Goal: Task Accomplishment & Management: Complete application form

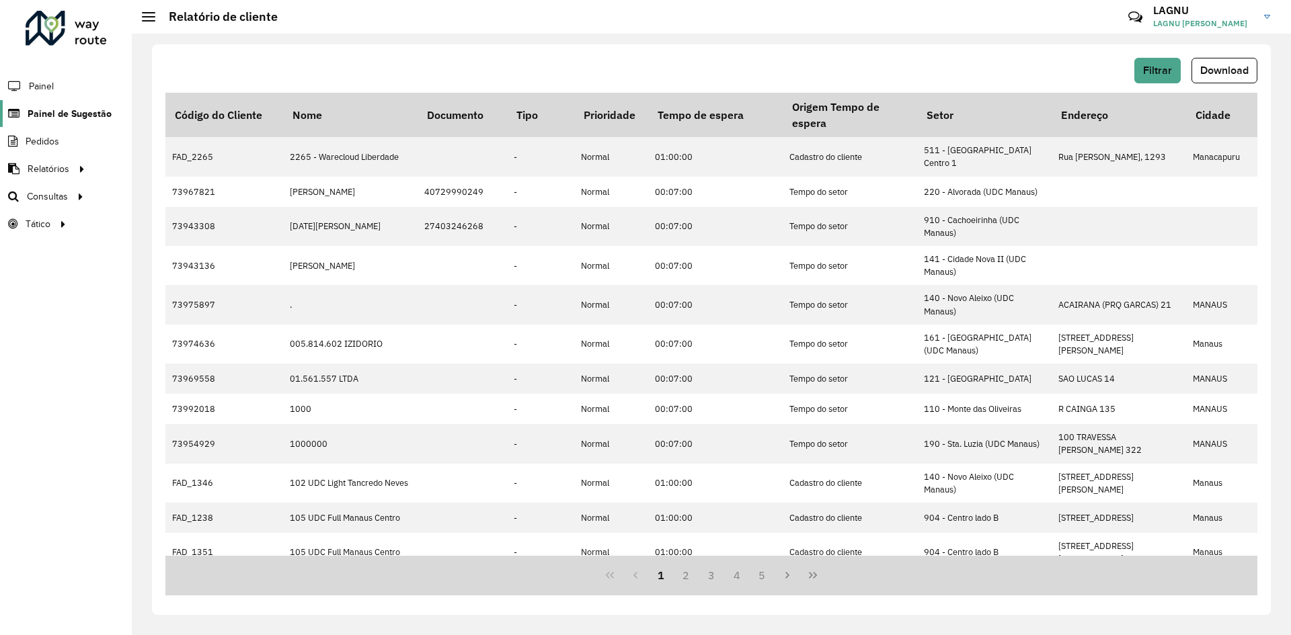
click at [61, 118] on span "Painel de Sugestão" at bounding box center [70, 114] width 84 height 14
click at [43, 117] on span "Painel de Sugestão" at bounding box center [70, 114] width 84 height 14
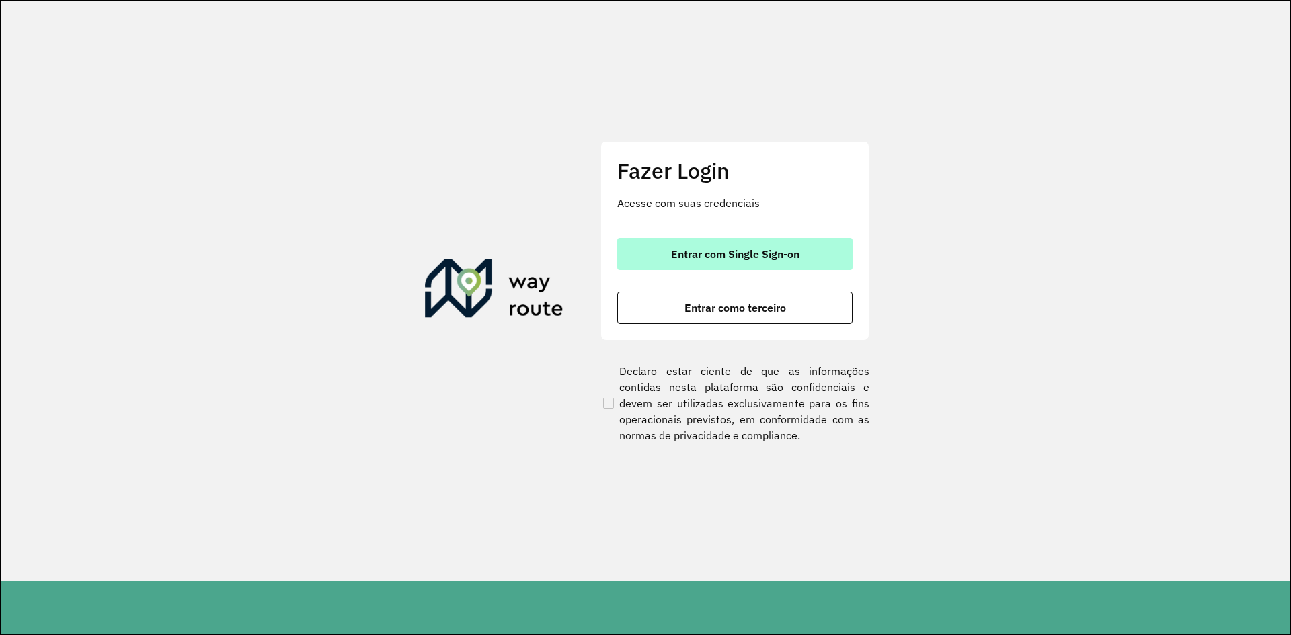
click at [692, 249] on span "Entrar com Single Sign-on" at bounding box center [735, 254] width 128 height 11
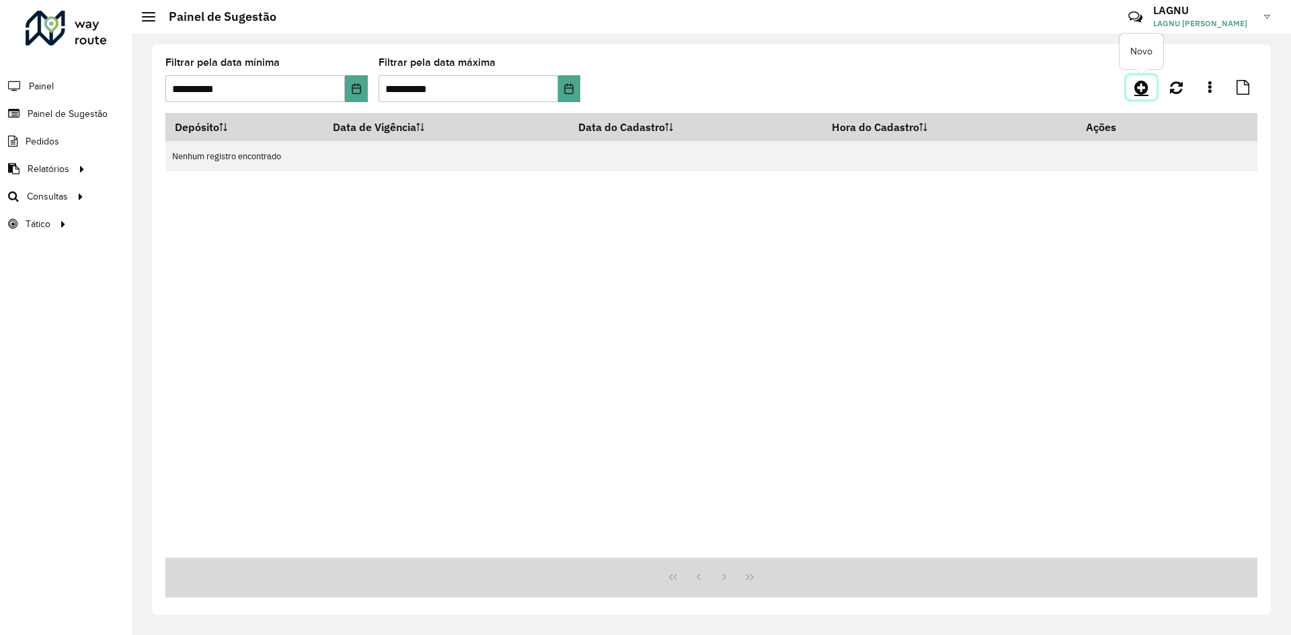
click at [1139, 92] on icon at bounding box center [1141, 87] width 14 height 16
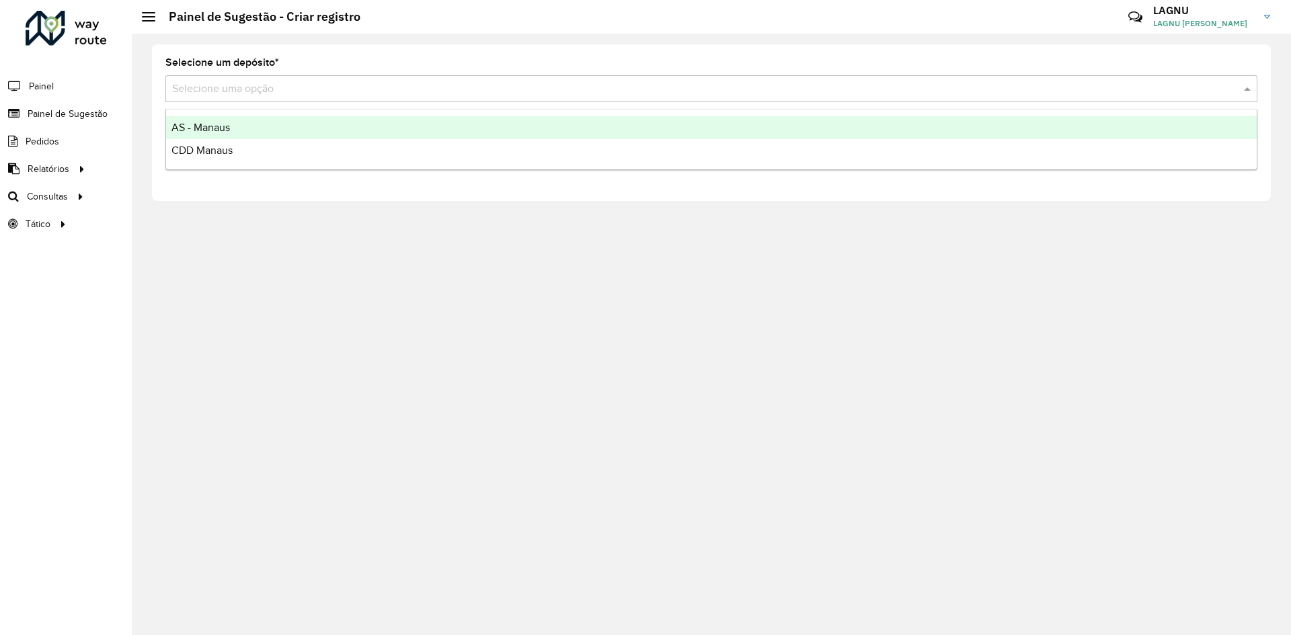
click at [247, 94] on input "text" at bounding box center [697, 89] width 1051 height 16
click at [279, 145] on div "CDD Manaus" at bounding box center [711, 150] width 1090 height 23
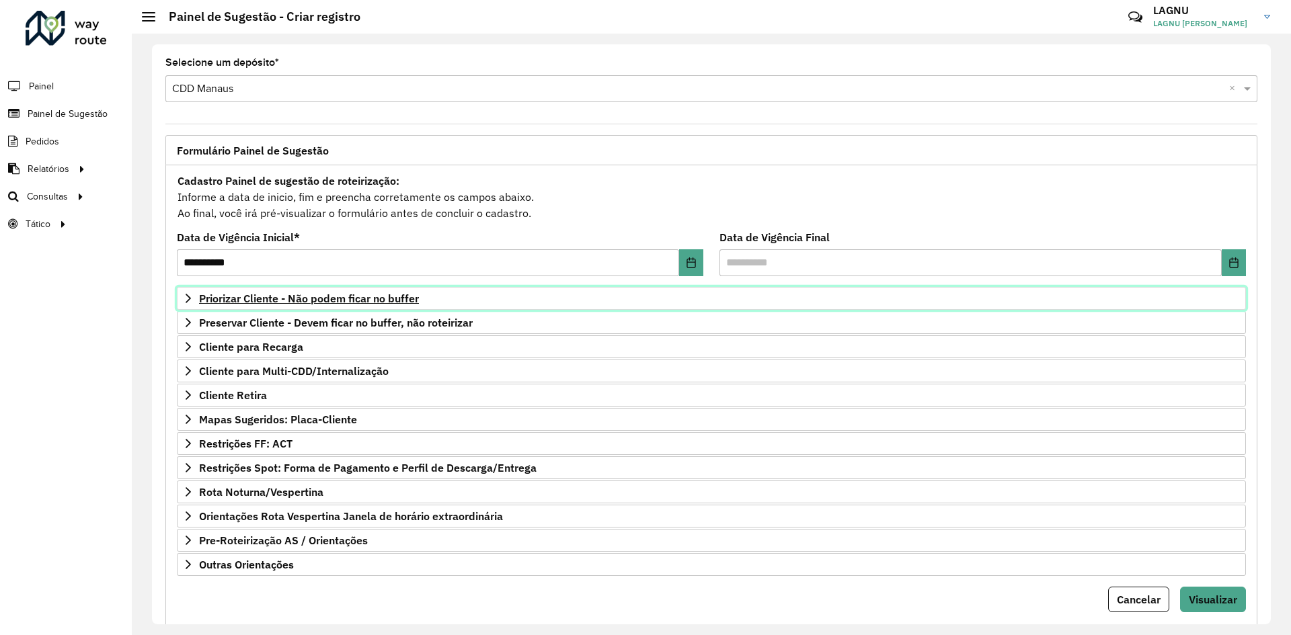
click at [255, 300] on span "Priorizar Cliente - Não podem ficar no buffer" at bounding box center [309, 298] width 220 height 11
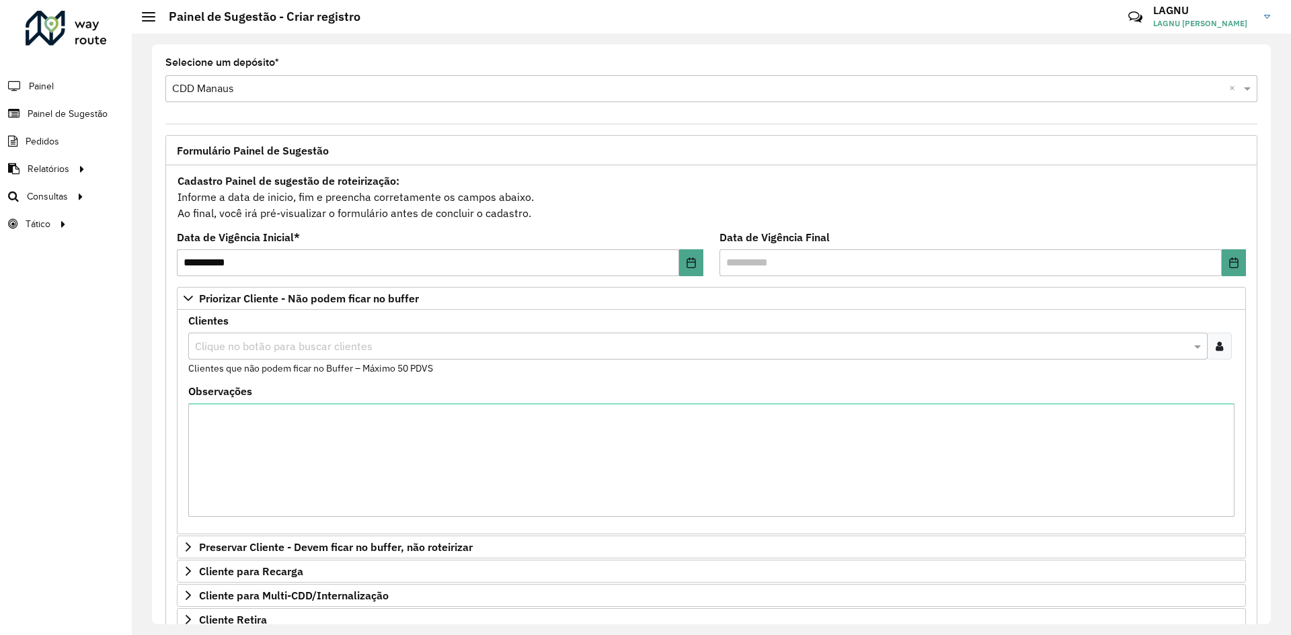
click at [272, 348] on input "text" at bounding box center [691, 347] width 999 height 16
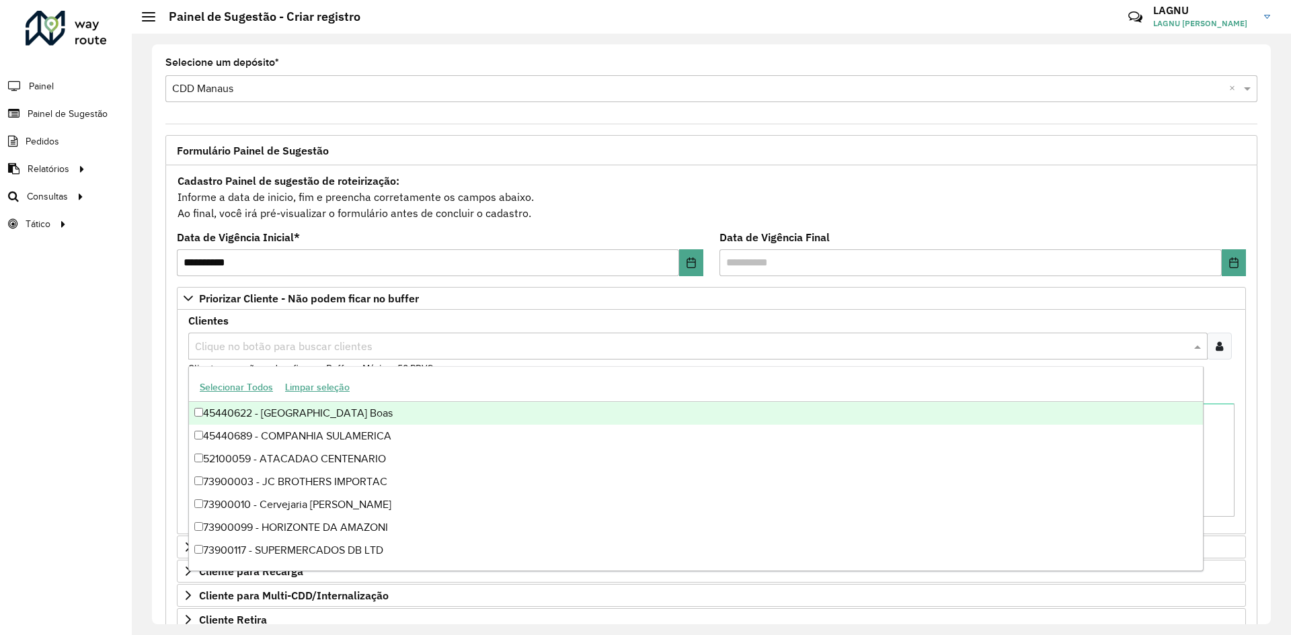
click at [1228, 342] on div "Clique no botão para buscar clientes" at bounding box center [711, 346] width 1046 height 27
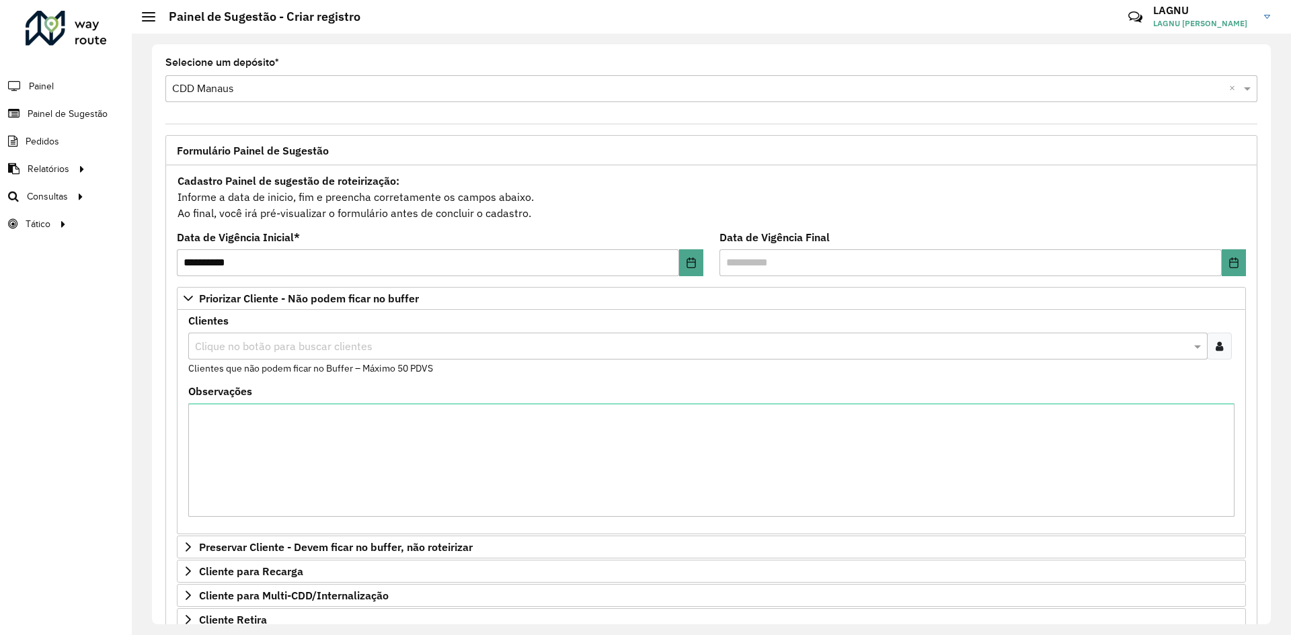
click at [1223, 344] on div at bounding box center [1219, 346] width 25 height 27
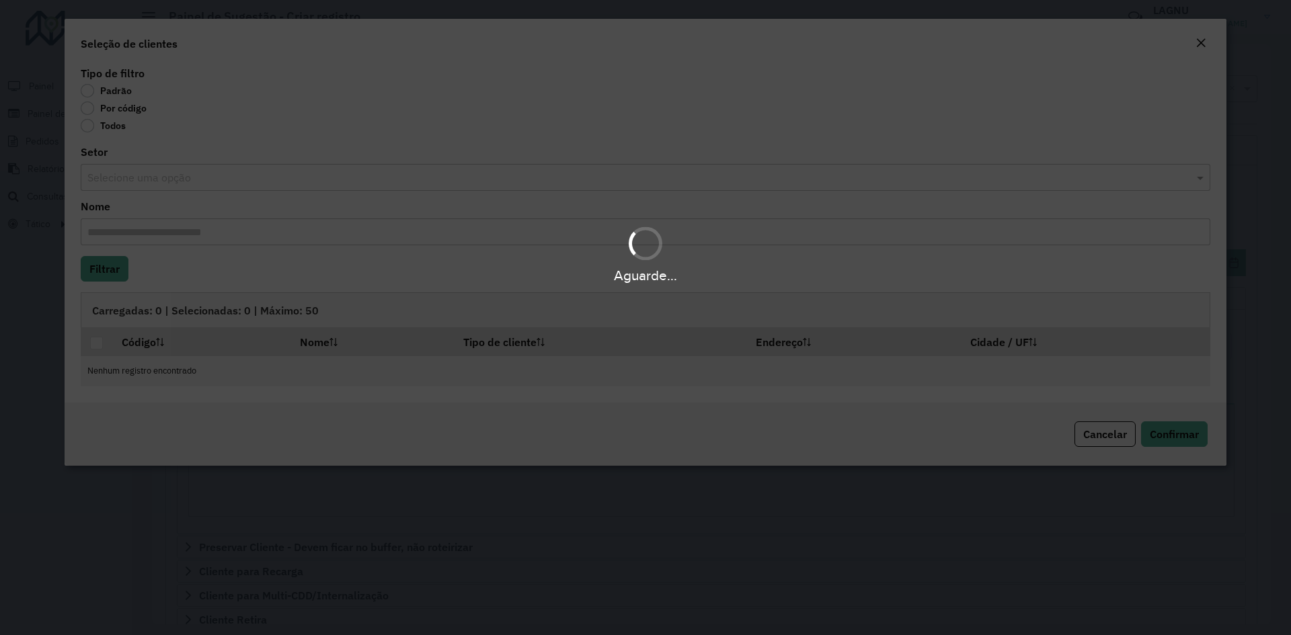
click at [94, 114] on body "**********" at bounding box center [645, 317] width 1291 height 635
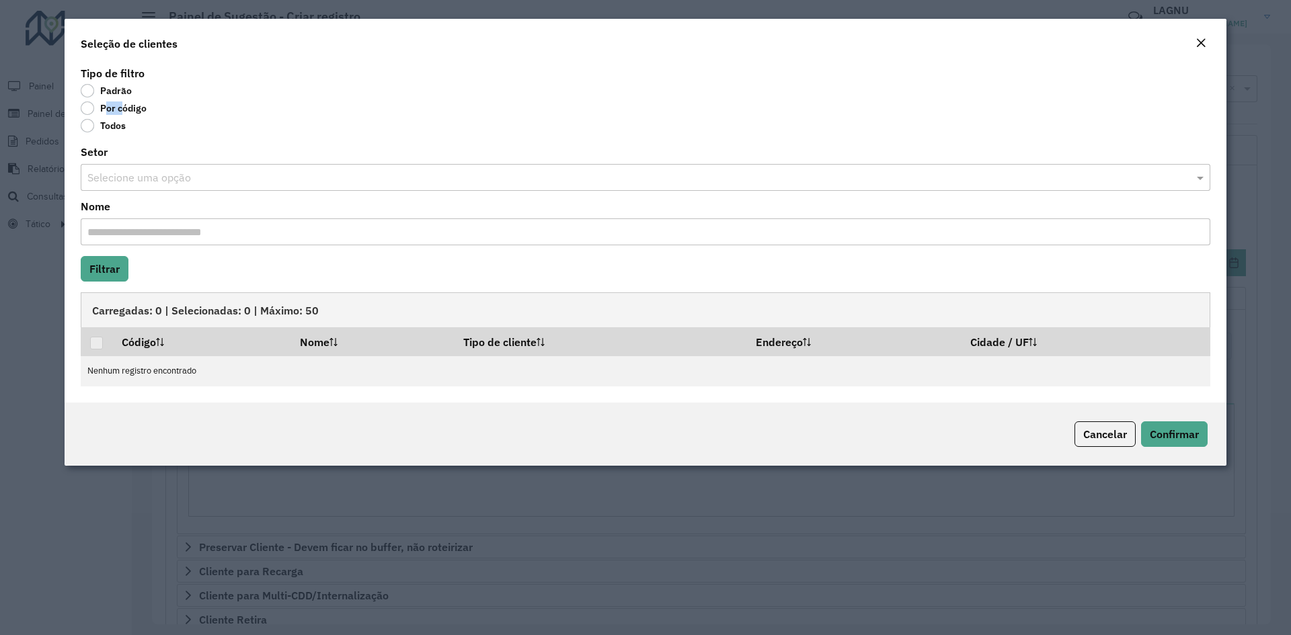
click at [93, 114] on label "Por código" at bounding box center [114, 108] width 66 height 13
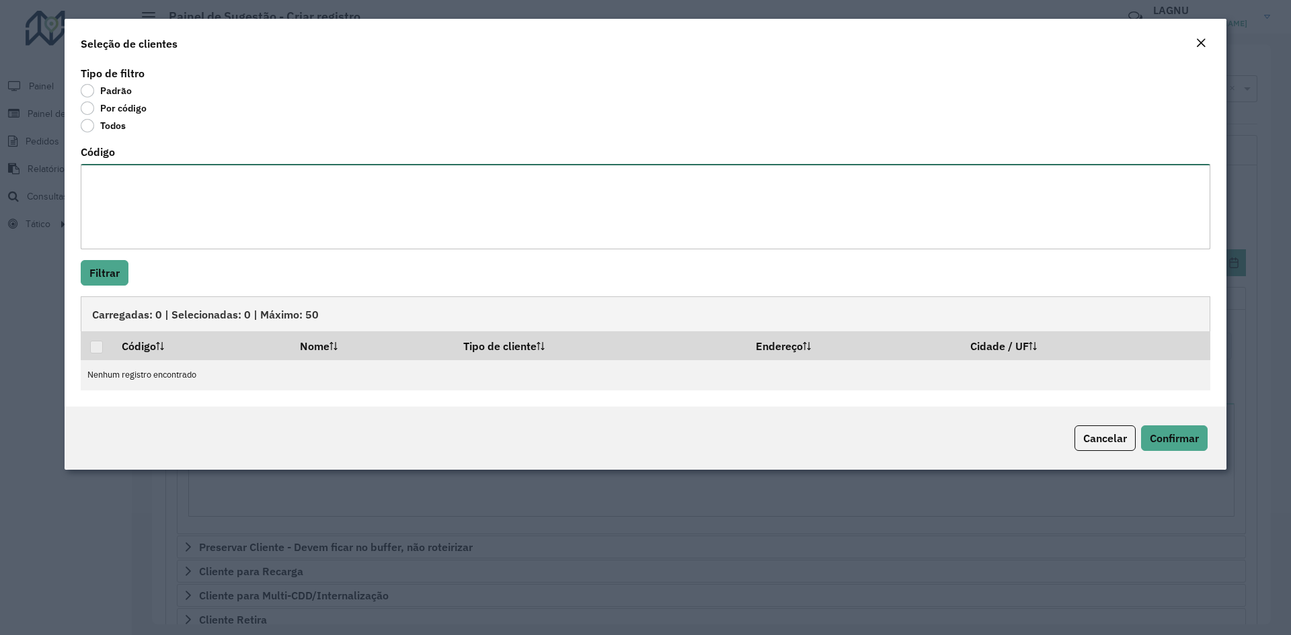
click at [149, 185] on textarea "Código" at bounding box center [645, 206] width 1129 height 85
paste textarea "***** ***** ***** ***** ***** ***** ***** ***** ***** ***** ***** ***** ***** *…"
type textarea "***** ***** ***** ***** ***** ***** ***** ***** ***** ***** ***** ***** ***** *…"
click at [116, 279] on button "Filtrar" at bounding box center [105, 273] width 48 height 26
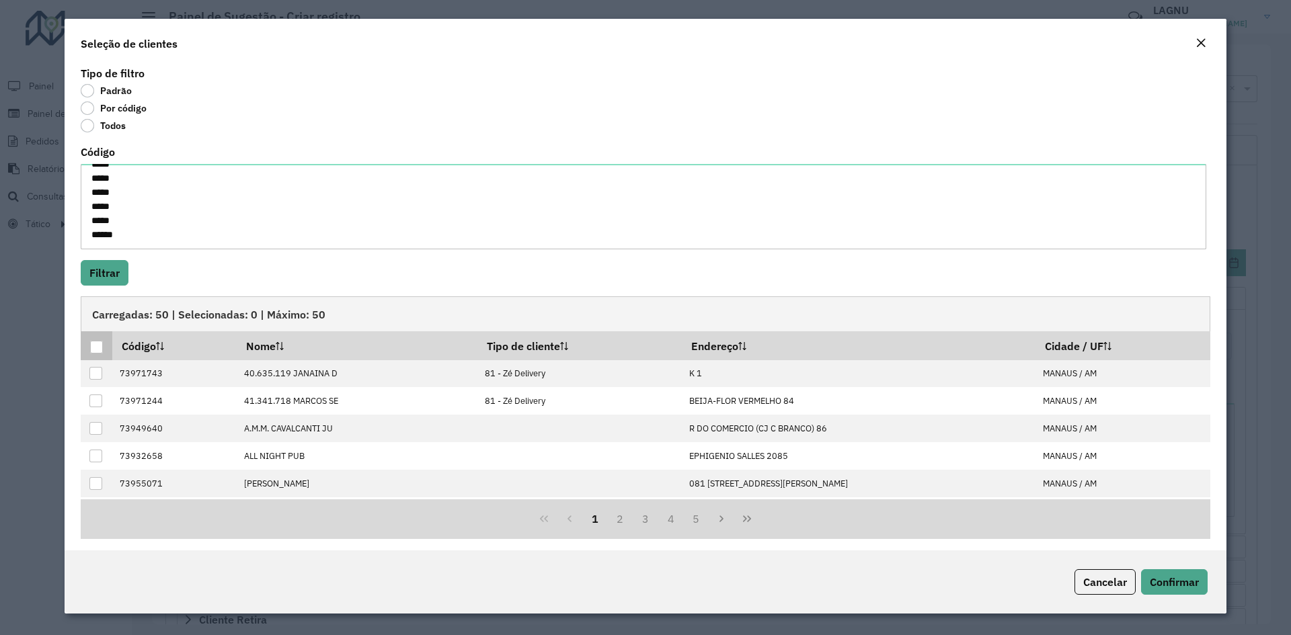
click at [105, 343] on th at bounding box center [97, 345] width 32 height 28
click at [104, 348] on th at bounding box center [97, 345] width 32 height 28
click at [102, 348] on div at bounding box center [96, 347] width 13 height 13
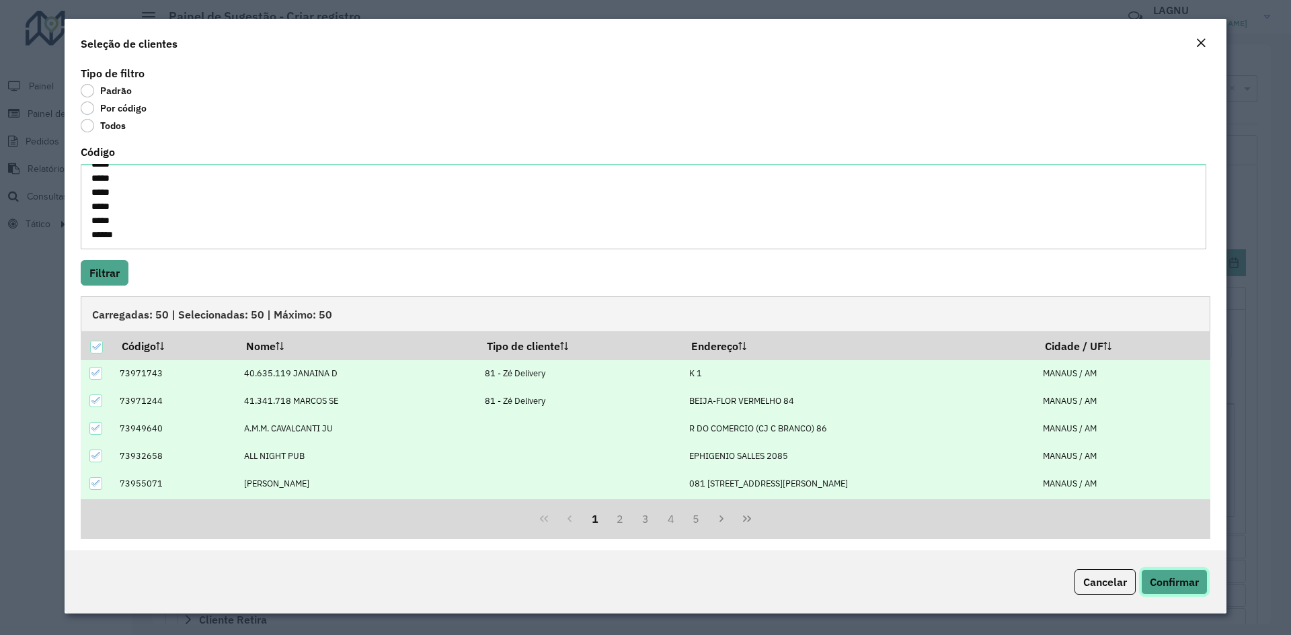
click at [1201, 581] on button "Confirmar" at bounding box center [1174, 582] width 67 height 26
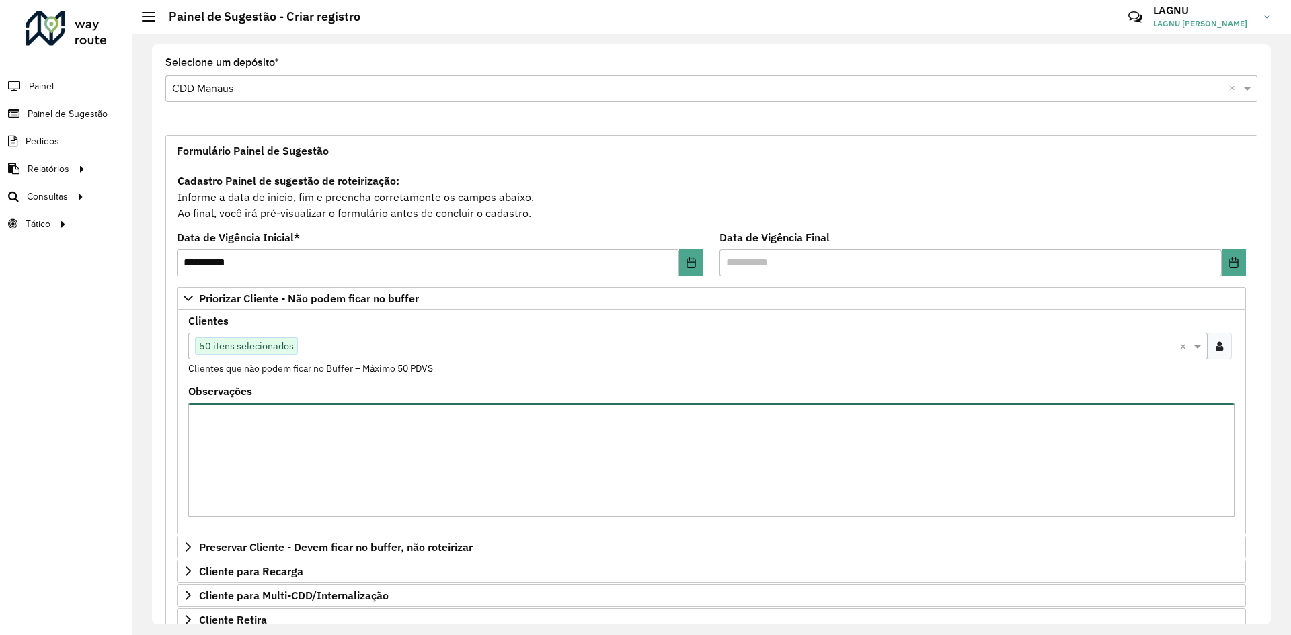
click at [436, 460] on textarea "Observações" at bounding box center [711, 460] width 1046 height 114
click at [408, 471] on textarea "Observações" at bounding box center [711, 460] width 1046 height 114
paste textarea "***** ***** ***** ***** ***** ***** ***** ***** ***** ***** ***** ***** ***** *…"
type textarea "***** ***** ***** ***** ***** ***** ***** ***** ***** ***** ***** ***** ***** *…"
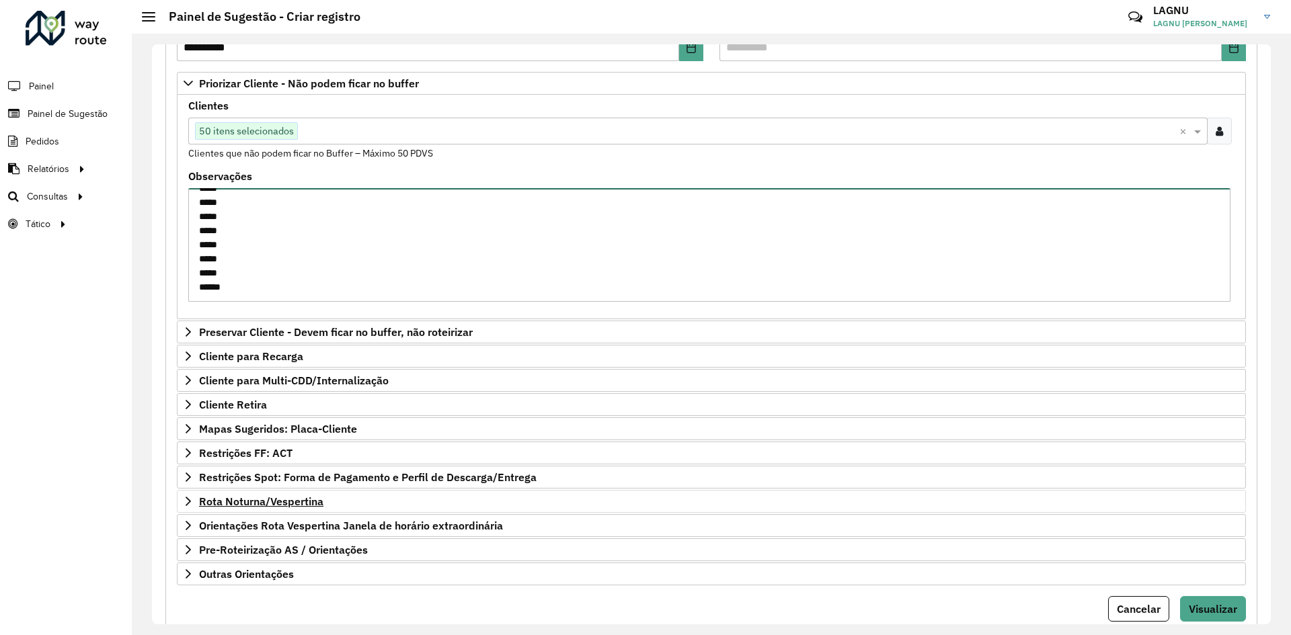
scroll to position [259, 0]
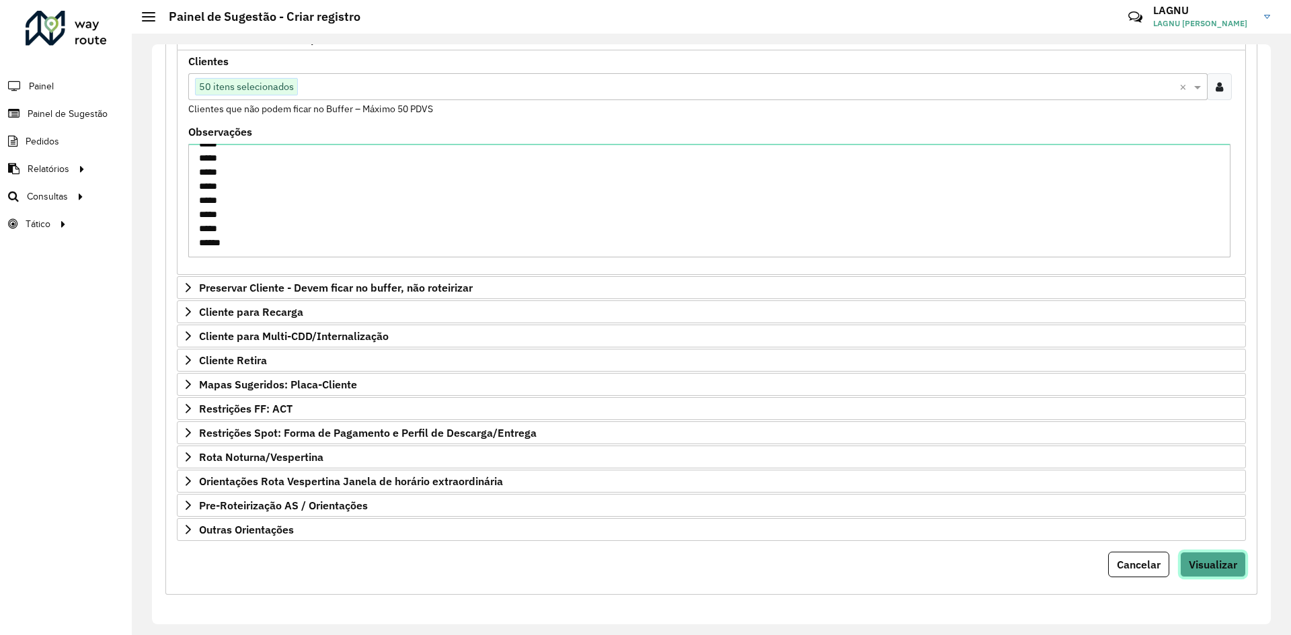
click at [1203, 564] on span "Visualizar" at bounding box center [1212, 564] width 48 height 13
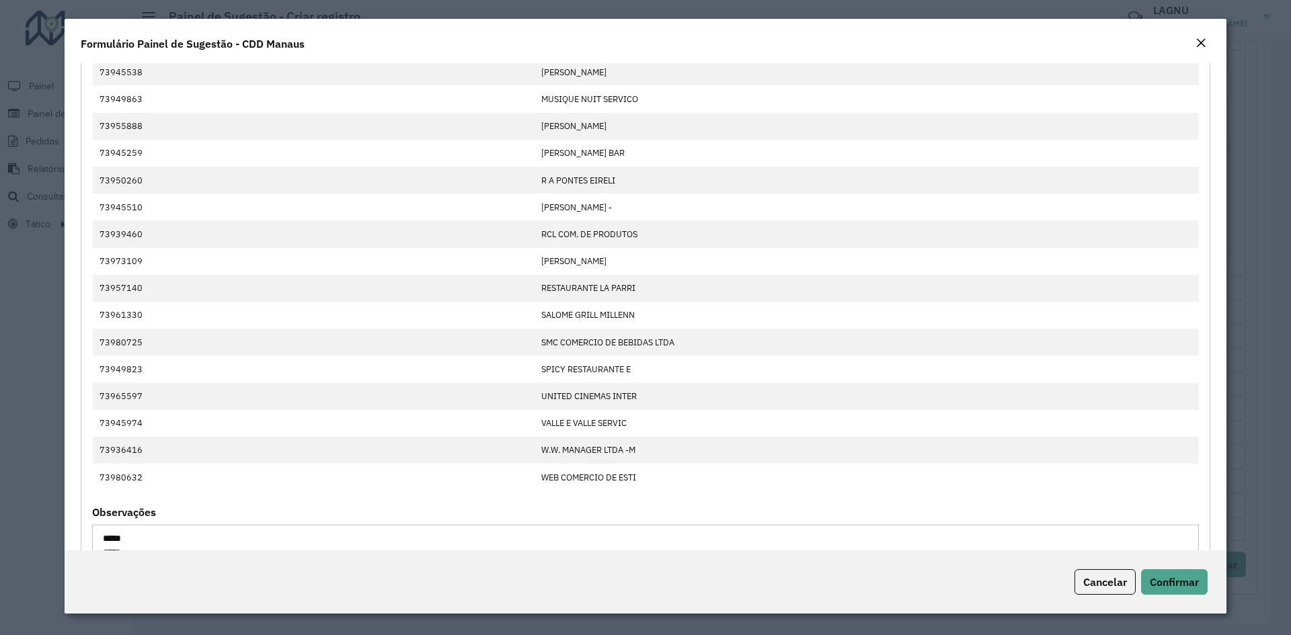
scroll to position [1162, 0]
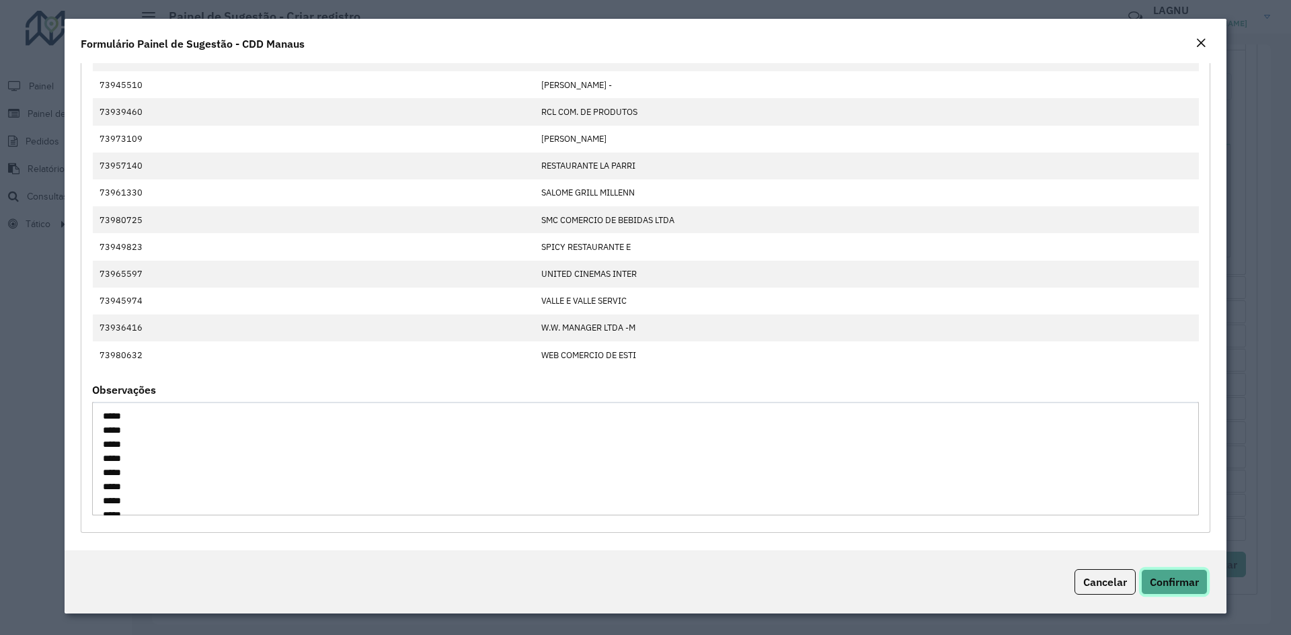
click at [1174, 583] on span "Confirmar" at bounding box center [1173, 581] width 49 height 13
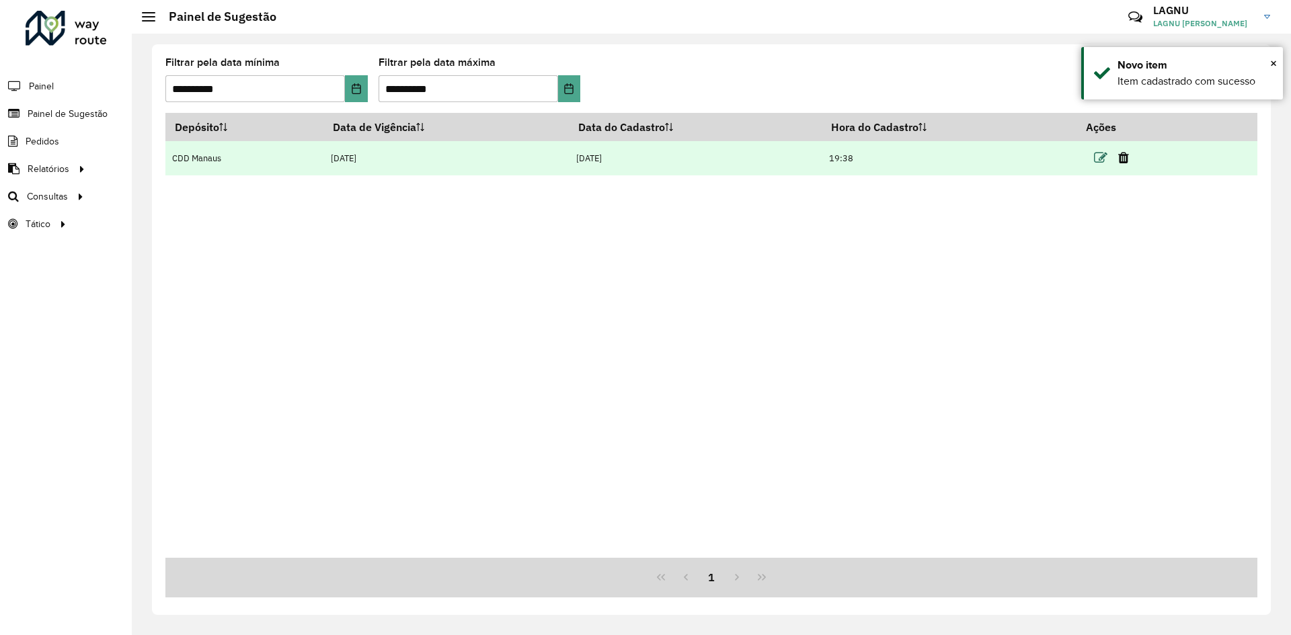
click at [1098, 162] on icon at bounding box center [1100, 157] width 13 height 13
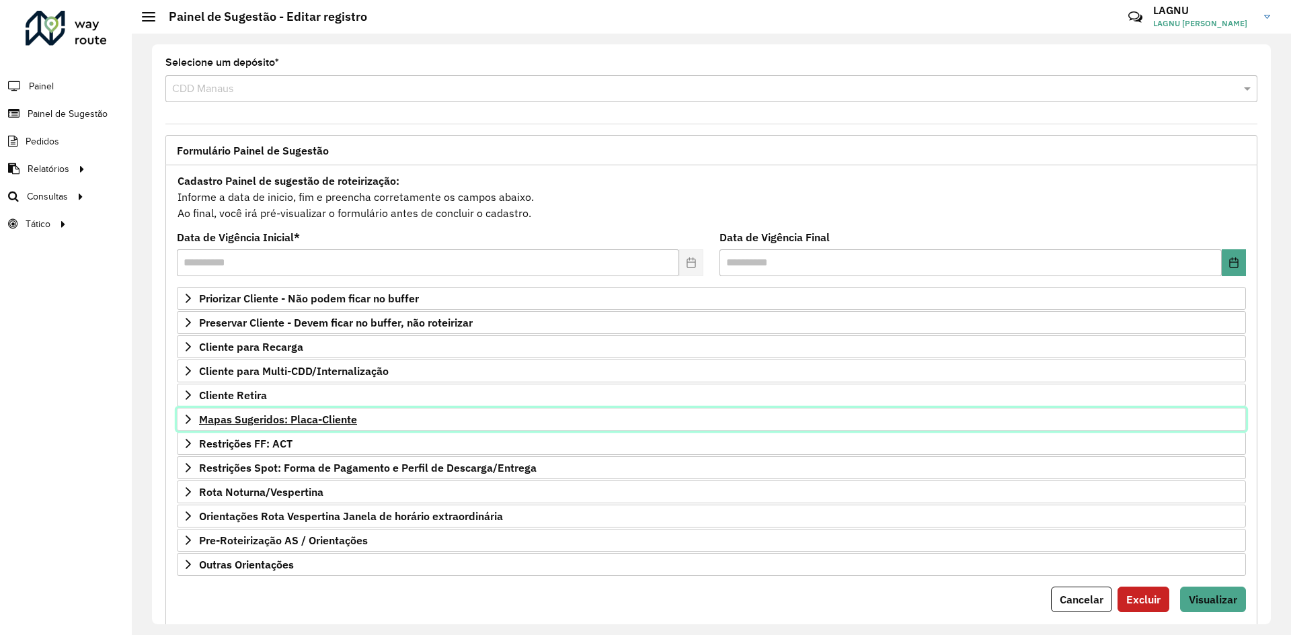
click at [307, 419] on span "Mapas Sugeridos: Placa-Cliente" at bounding box center [278, 419] width 158 height 11
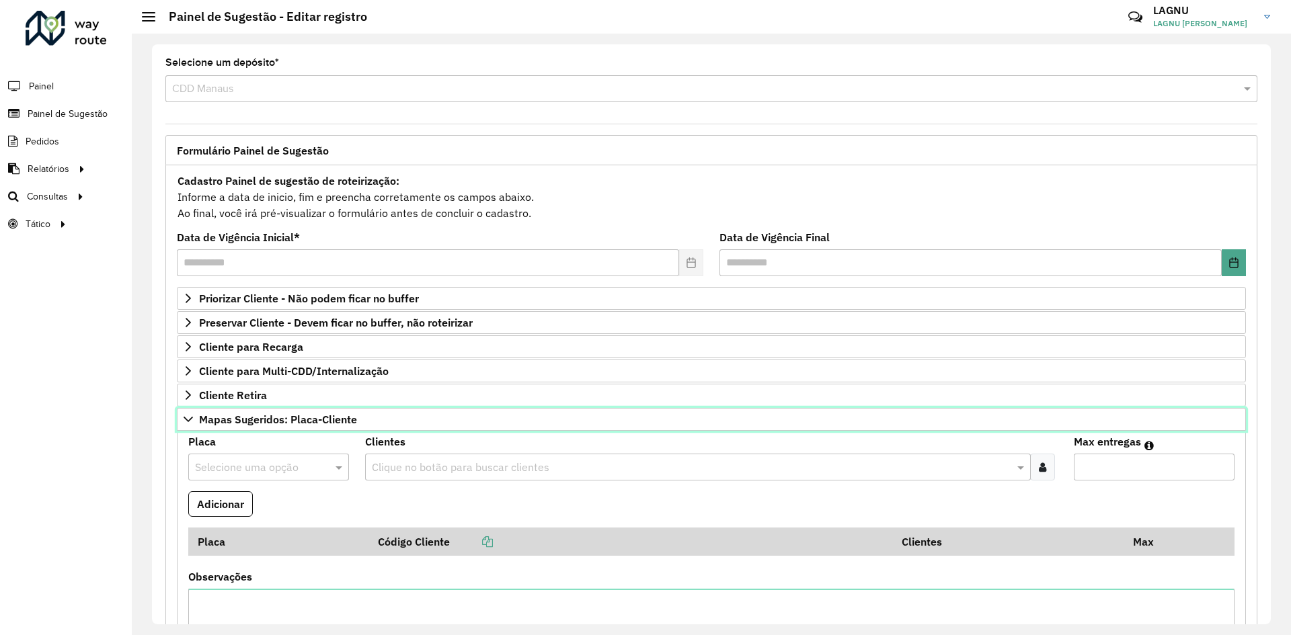
scroll to position [67, 0]
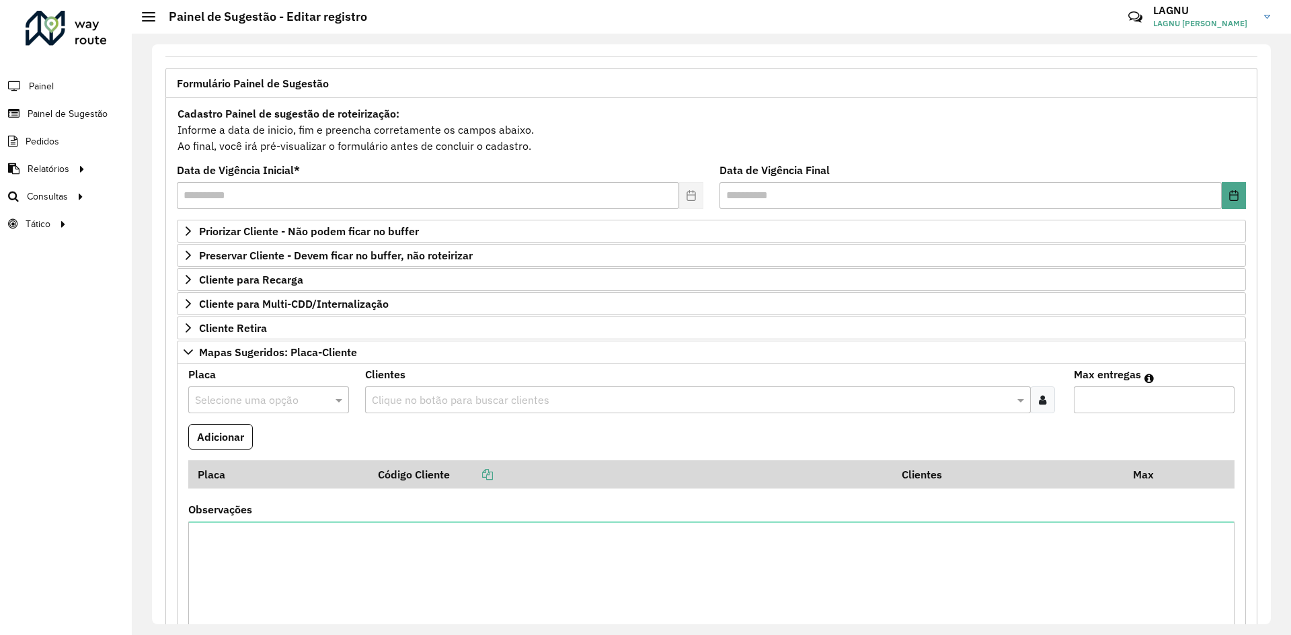
click at [245, 401] on input "text" at bounding box center [255, 401] width 120 height 16
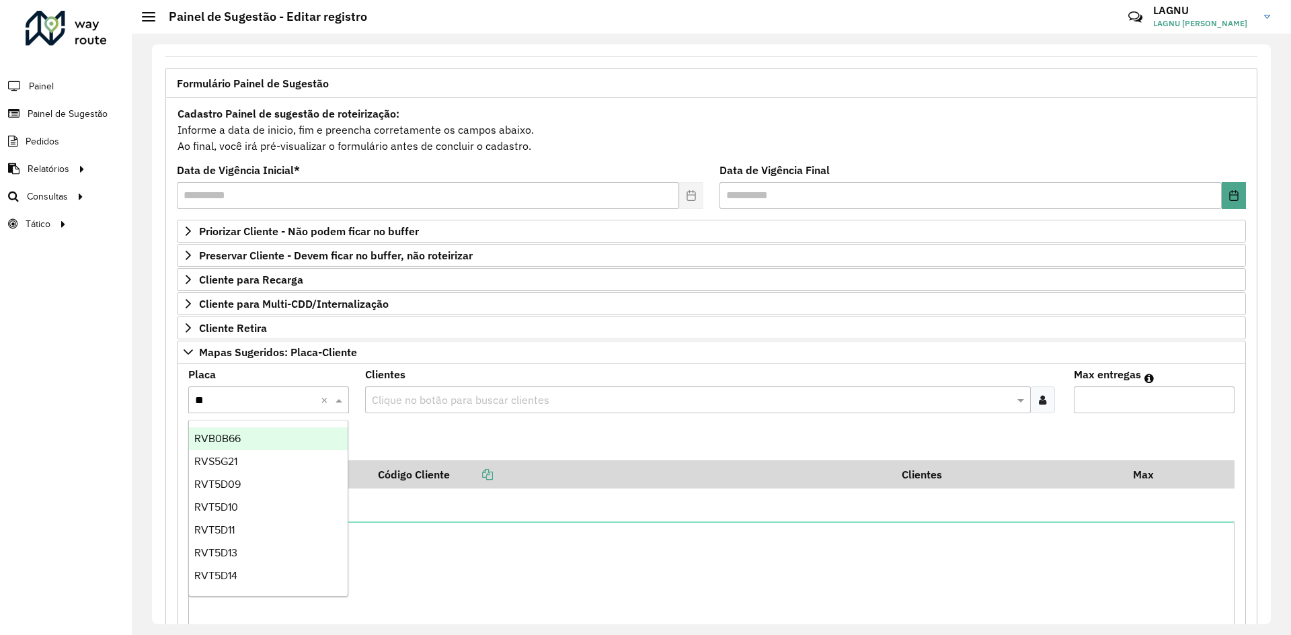
type input "***"
click at [246, 430] on div "RVB0B66" at bounding box center [268, 439] width 159 height 23
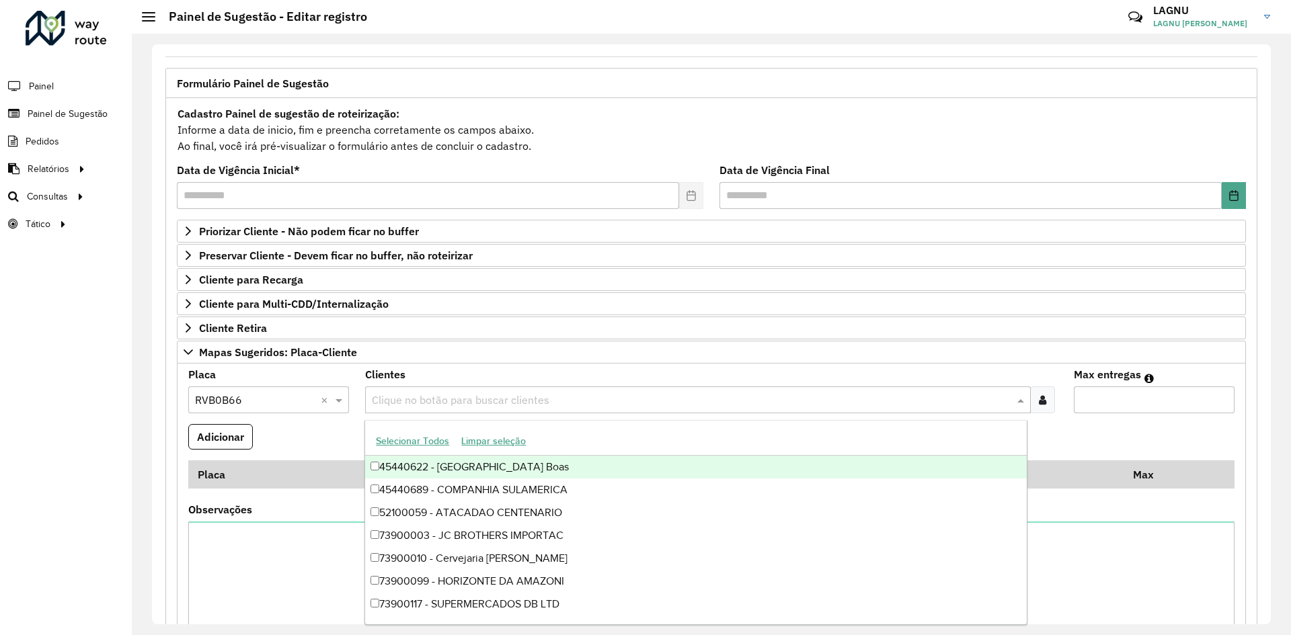
click at [484, 398] on input "text" at bounding box center [690, 401] width 645 height 16
type input "*****"
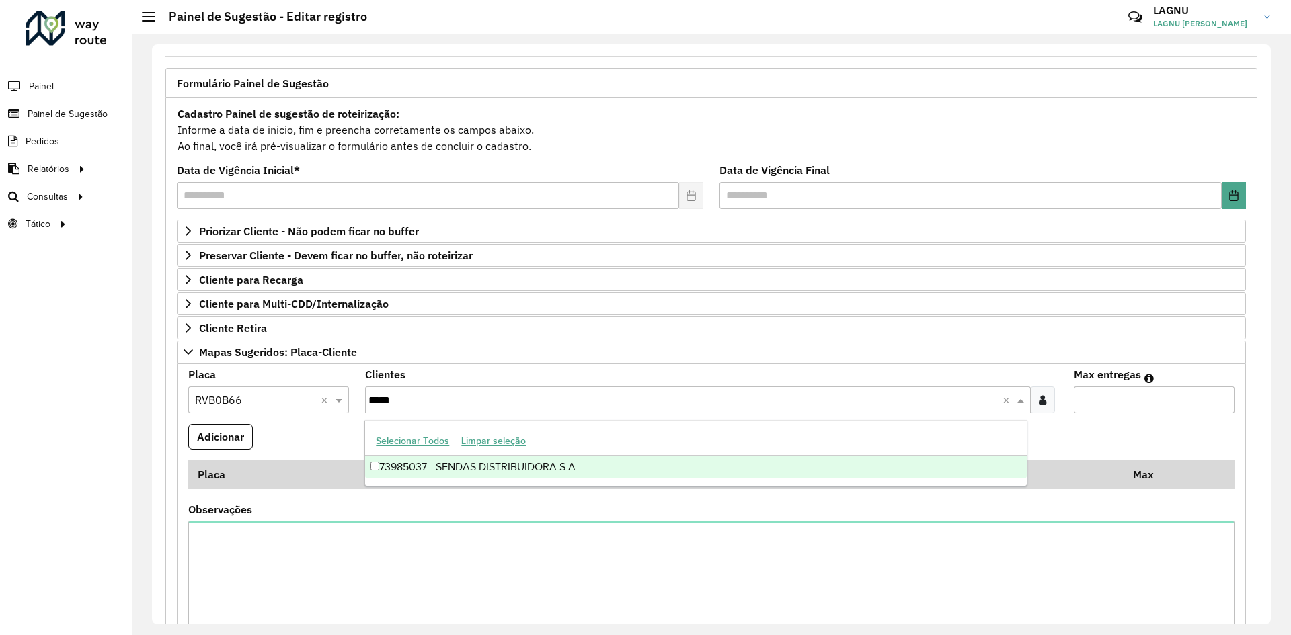
drag, startPoint x: 579, startPoint y: 464, endPoint x: 785, endPoint y: 408, distance: 213.8
click at [579, 464] on div "73985037 - SENDAS DISTRIBUIDORA S A" at bounding box center [695, 467] width 661 height 23
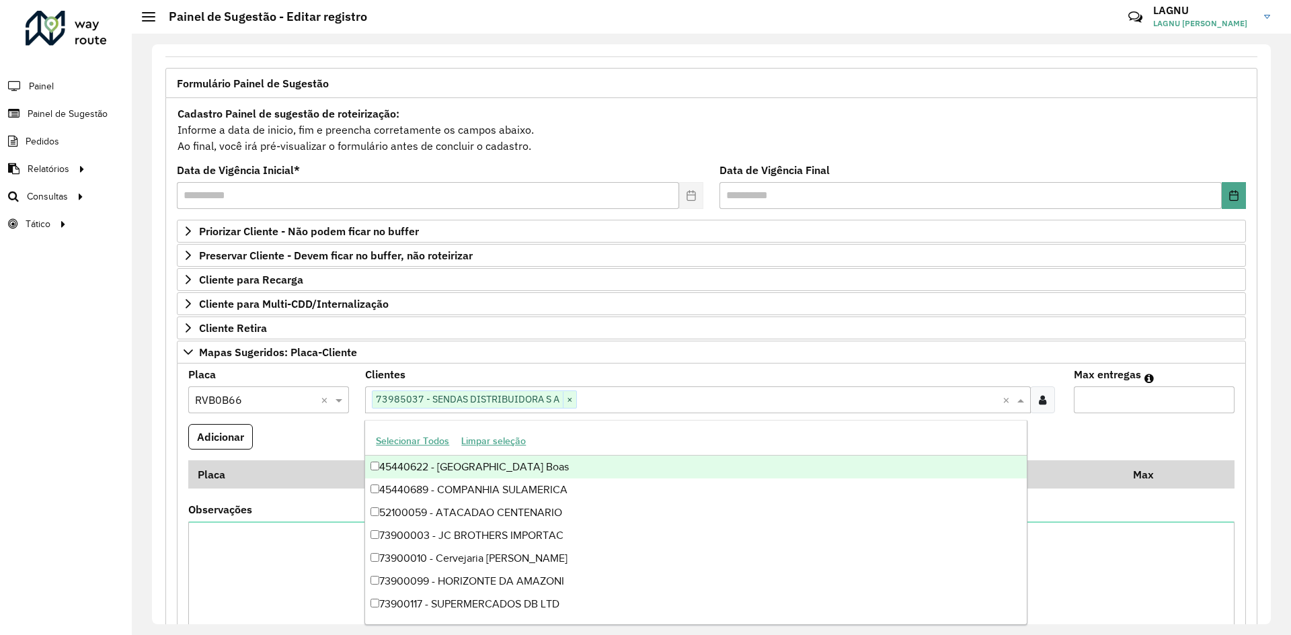
click at [1083, 398] on input "Max entregas" at bounding box center [1153, 400] width 161 height 27
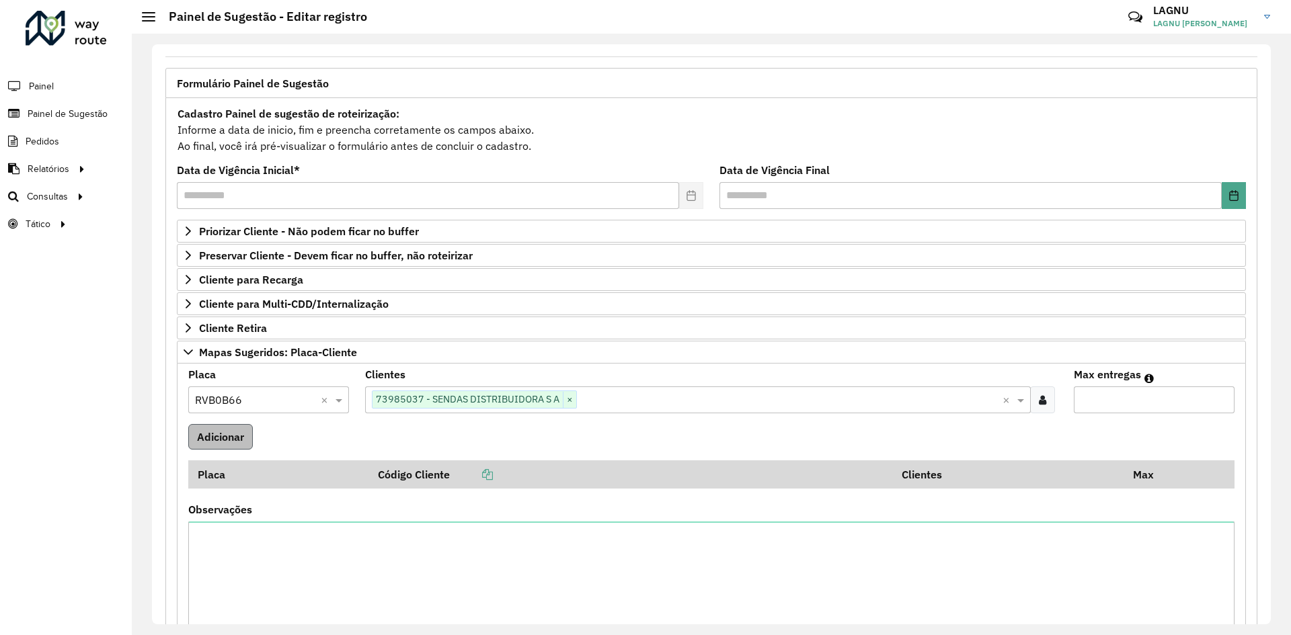
type input "*"
click at [236, 433] on button "Adicionar" at bounding box center [220, 437] width 65 height 26
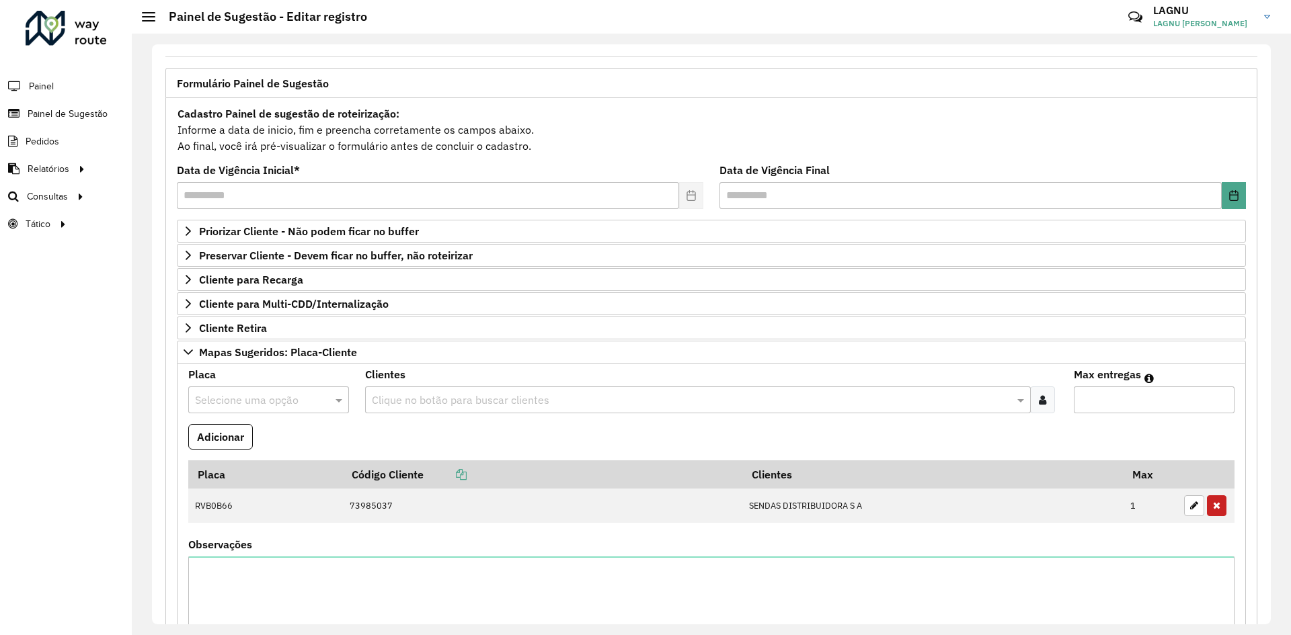
click at [231, 399] on input "text" at bounding box center [255, 401] width 120 height 16
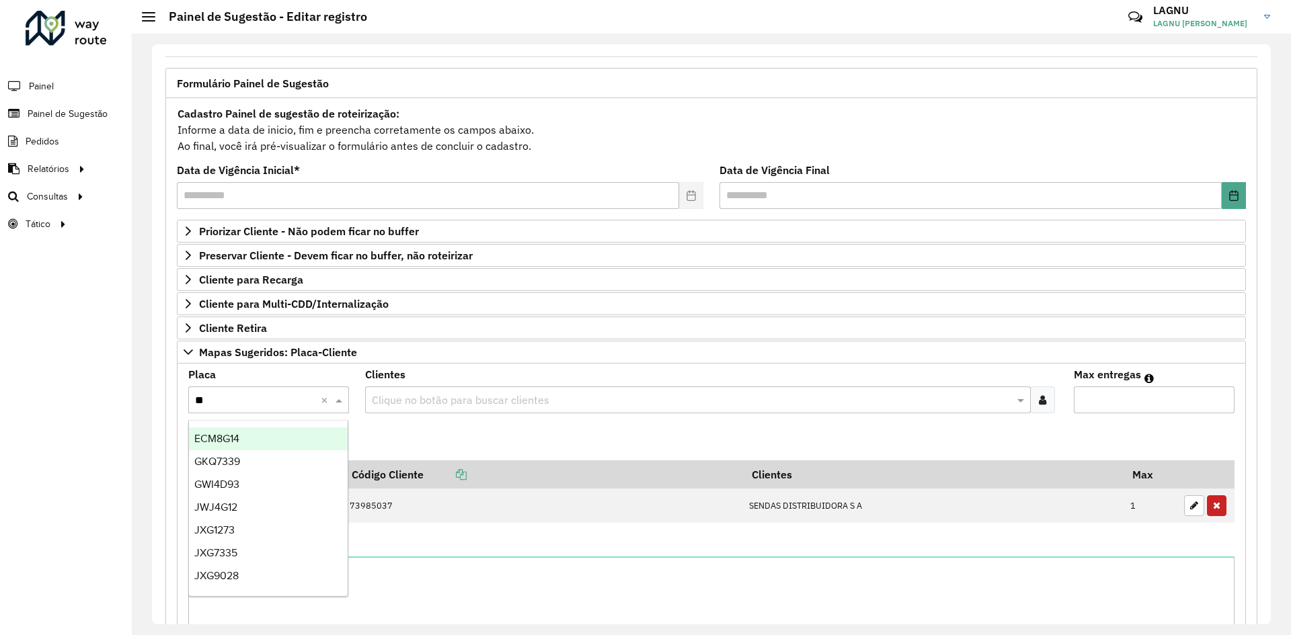
type input "***"
click at [205, 436] on span "GKQ7339" at bounding box center [217, 438] width 46 height 11
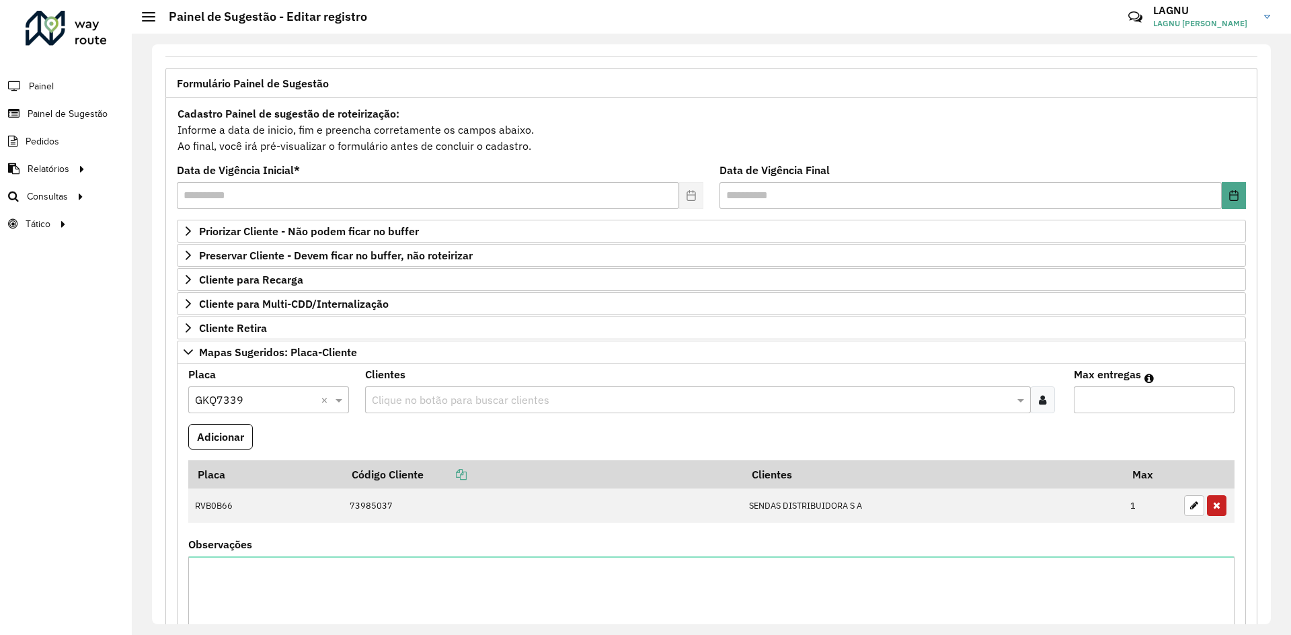
click at [398, 407] on input "text" at bounding box center [690, 401] width 645 height 16
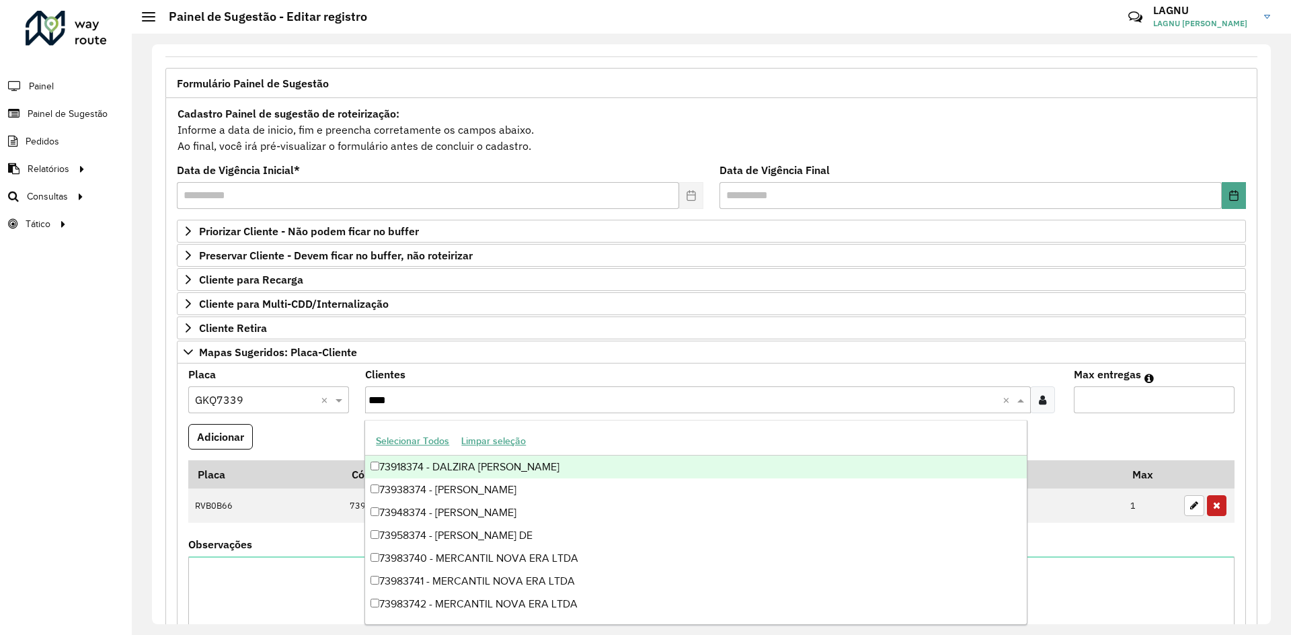
type input "*****"
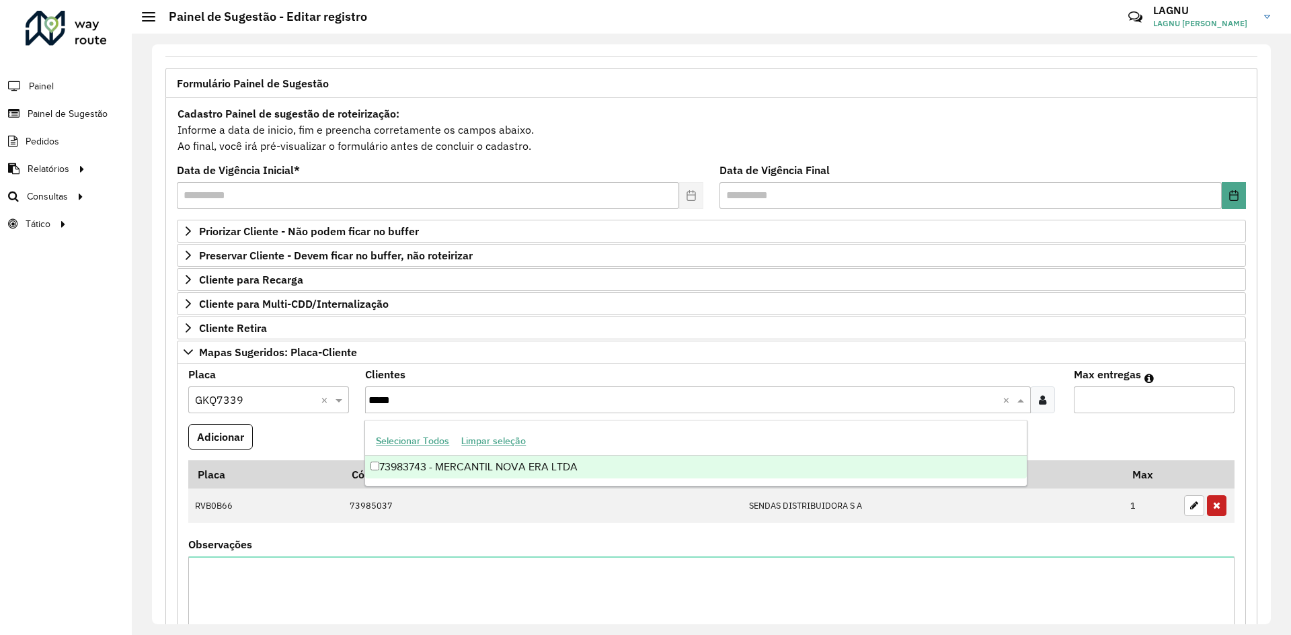
click at [481, 462] on div "73983743 - MERCANTIL NOVA ERA LTDA" at bounding box center [695, 467] width 661 height 23
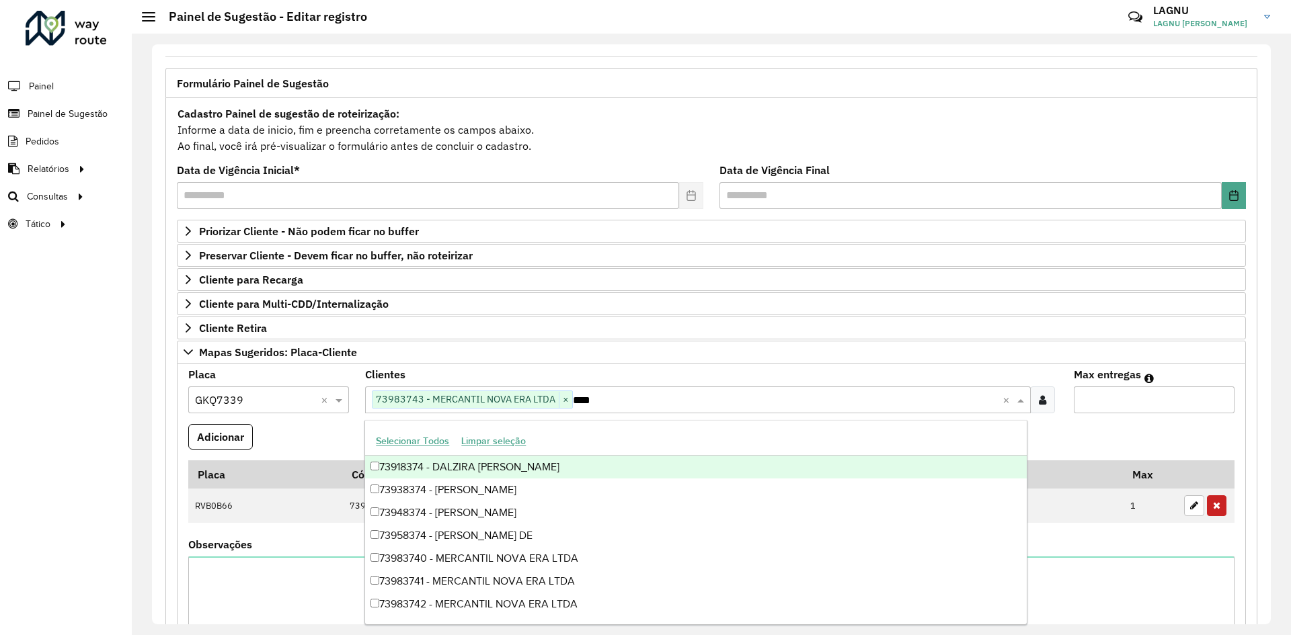
type input "*****"
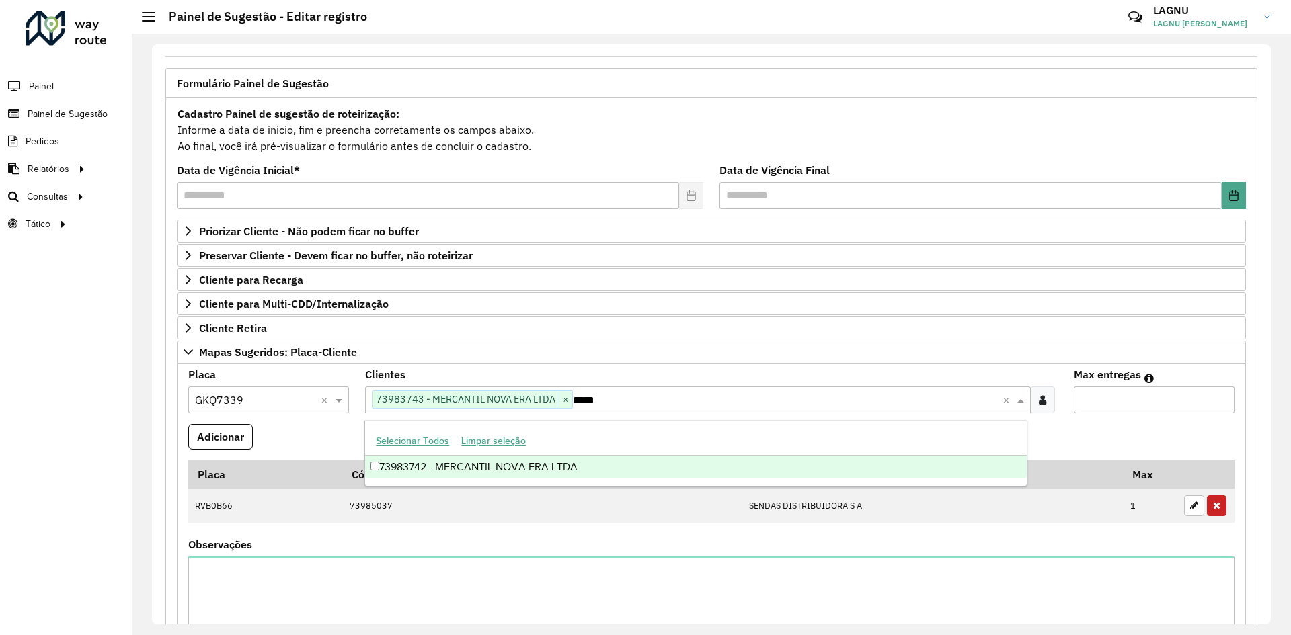
click at [491, 468] on div "73983742 - MERCANTIL NOVA ERA LTDA" at bounding box center [695, 467] width 661 height 23
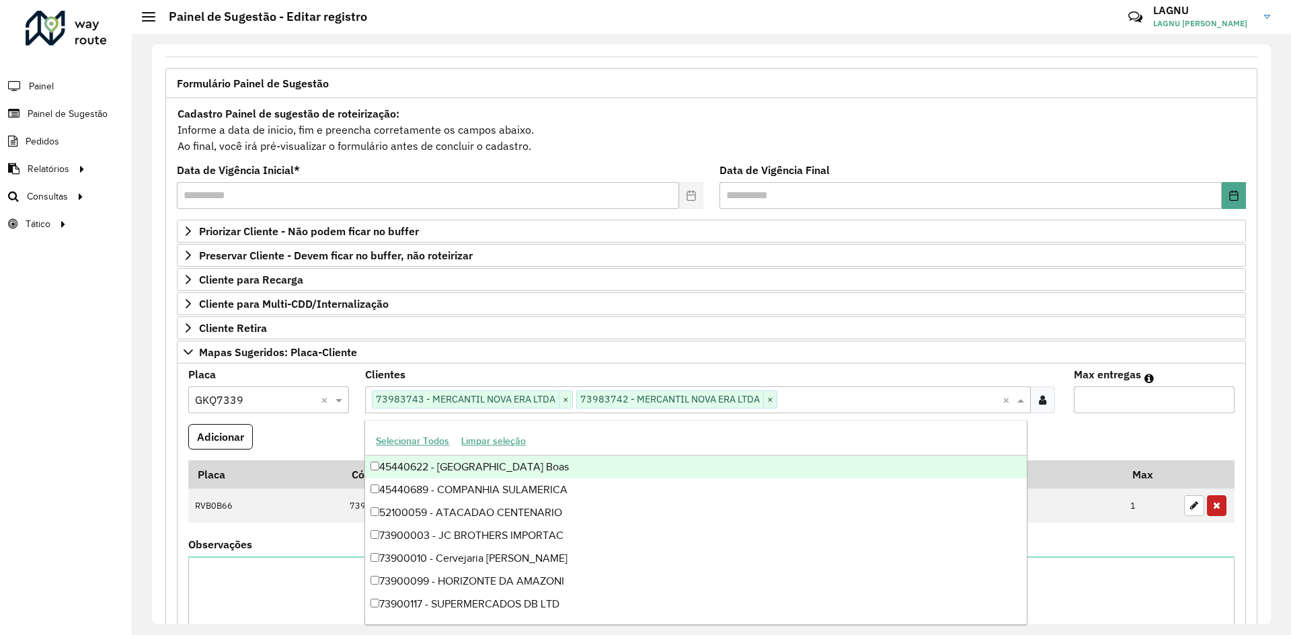
click at [1133, 406] on input "Max entregas" at bounding box center [1153, 400] width 161 height 27
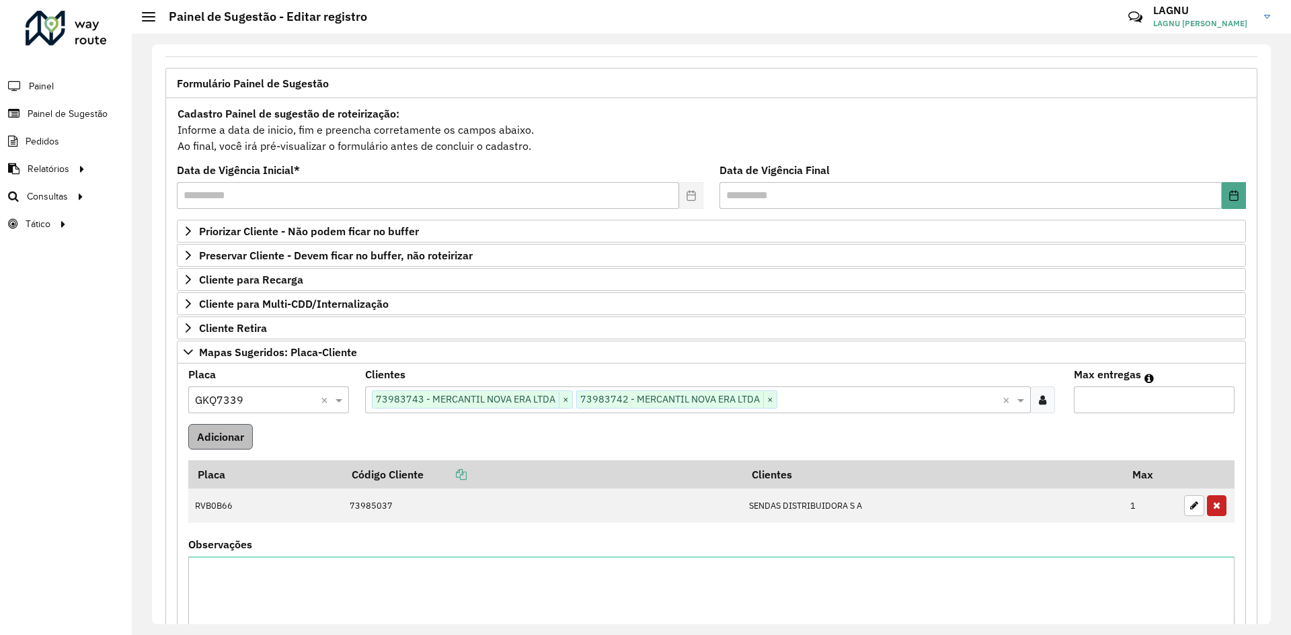
type input "*"
click at [249, 434] on button "Adicionar" at bounding box center [220, 437] width 65 height 26
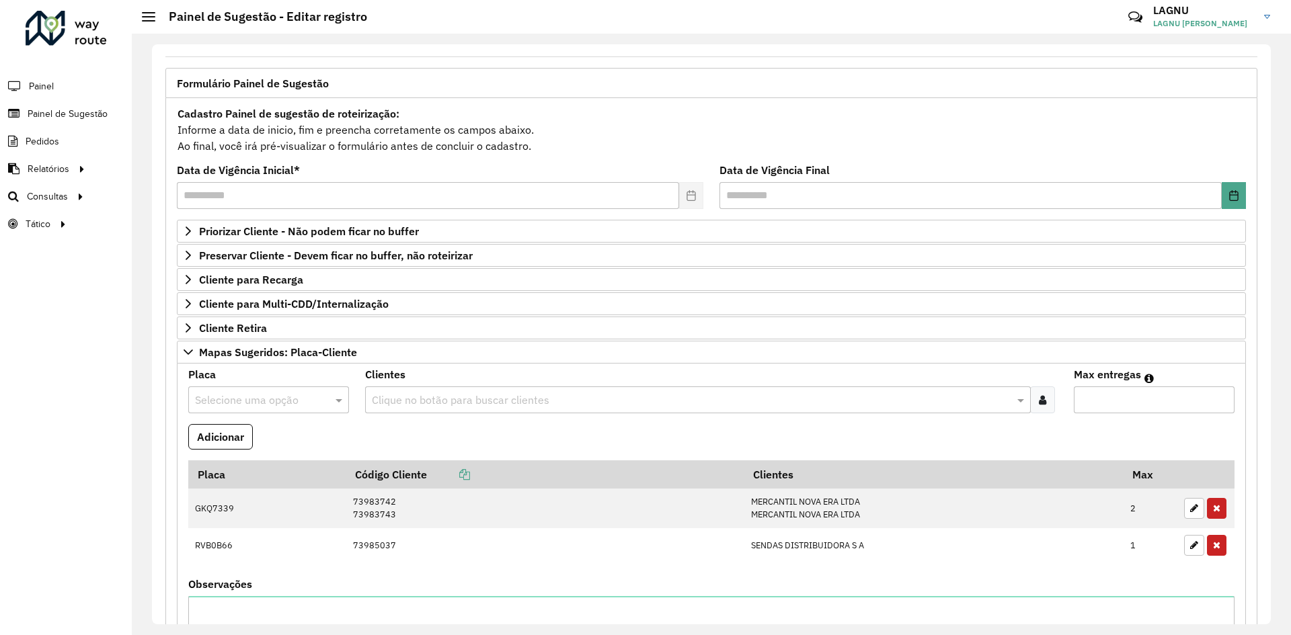
click at [253, 402] on input "text" at bounding box center [255, 401] width 120 height 16
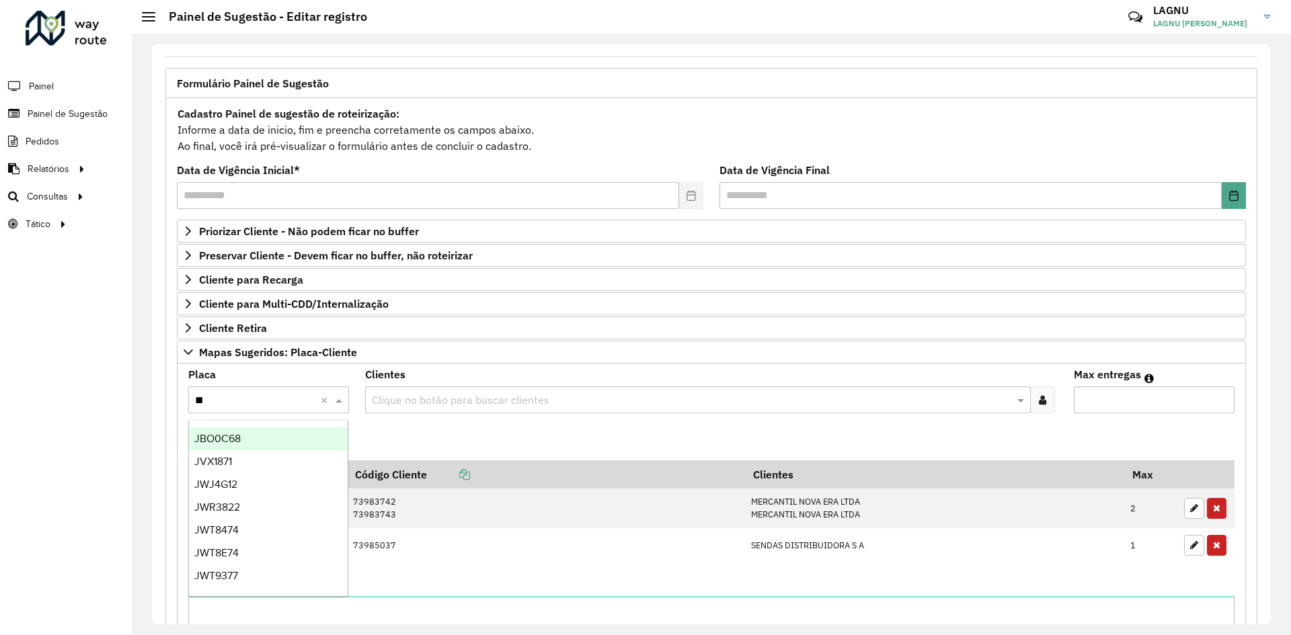
type input "***"
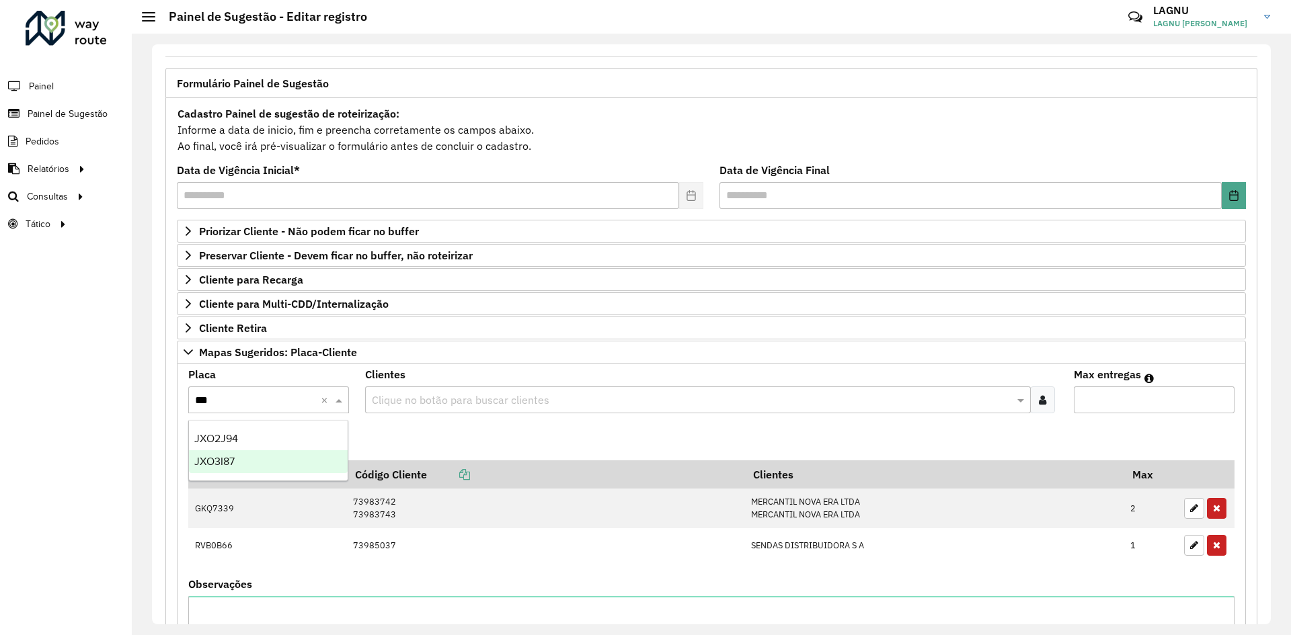
click at [261, 452] on div "JXO3I87" at bounding box center [268, 461] width 159 height 23
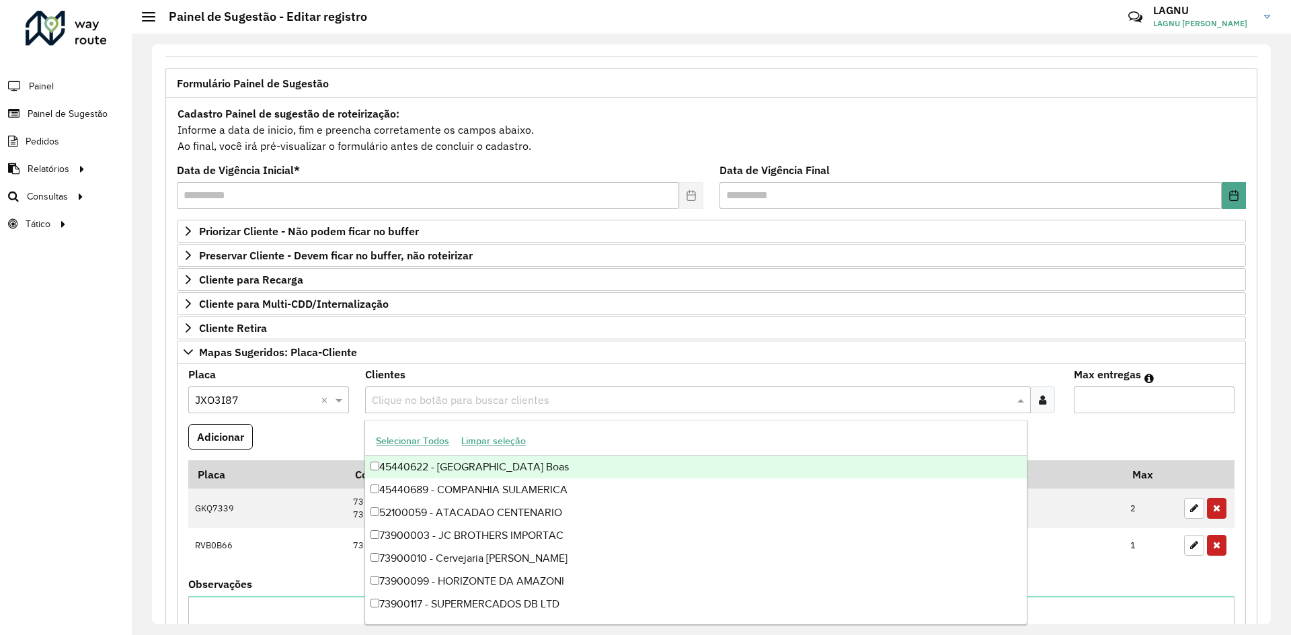
click at [434, 403] on input "text" at bounding box center [690, 401] width 645 height 16
type input "*****"
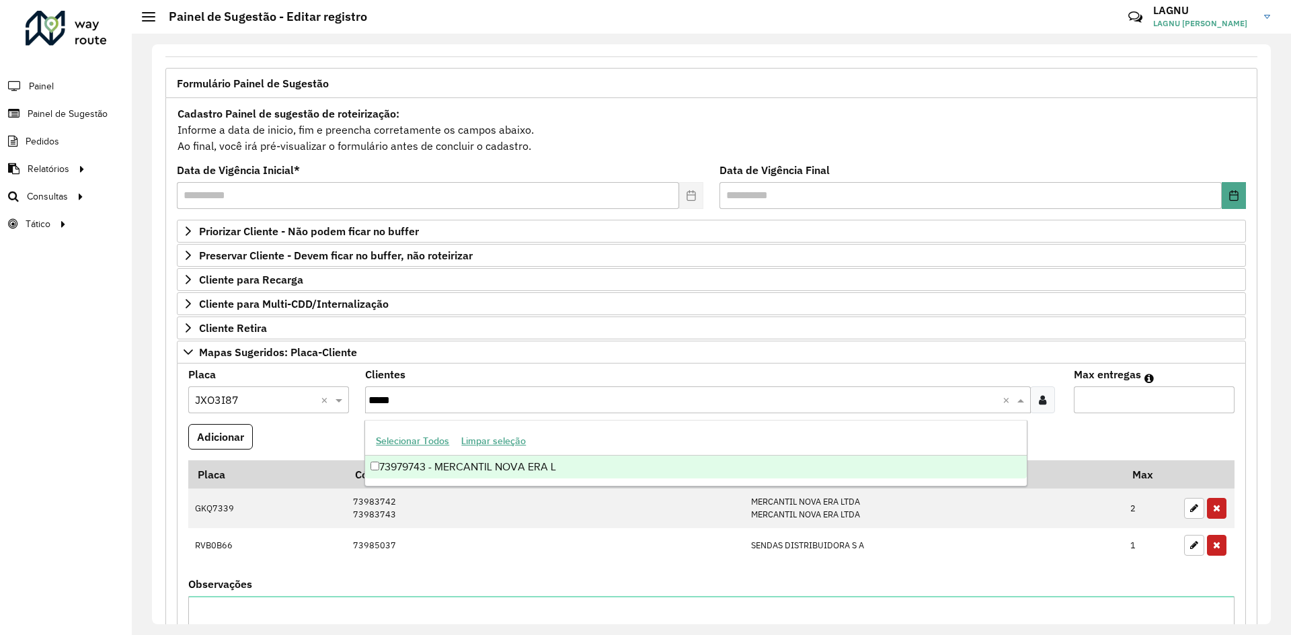
click at [625, 464] on div "73979743 - MERCANTIL NOVA ERA L" at bounding box center [695, 467] width 661 height 23
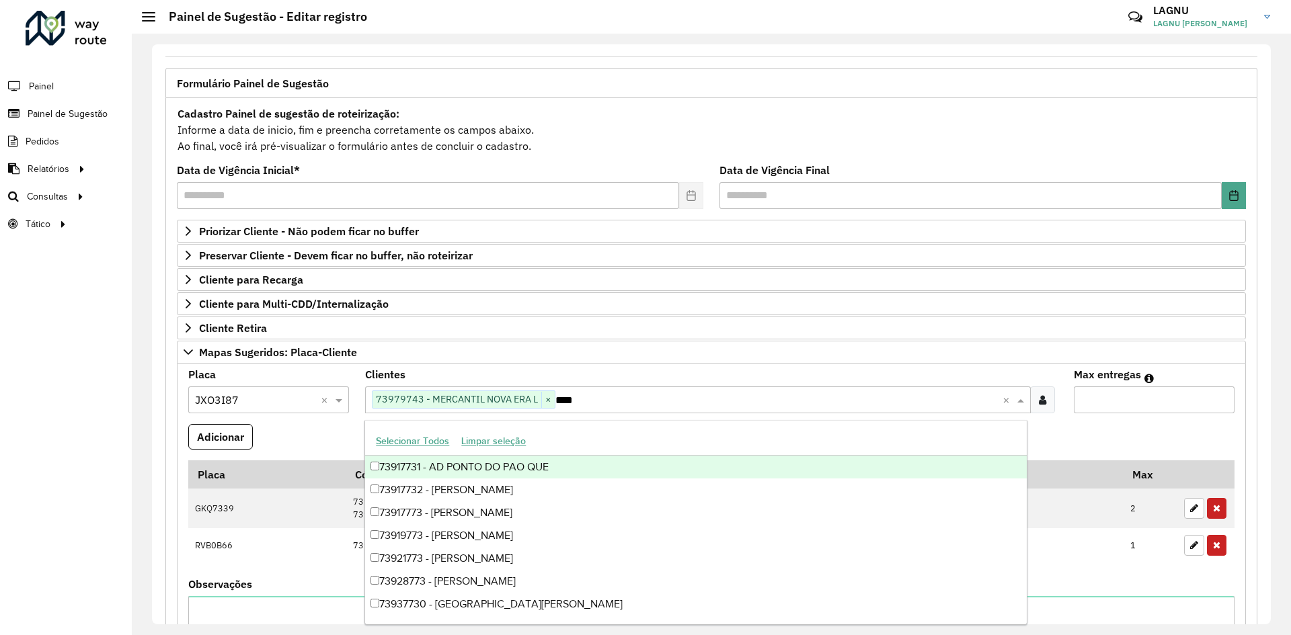
type input "*****"
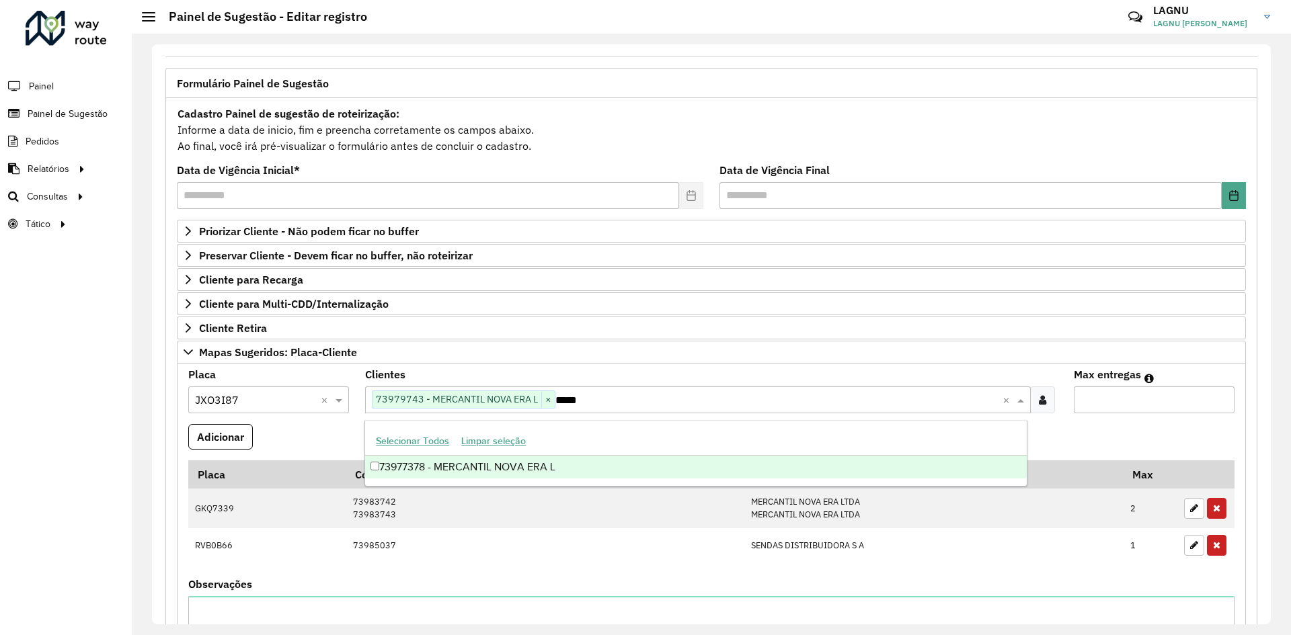
click at [626, 464] on div "73977378 - MERCANTIL NOVA ERA L" at bounding box center [695, 467] width 661 height 23
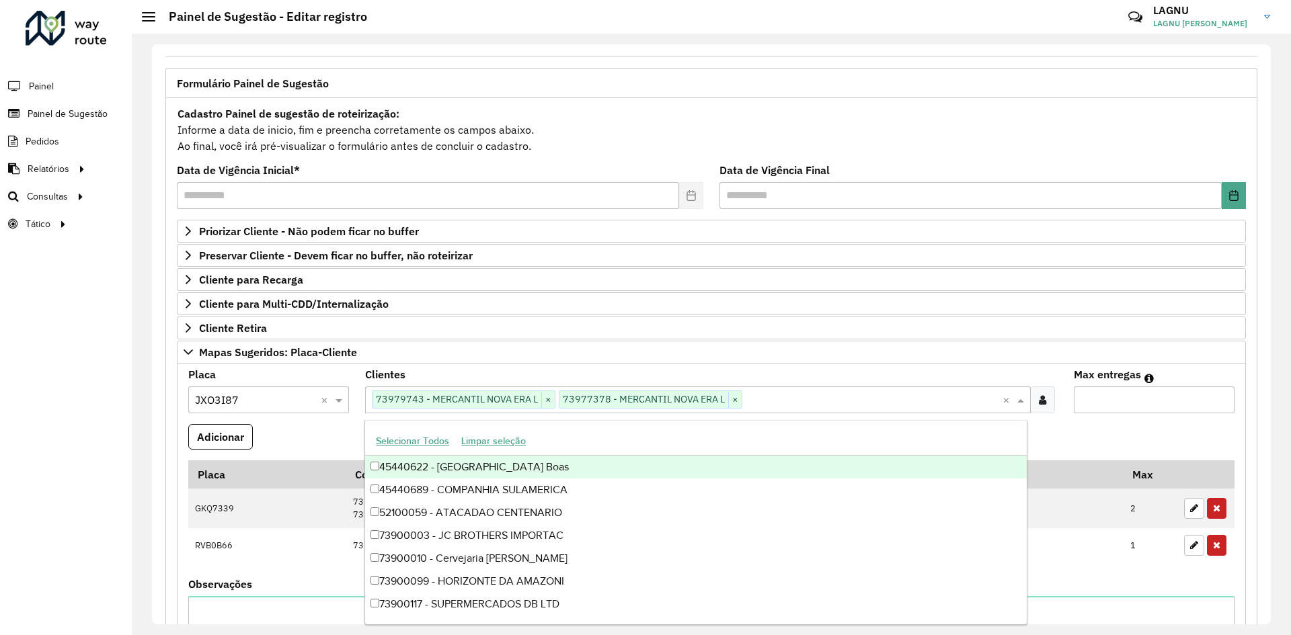
click at [1094, 403] on input "Max entregas" at bounding box center [1153, 400] width 161 height 27
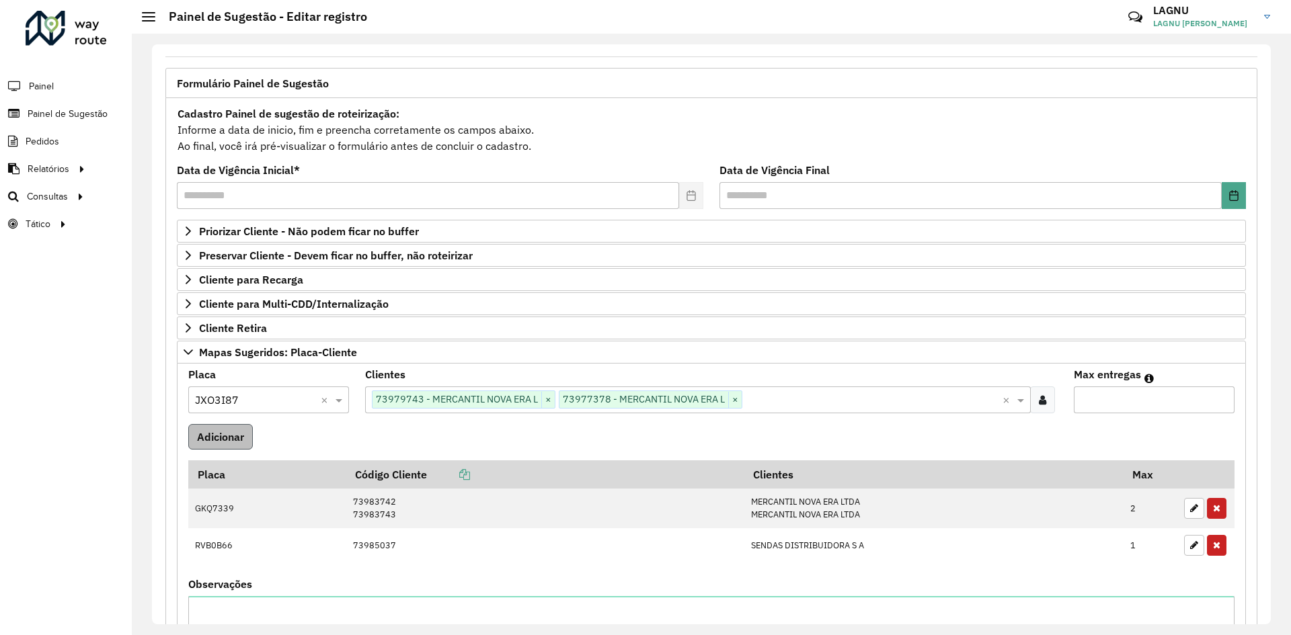
type input "*"
click at [199, 444] on button "Adicionar" at bounding box center [220, 437] width 65 height 26
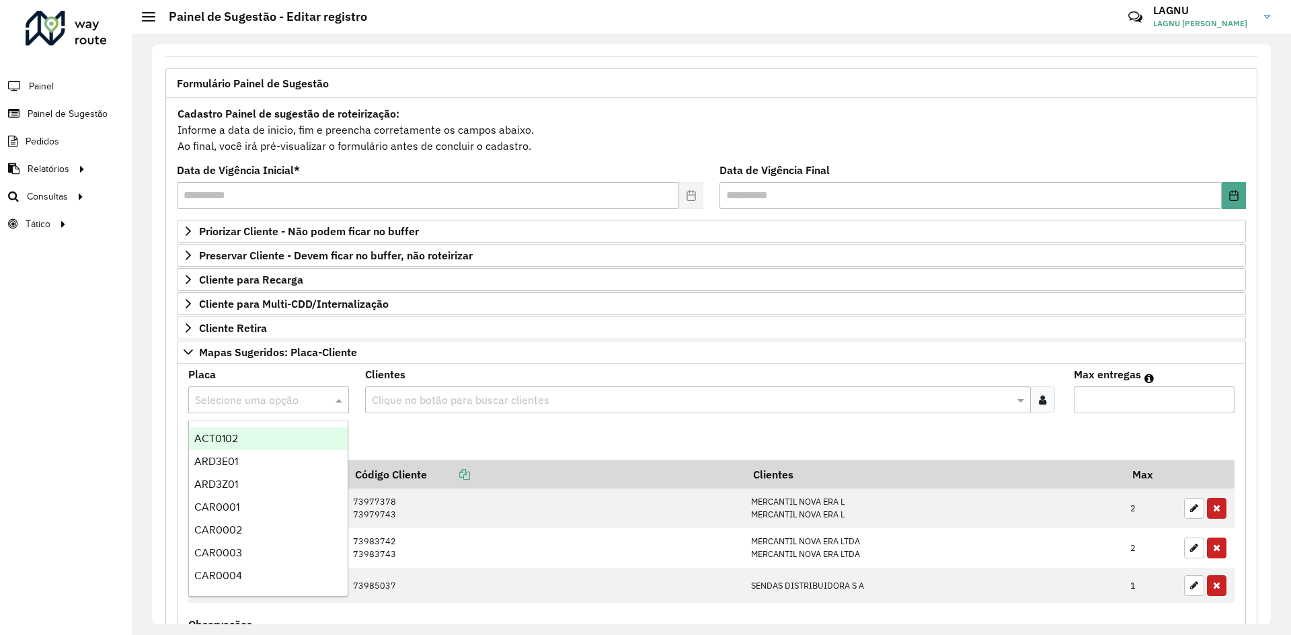
click at [214, 396] on input "text" at bounding box center [255, 401] width 120 height 16
type input "***"
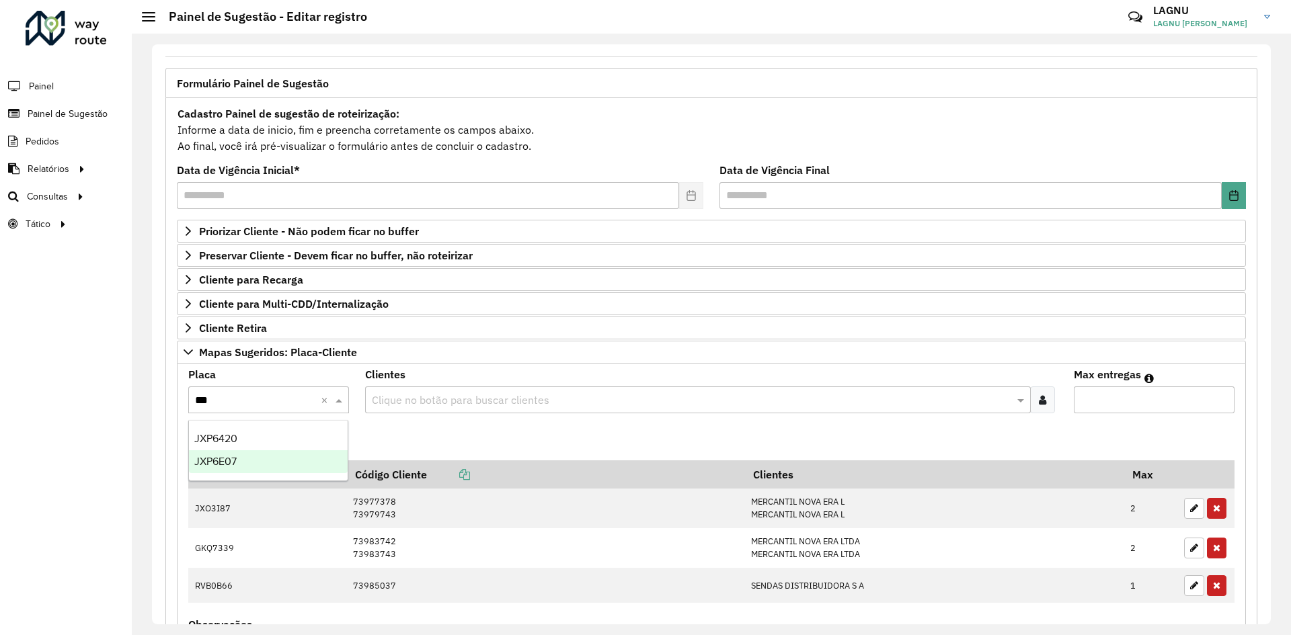
click at [239, 456] on div "JXP6E07" at bounding box center [268, 461] width 159 height 23
click at [397, 405] on input "text" at bounding box center [690, 401] width 645 height 16
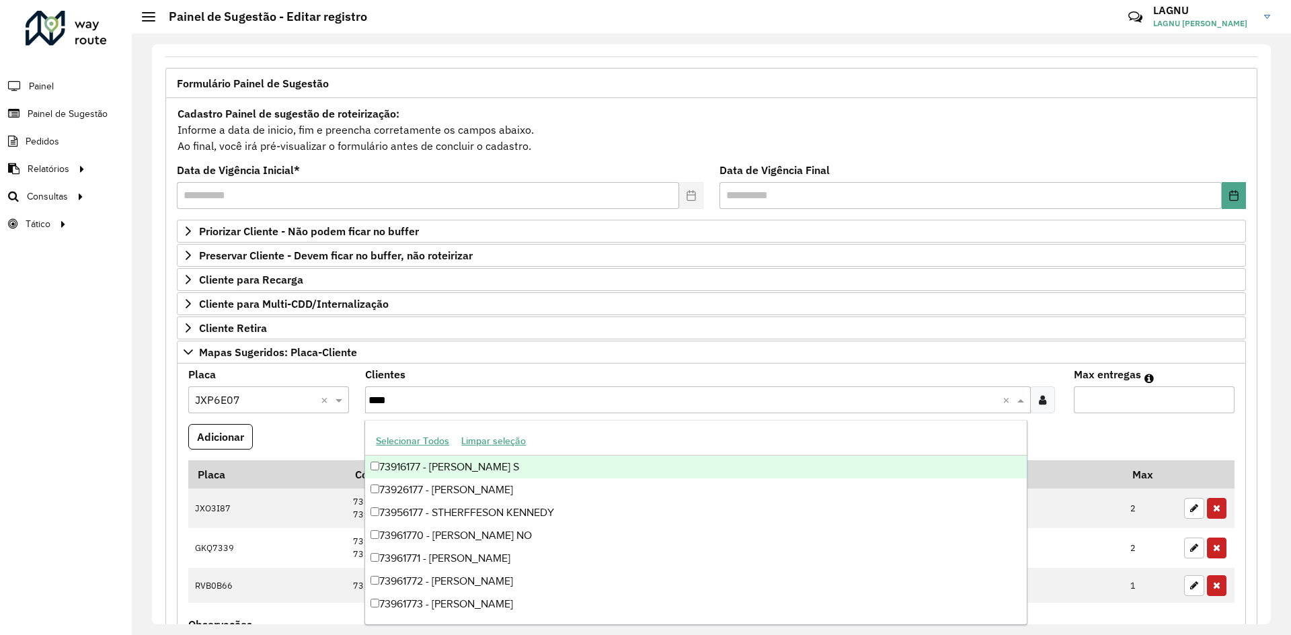
type input "*****"
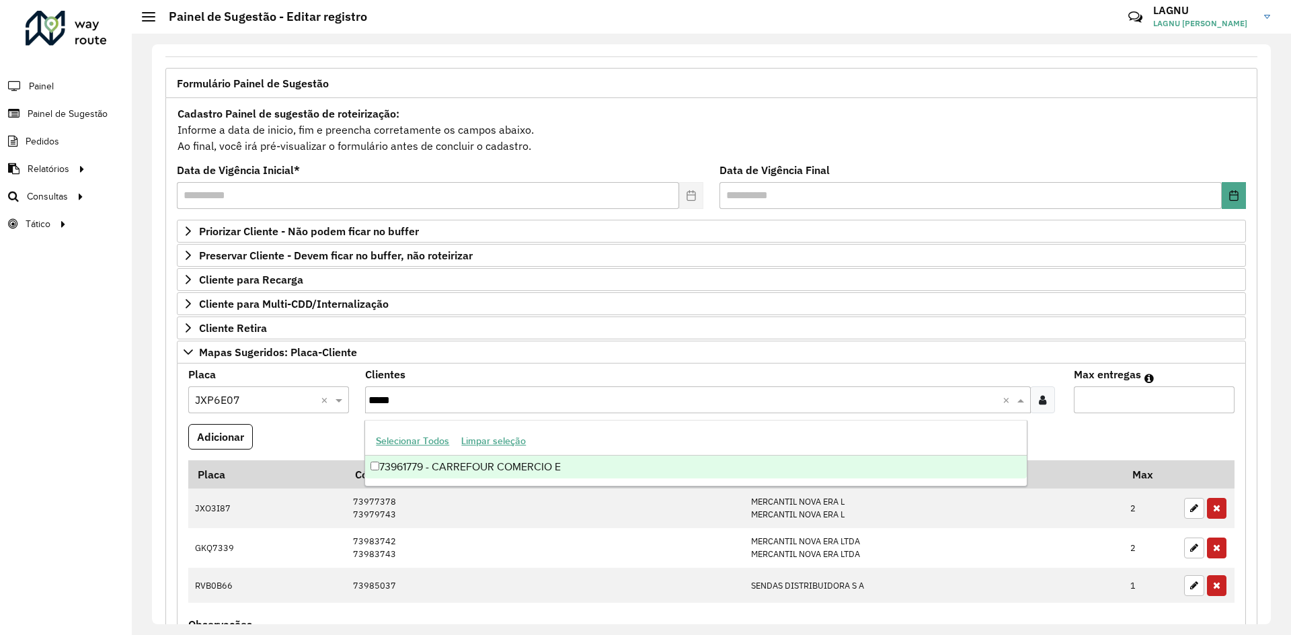
click at [507, 460] on div "73961779 - CARREFOUR COMERCIO E" at bounding box center [695, 467] width 661 height 23
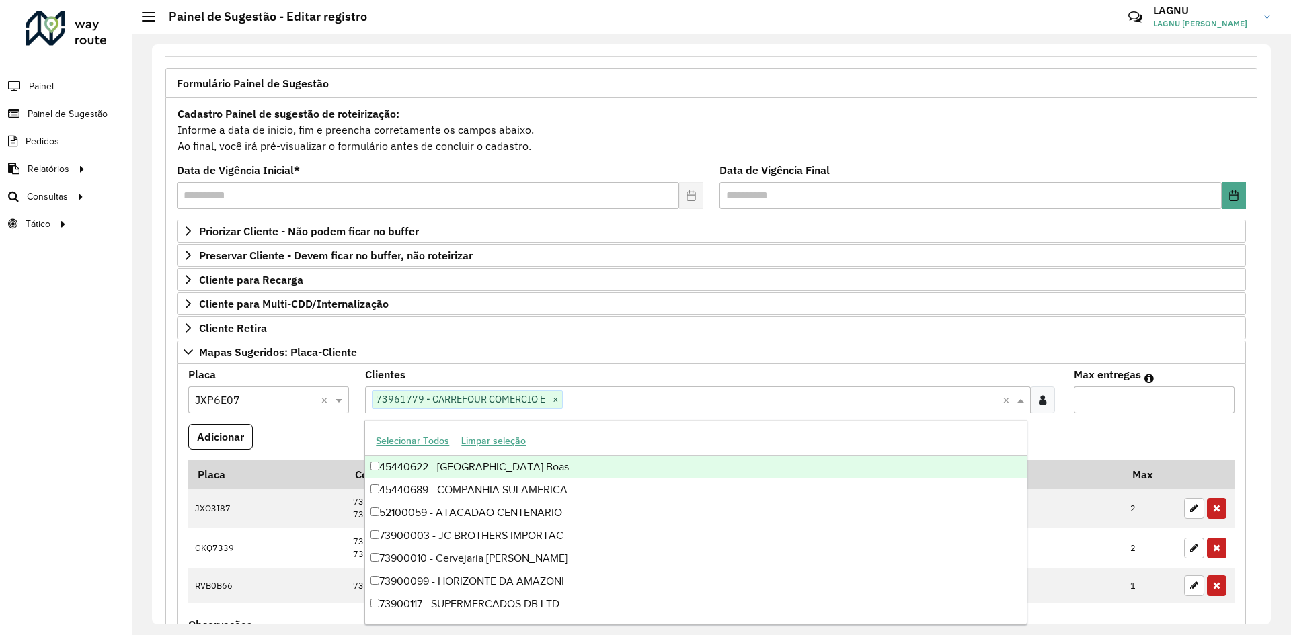
click at [1133, 401] on input "Max entregas" at bounding box center [1153, 400] width 161 height 27
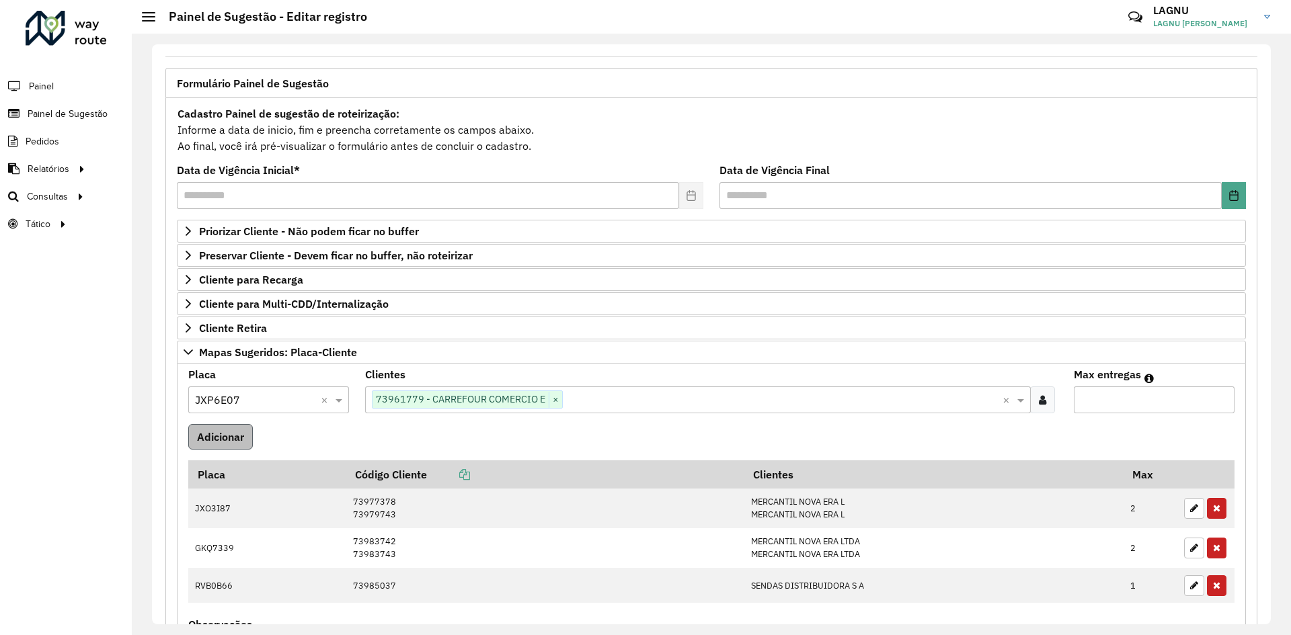
type input "*"
click at [247, 440] on button "Adicionar" at bounding box center [220, 437] width 65 height 26
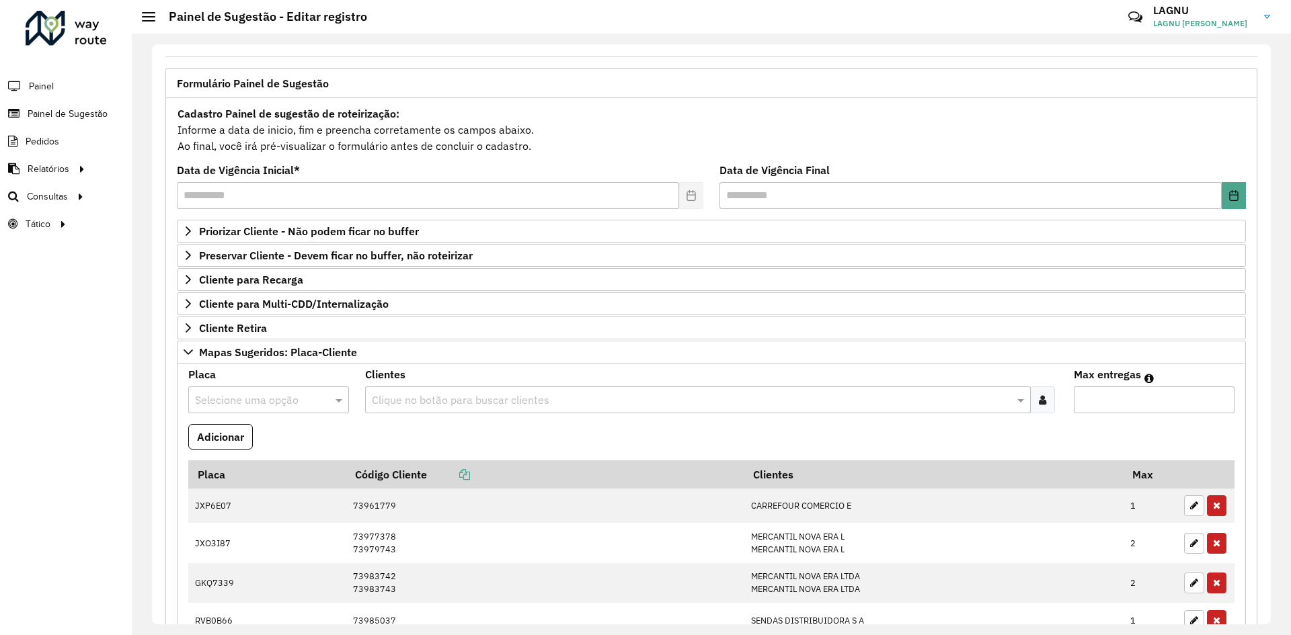
click at [242, 395] on input "text" at bounding box center [255, 401] width 120 height 16
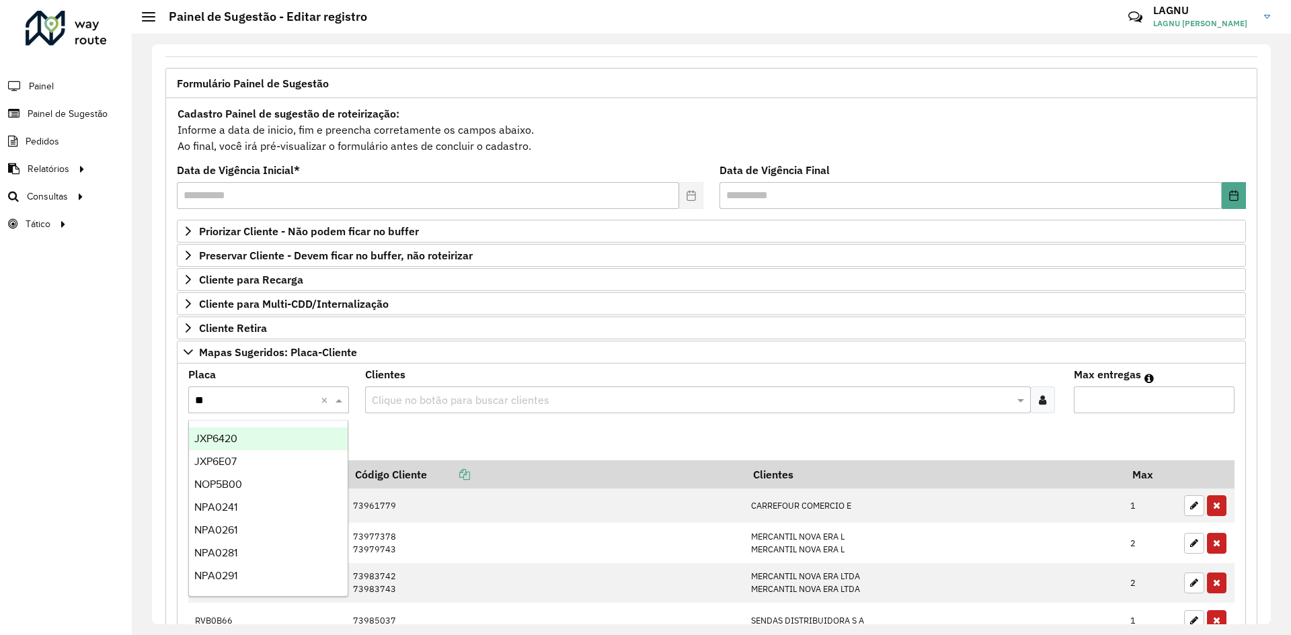
type input "***"
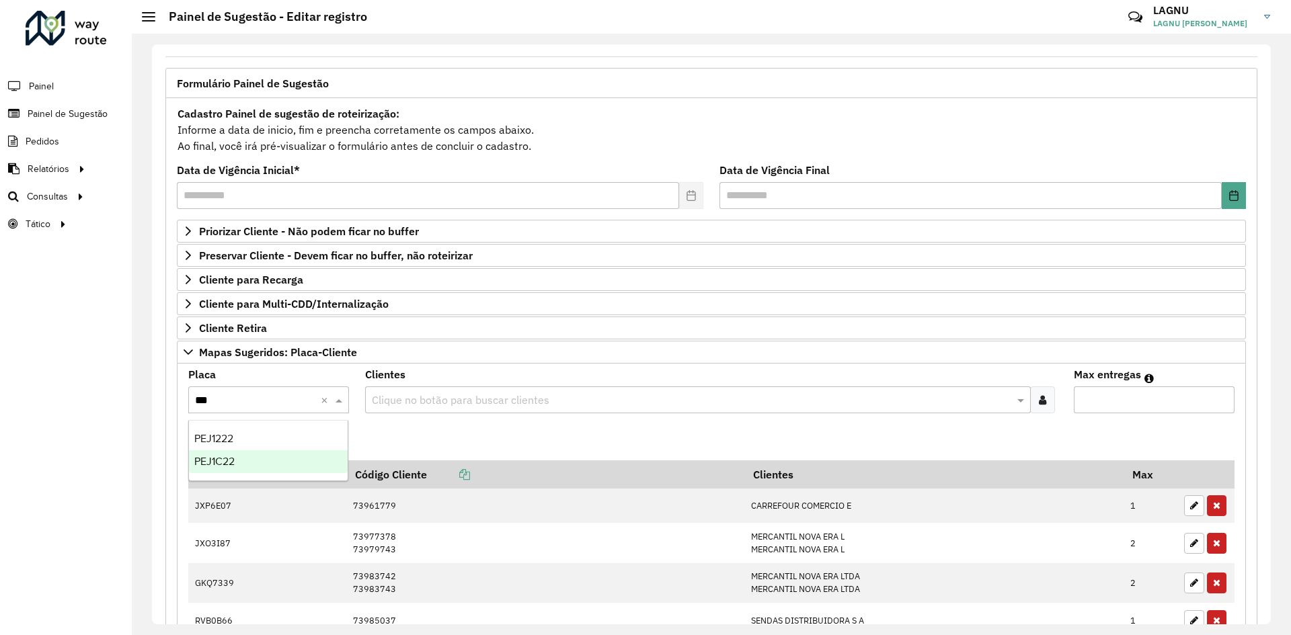
click at [241, 458] on div "PEJ1C22" at bounding box center [268, 461] width 159 height 23
click at [431, 409] on div "Clique no botão para buscar clientes" at bounding box center [697, 400] width 665 height 27
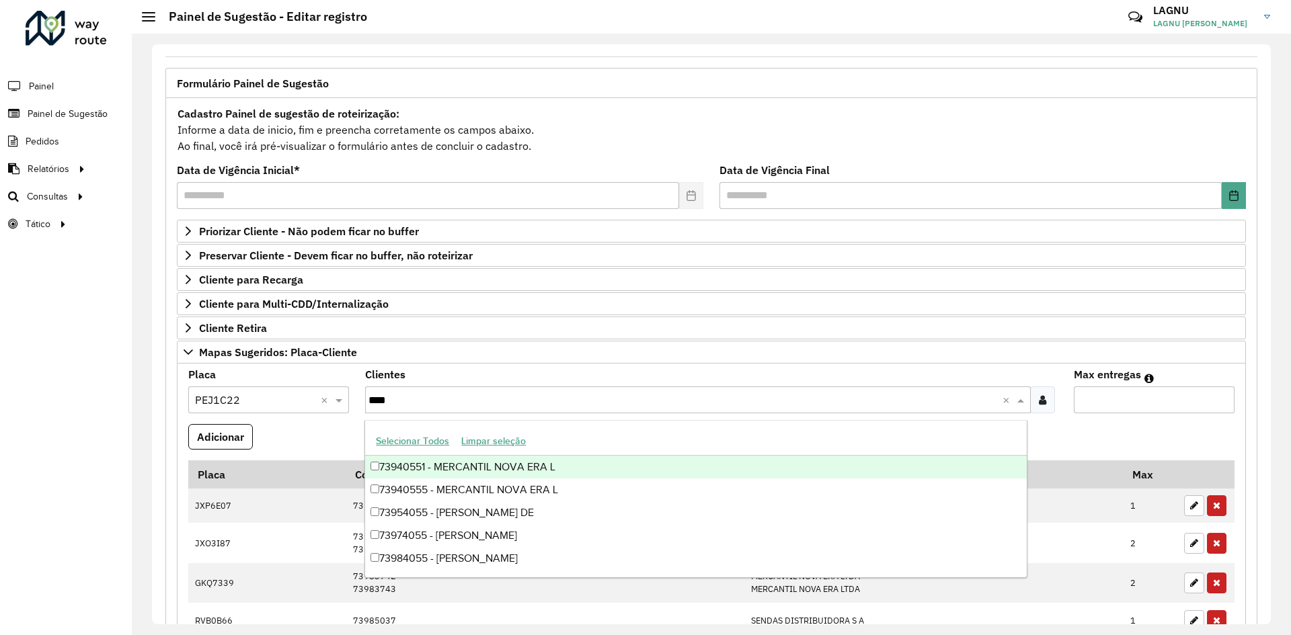
type input "*****"
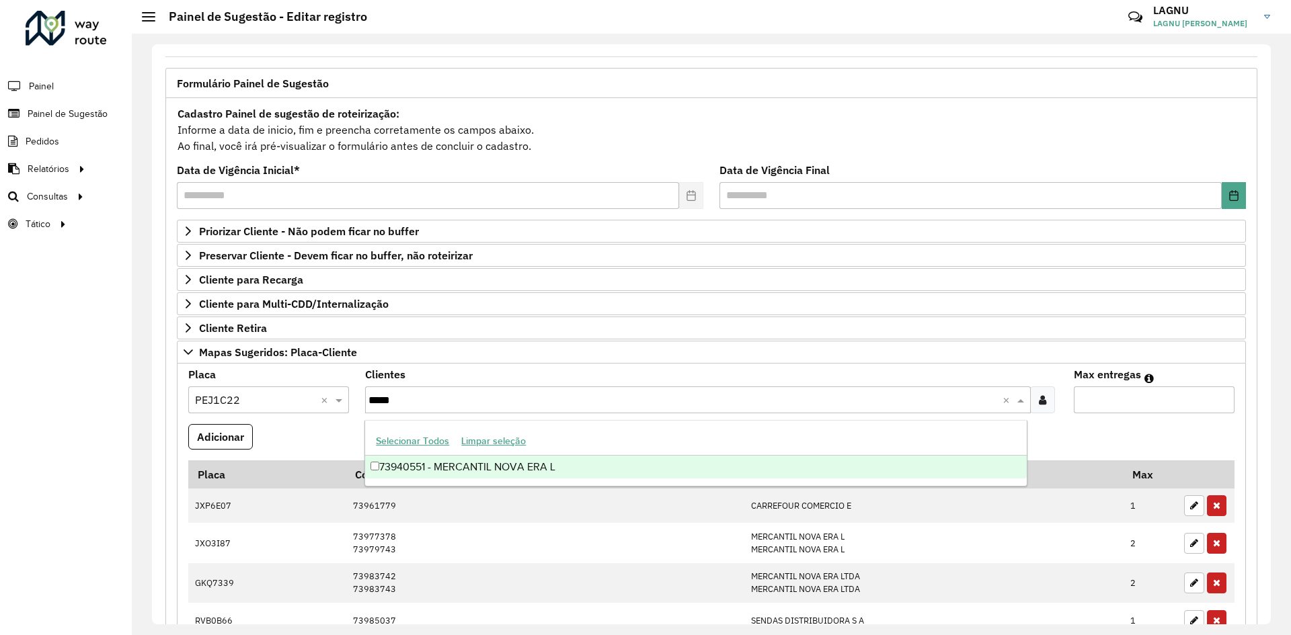
click at [575, 466] on div "73940551 - MERCANTIL NOVA ERA L" at bounding box center [695, 467] width 661 height 23
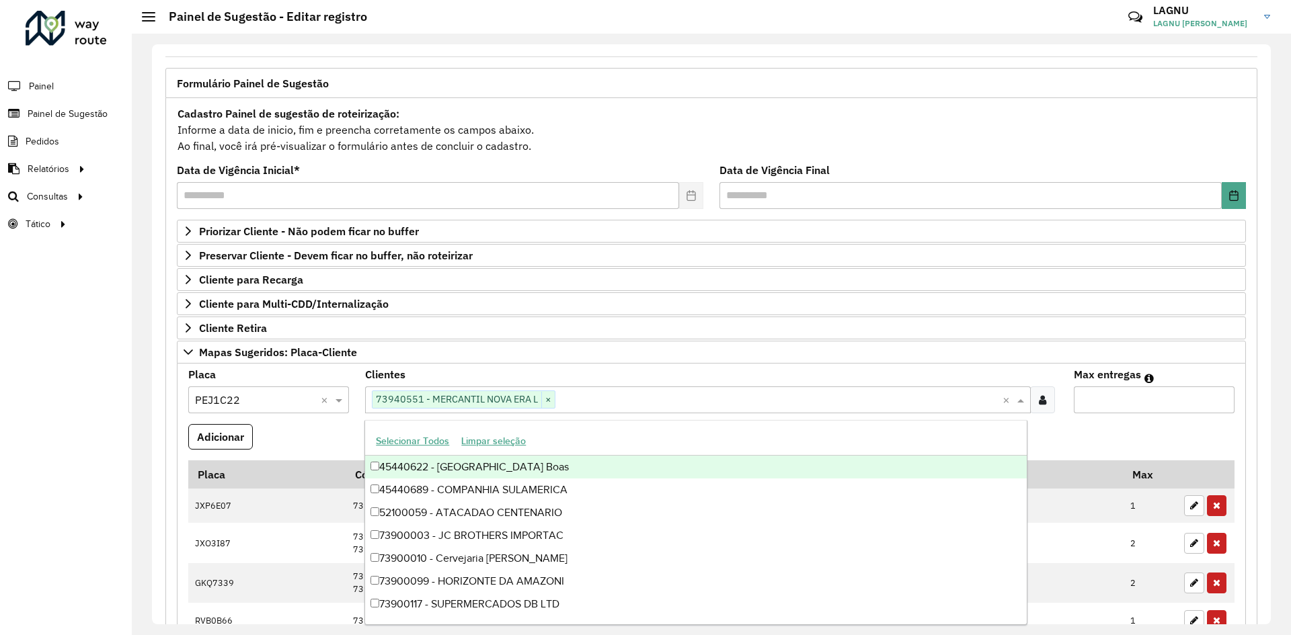
click at [1094, 392] on input "Max entregas" at bounding box center [1153, 400] width 161 height 27
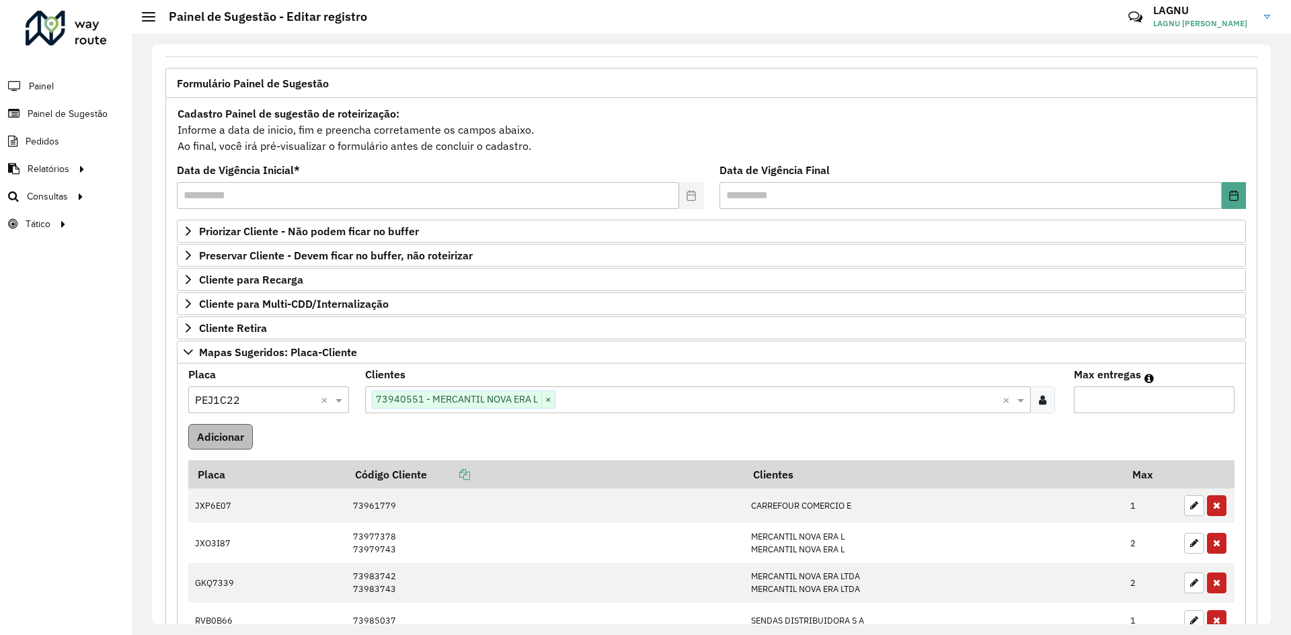
type input "*"
click at [196, 438] on button "Adicionar" at bounding box center [220, 437] width 65 height 26
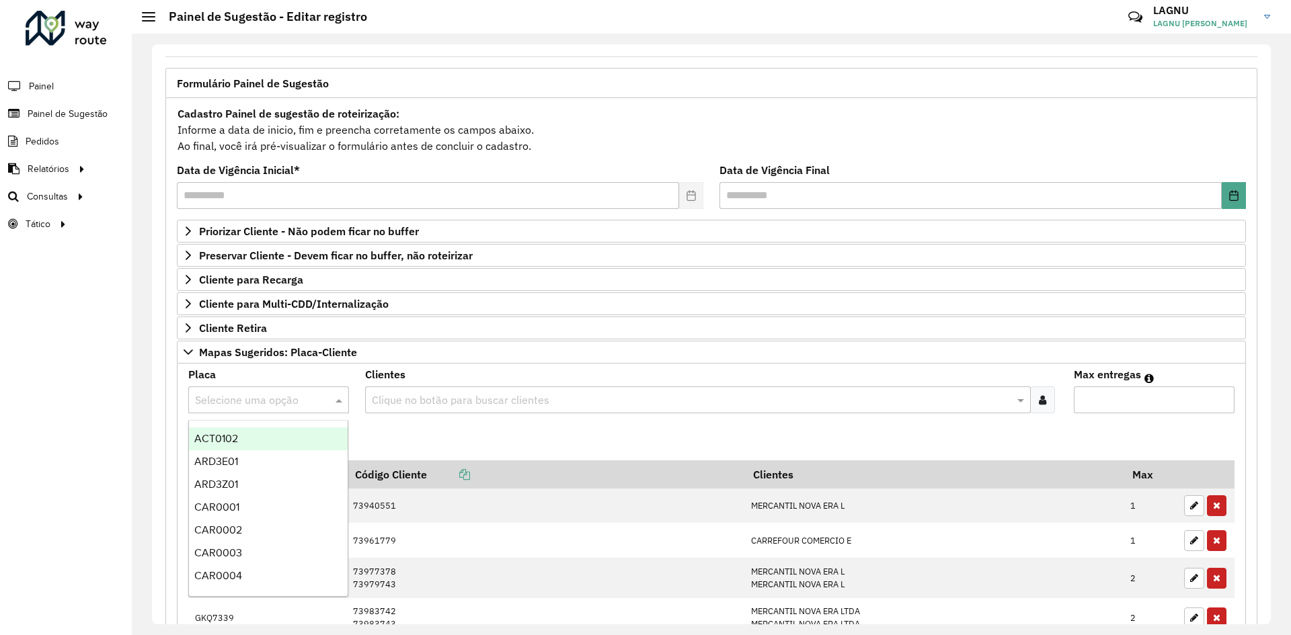
click at [218, 400] on input "text" at bounding box center [255, 401] width 120 height 16
type input "***"
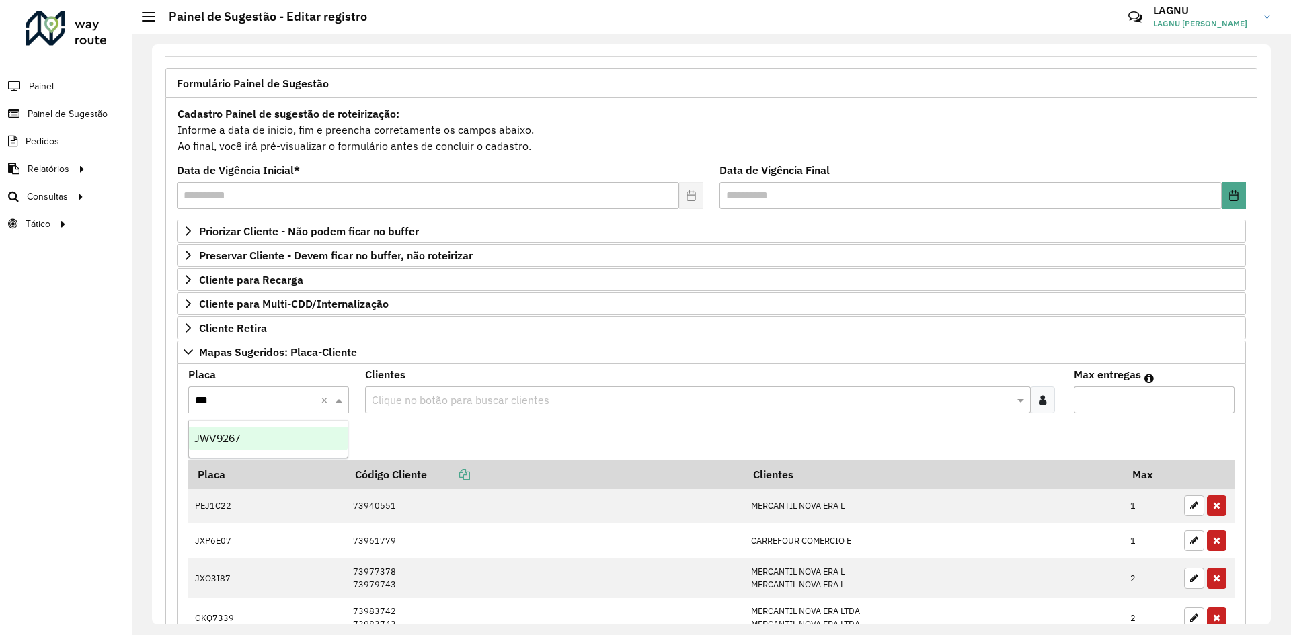
click at [277, 449] on div "JWV9267" at bounding box center [268, 439] width 159 height 23
click at [395, 399] on input "text" at bounding box center [690, 401] width 645 height 16
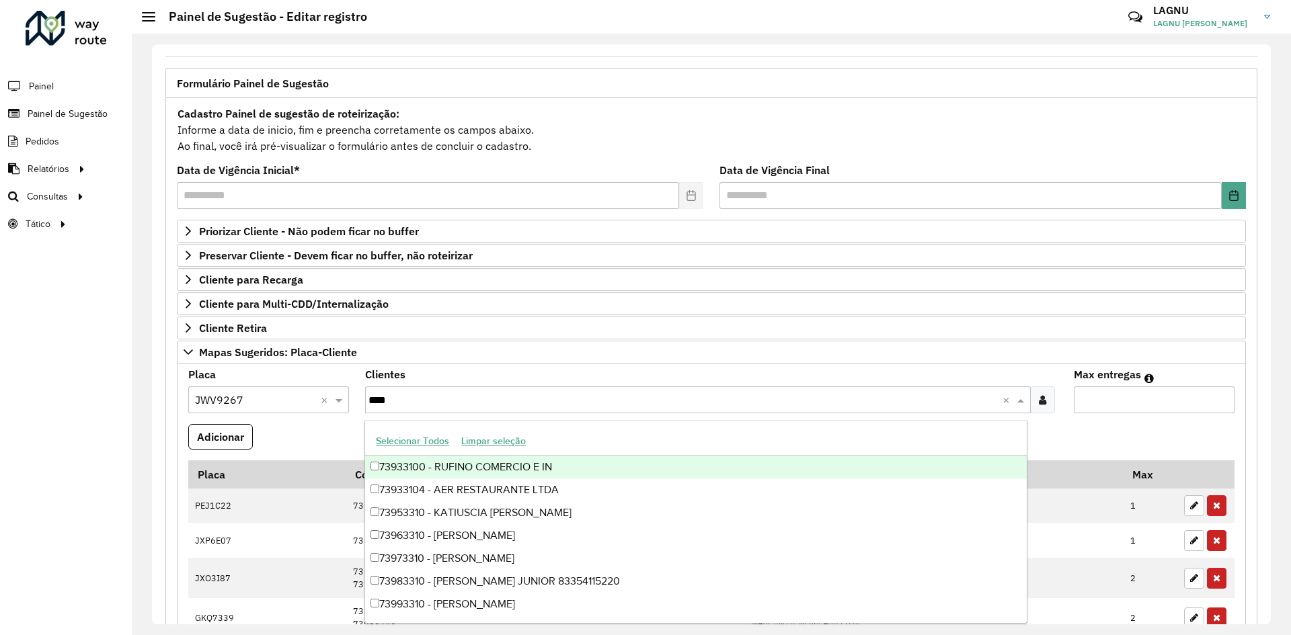
type input "*****"
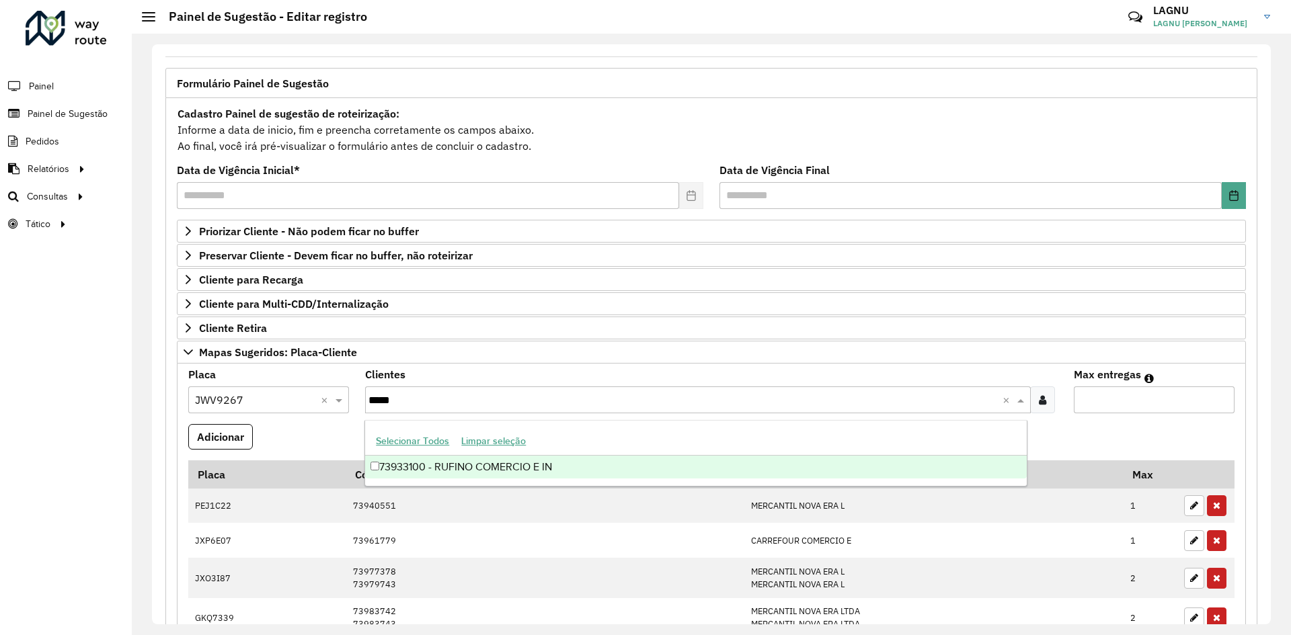
click at [593, 474] on div "73933100 - RUFINO COMERCIO E IN" at bounding box center [695, 467] width 661 height 23
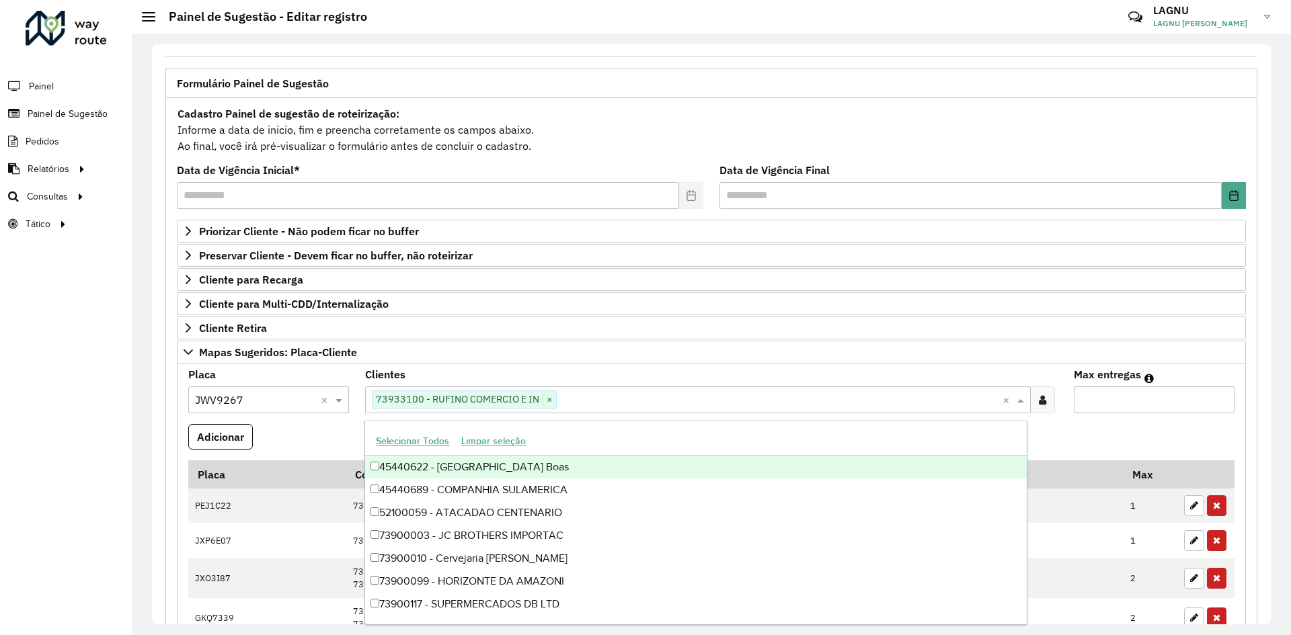
click at [1097, 393] on input "Max entregas" at bounding box center [1153, 400] width 161 height 27
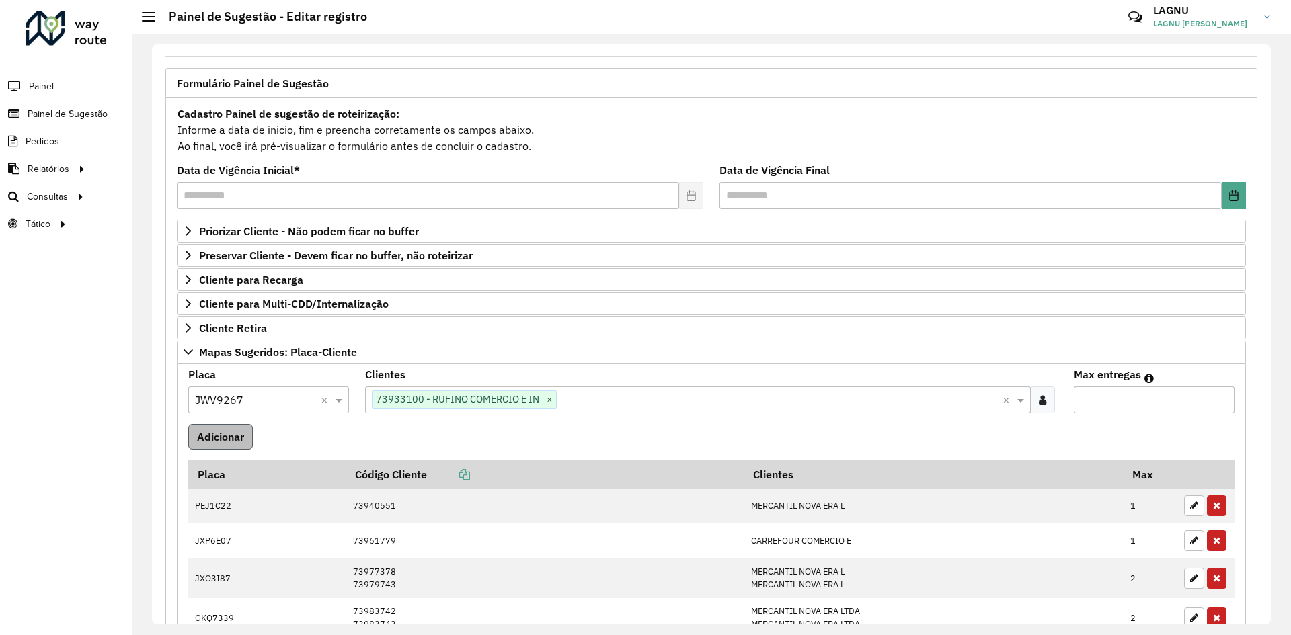
type input "*"
click at [212, 435] on button "Adicionar" at bounding box center [220, 437] width 65 height 26
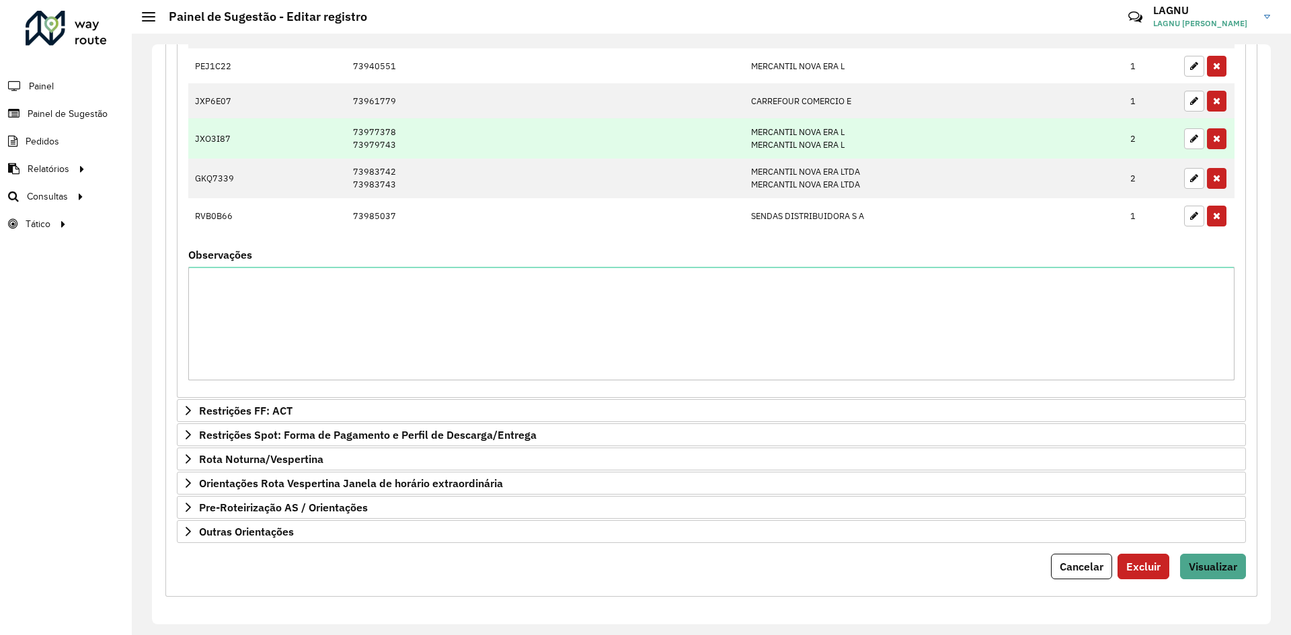
scroll to position [544, 0]
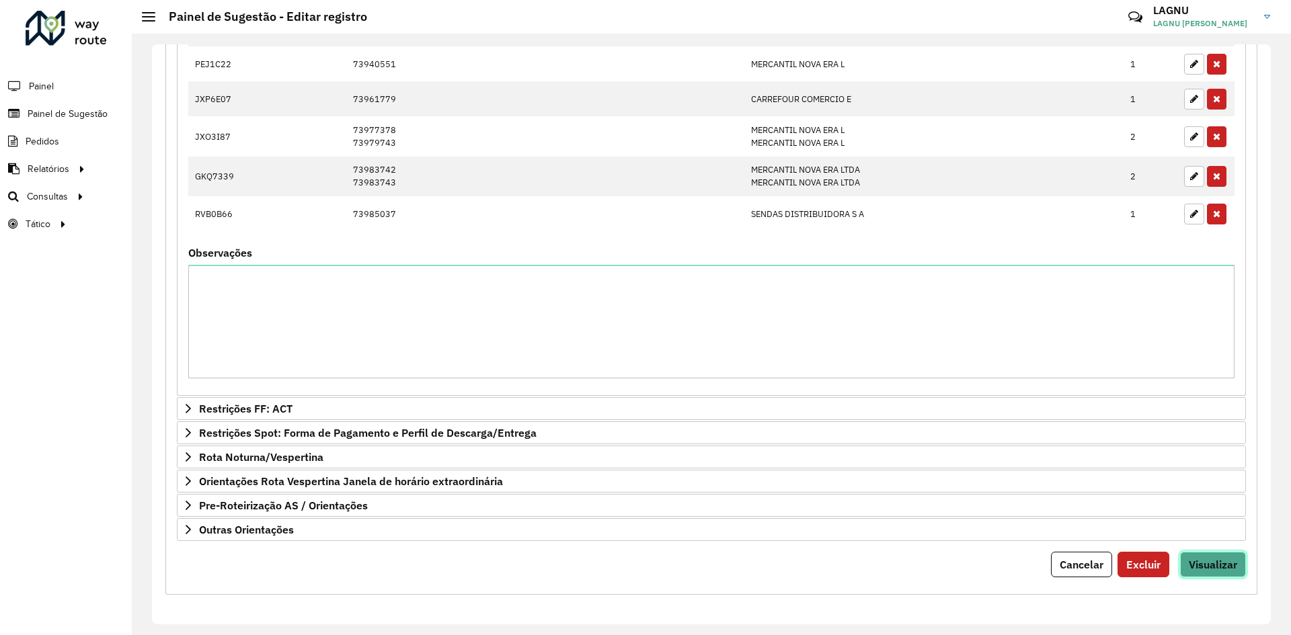
click at [1192, 559] on span "Visualizar" at bounding box center [1212, 564] width 48 height 13
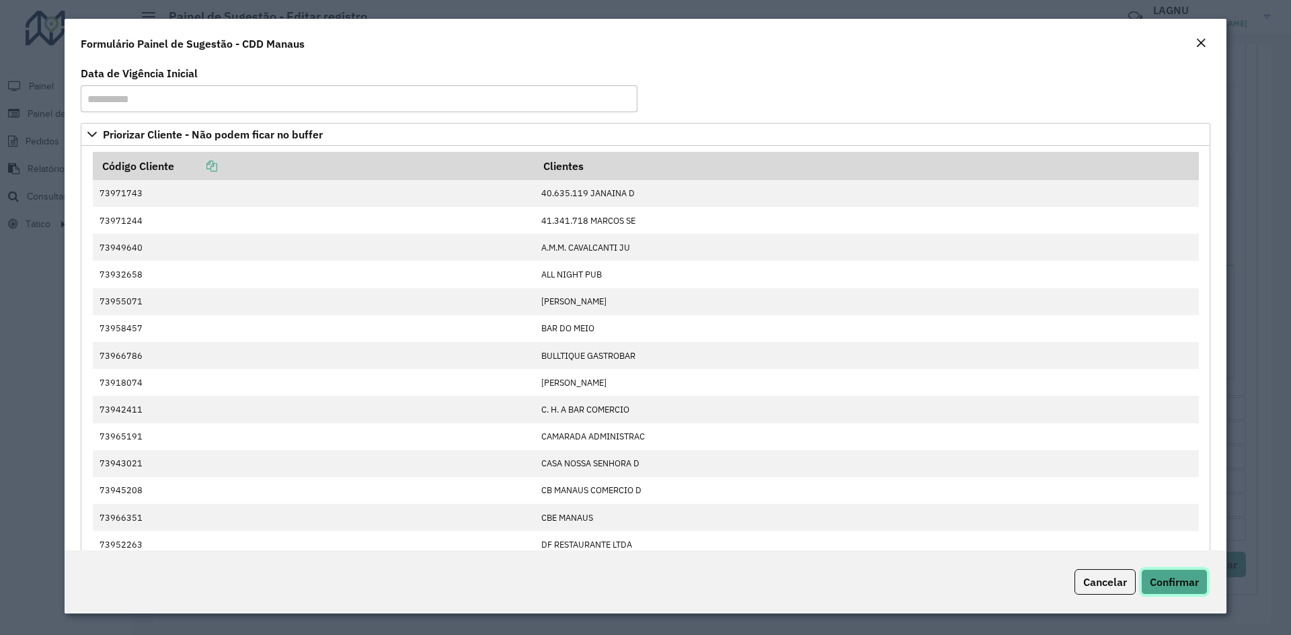
click at [1185, 585] on span "Confirmar" at bounding box center [1173, 581] width 49 height 13
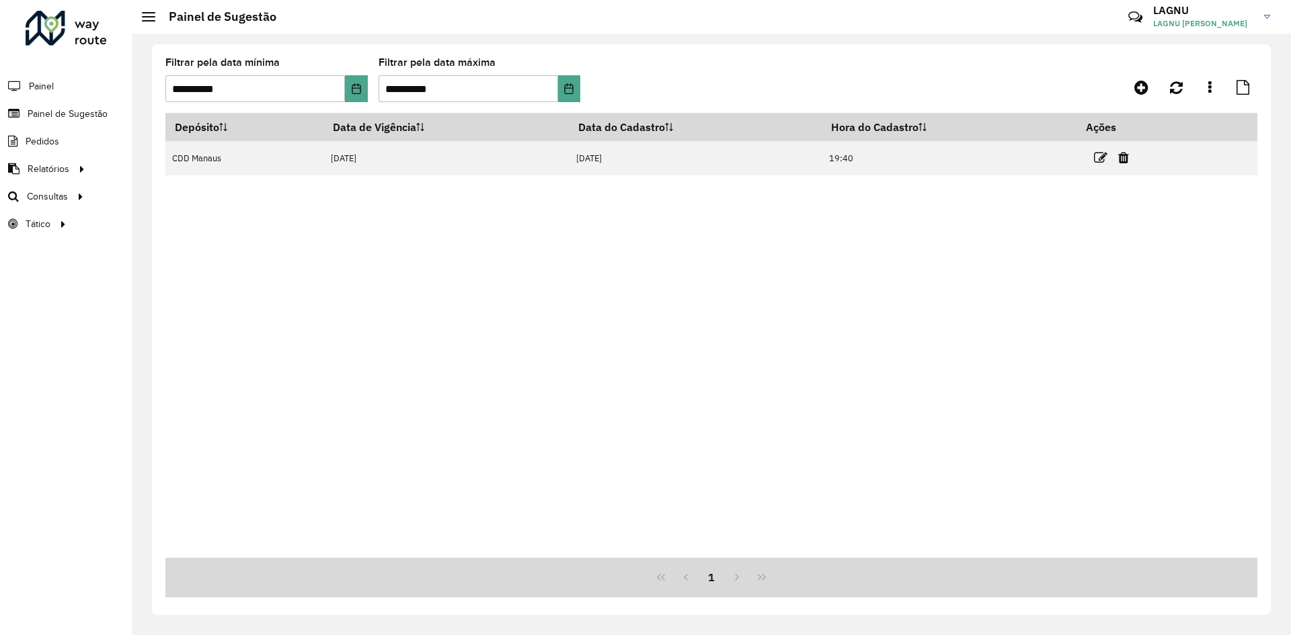
click at [1099, 154] on icon at bounding box center [1100, 157] width 13 height 13
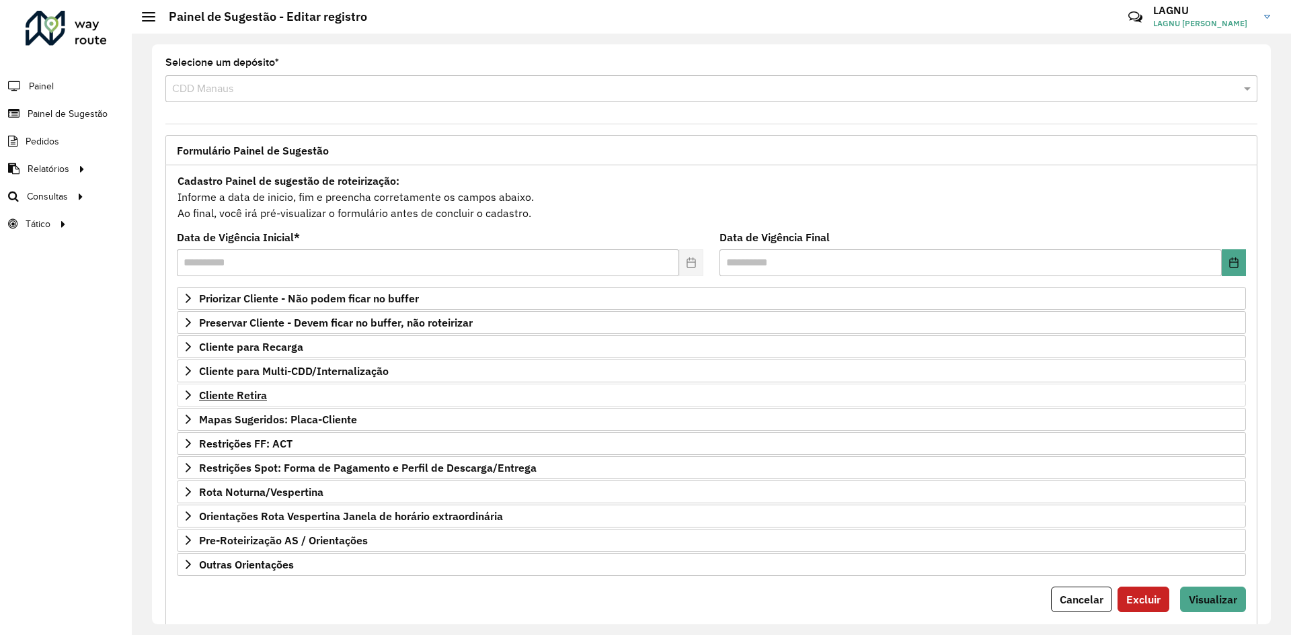
scroll to position [35, 0]
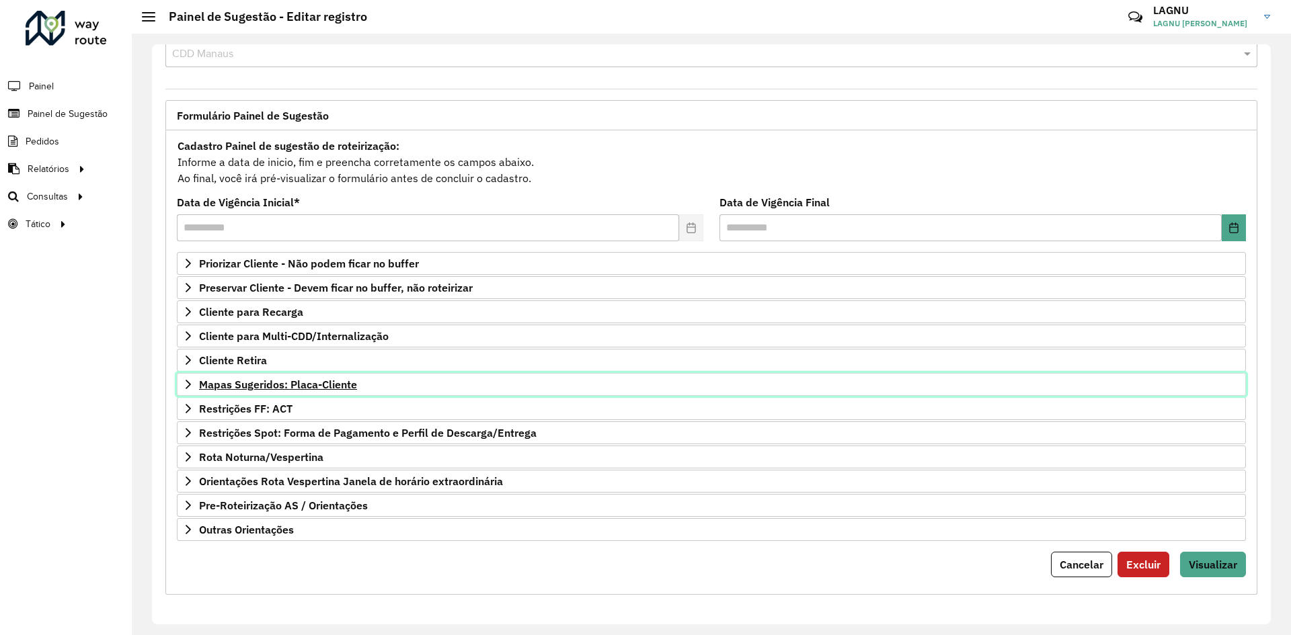
click at [278, 391] on link "Mapas Sugeridos: Placa-Cliente" at bounding box center [711, 384] width 1069 height 23
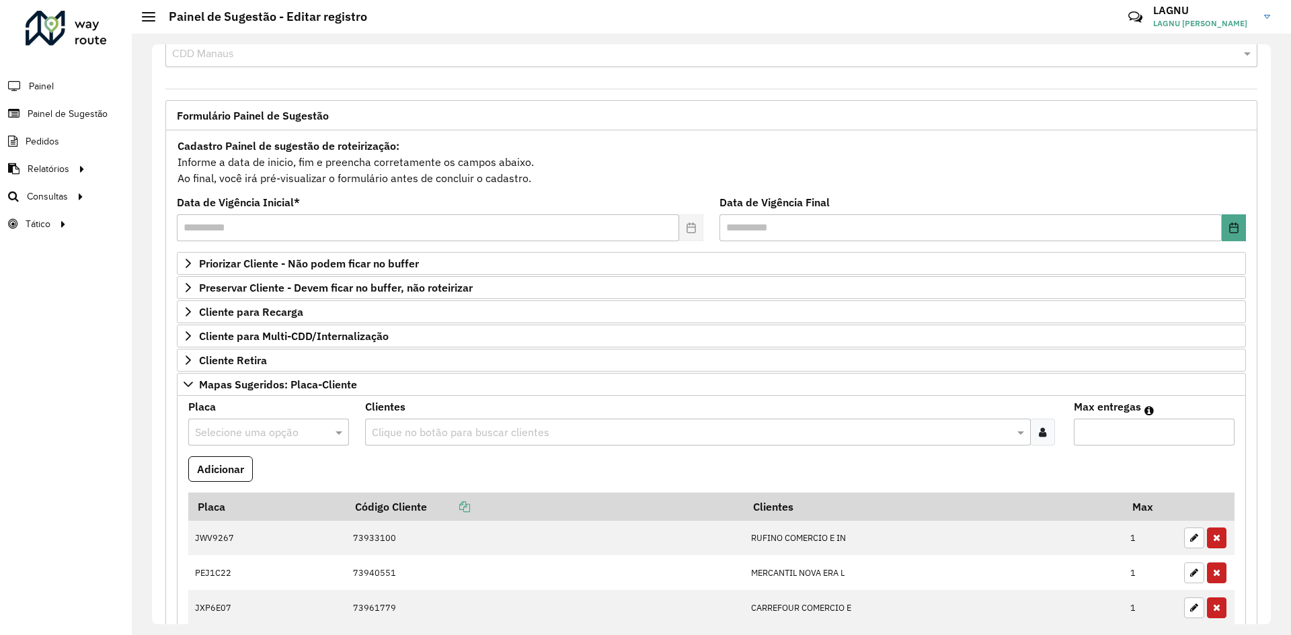
click at [274, 432] on input "text" at bounding box center [255, 433] width 120 height 16
type input "*"
type input "***"
click at [392, 469] on formly-field "Adicionar" at bounding box center [711, 474] width 1062 height 36
click at [279, 432] on input "text" at bounding box center [255, 433] width 120 height 16
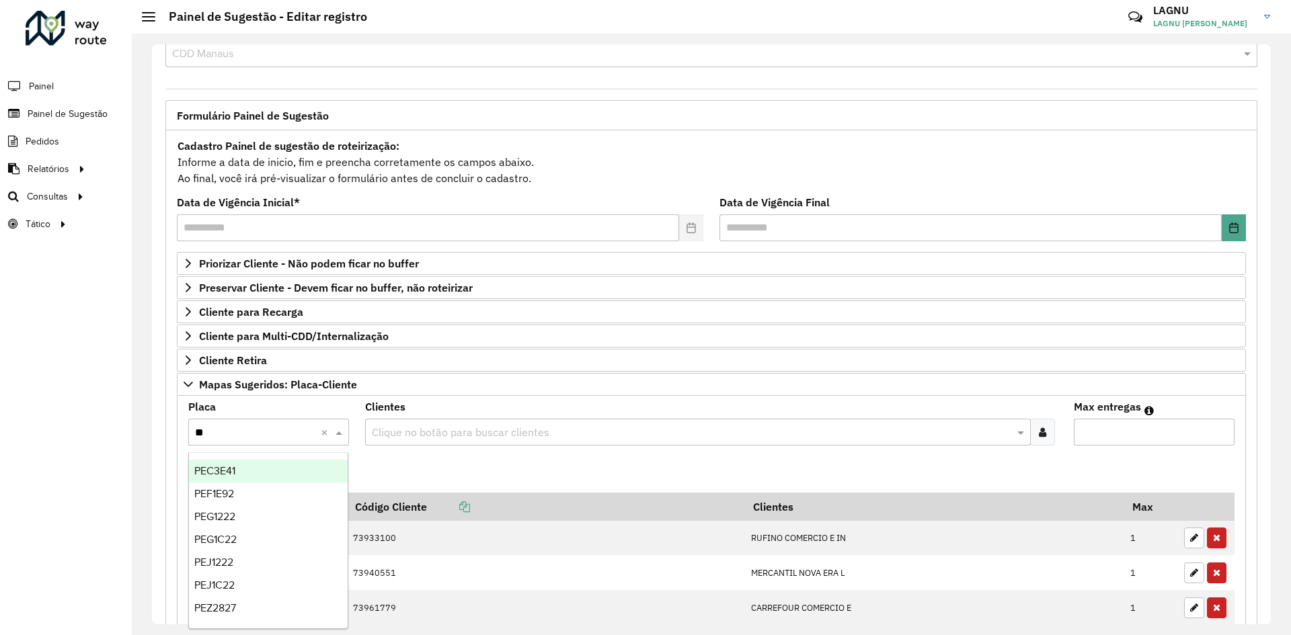
type input "***"
click at [265, 484] on div "PEG1C22" at bounding box center [268, 494] width 159 height 23
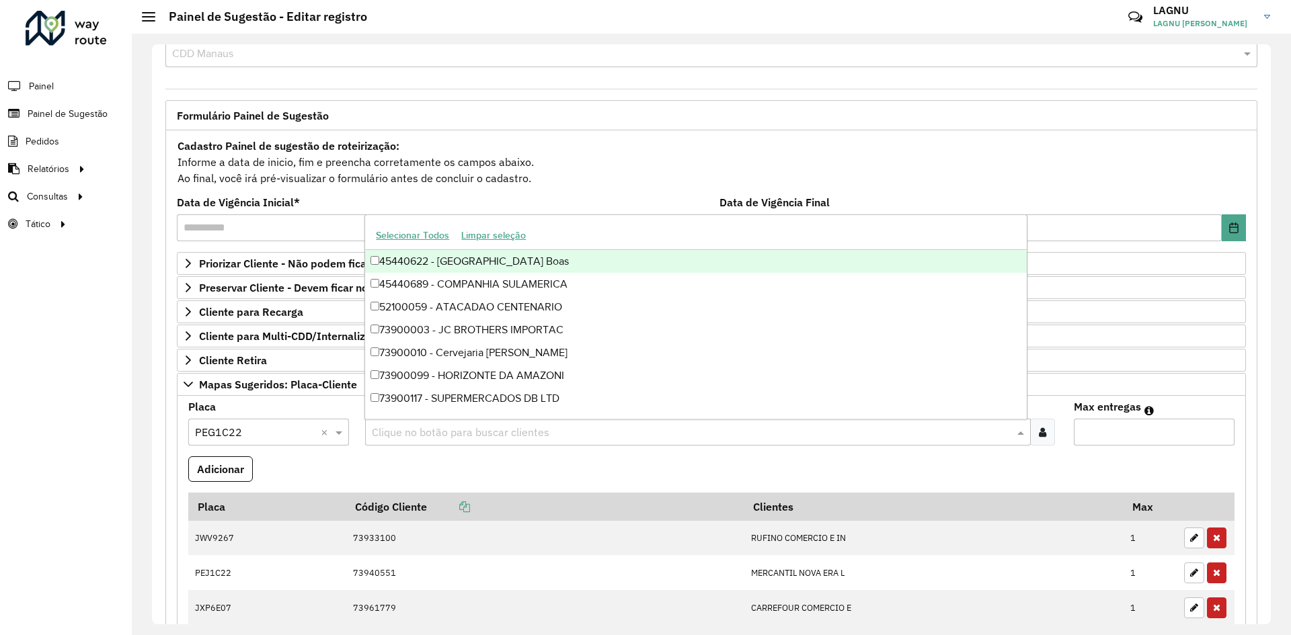
click at [424, 434] on input "text" at bounding box center [690, 433] width 645 height 16
type input "*"
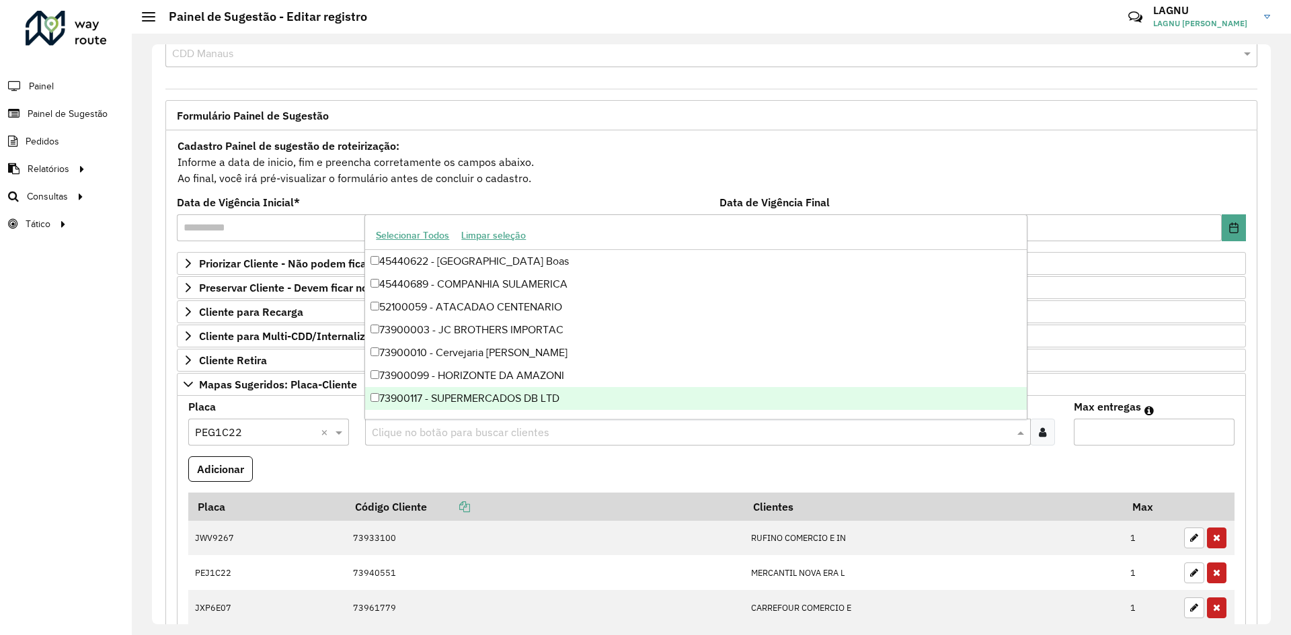
click at [435, 435] on input "text" at bounding box center [690, 433] width 645 height 16
type input "*****"
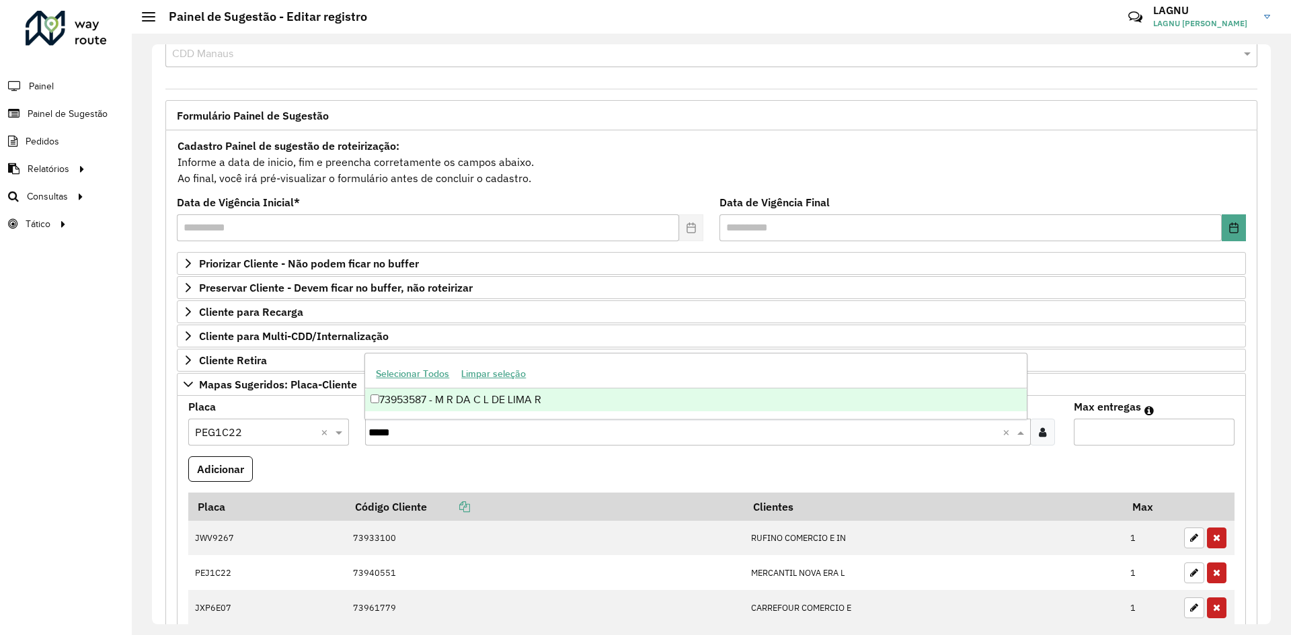
click at [460, 403] on div "73953587 - M R DA C L DE LIMA R" at bounding box center [695, 400] width 661 height 23
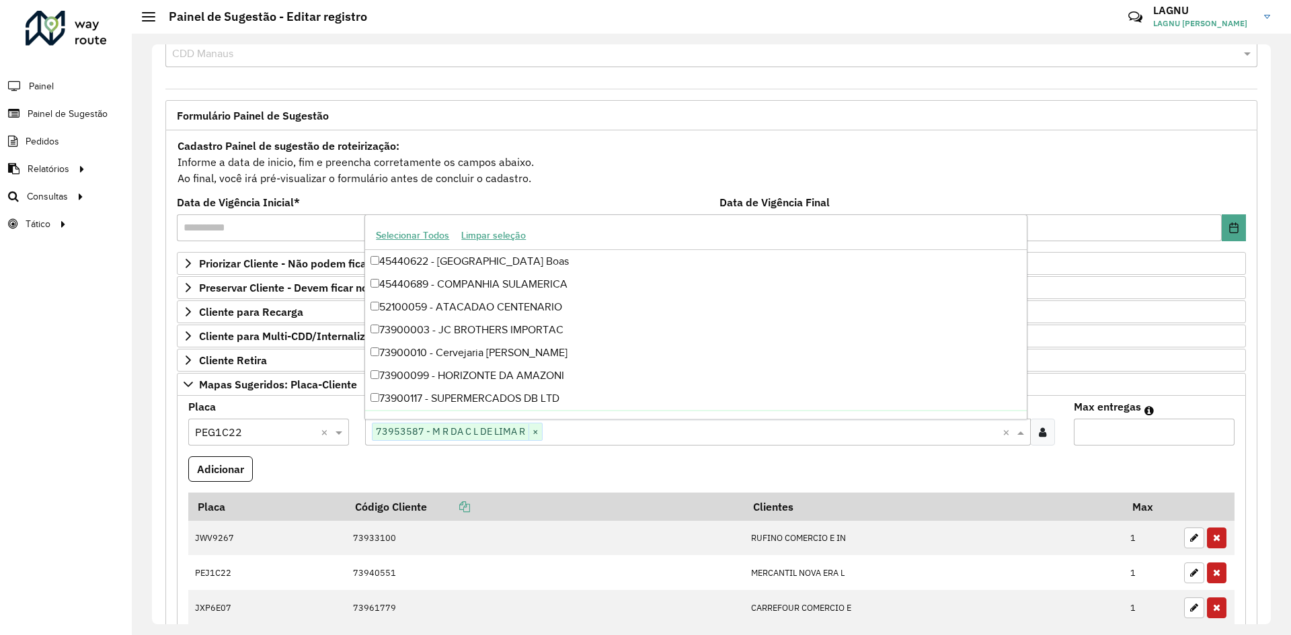
click at [1086, 428] on input "Max entregas" at bounding box center [1153, 432] width 161 height 27
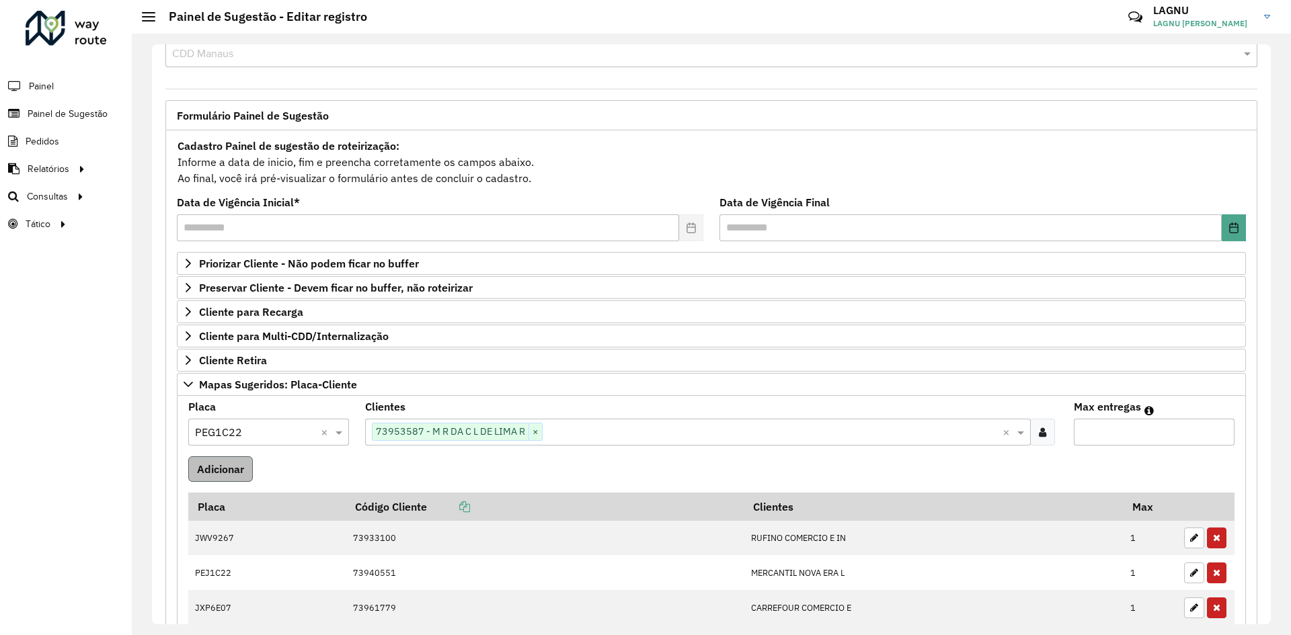
type input "*"
click at [230, 479] on button "Adicionar" at bounding box center [220, 469] width 65 height 26
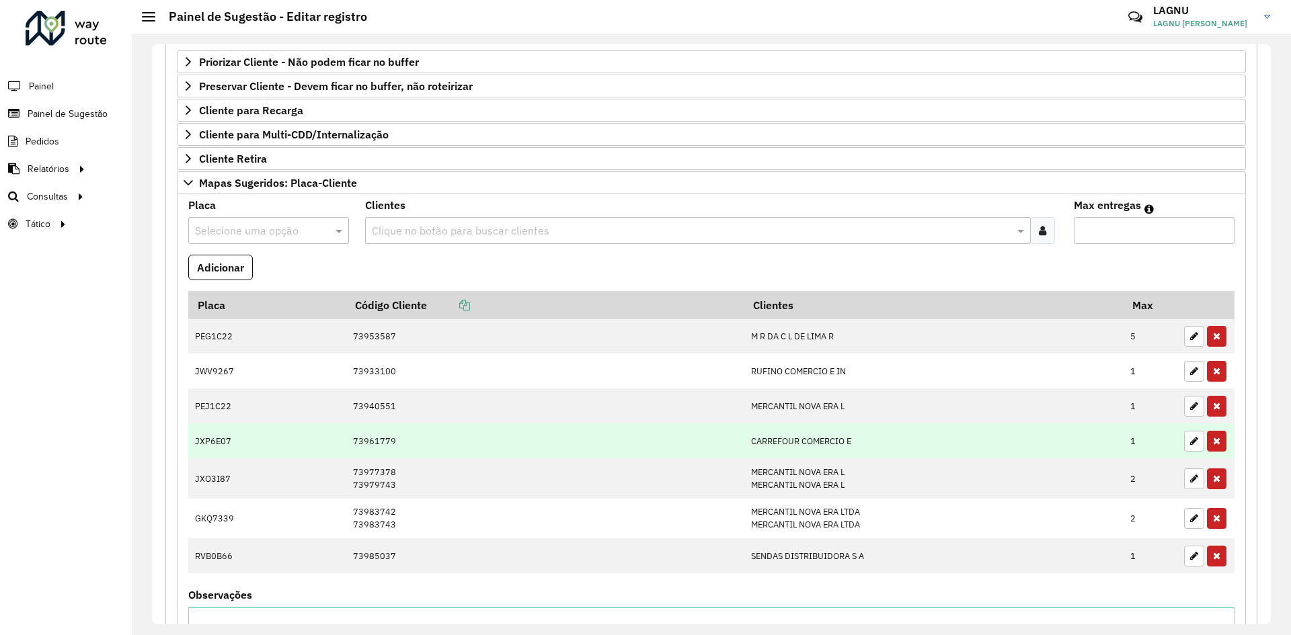
scroll to position [304, 0]
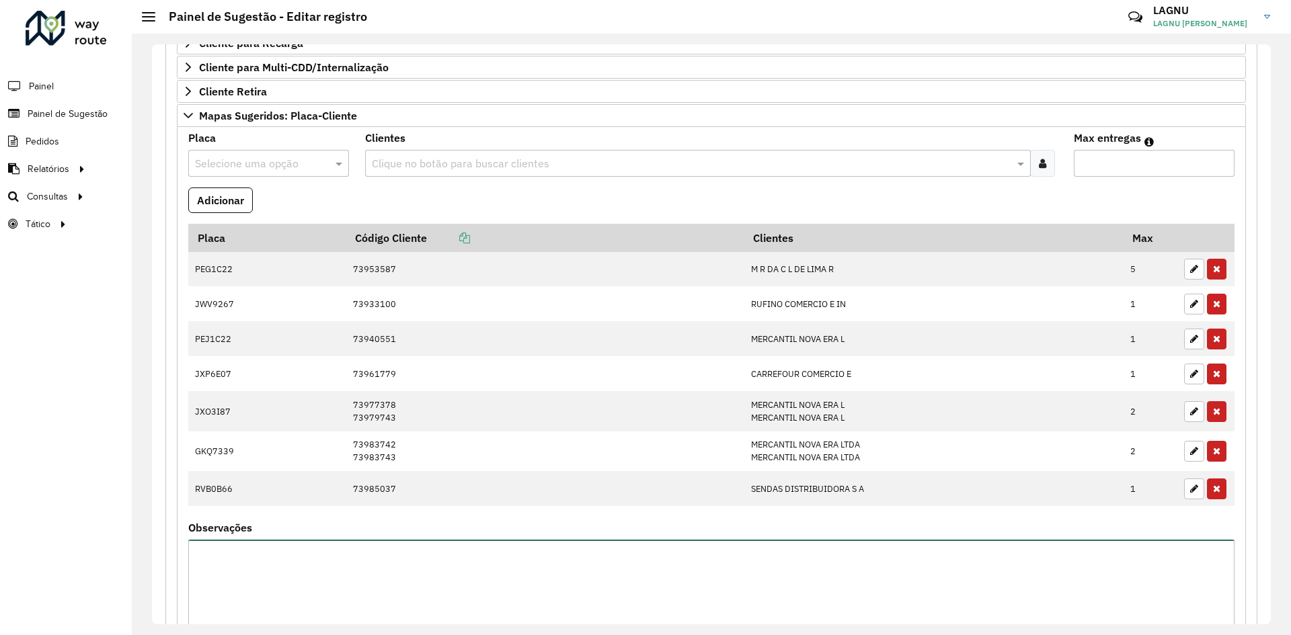
click at [366, 557] on textarea "Observações" at bounding box center [711, 597] width 1046 height 114
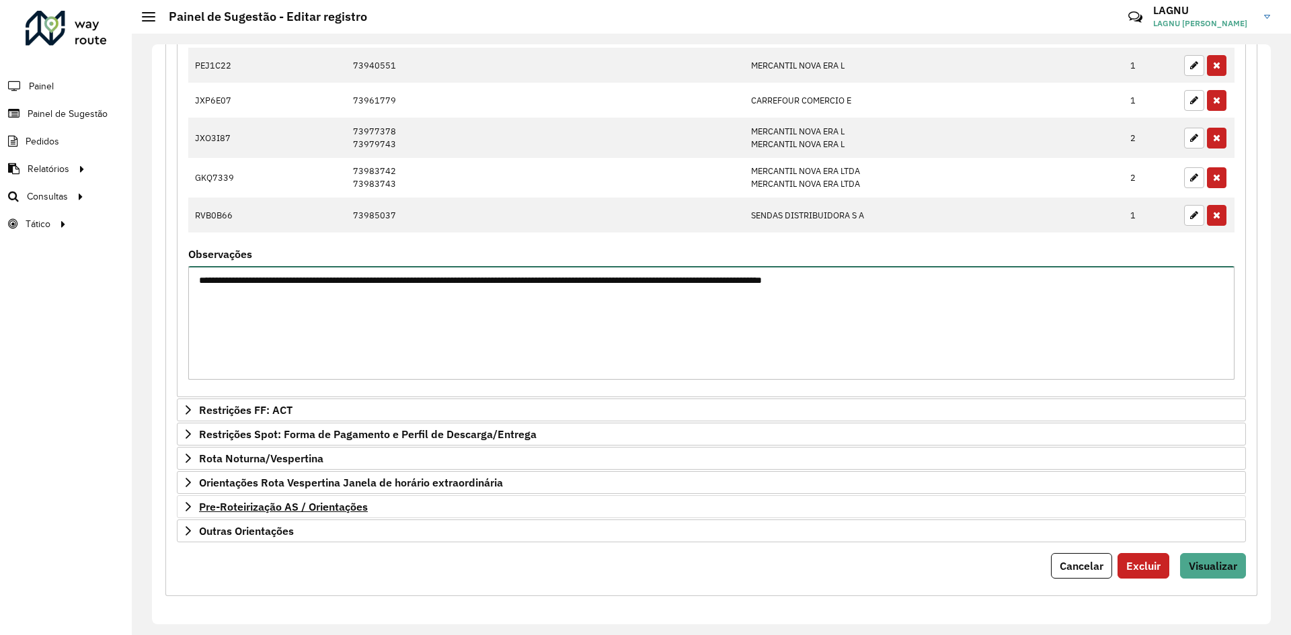
scroll to position [579, 0]
type textarea "**********"
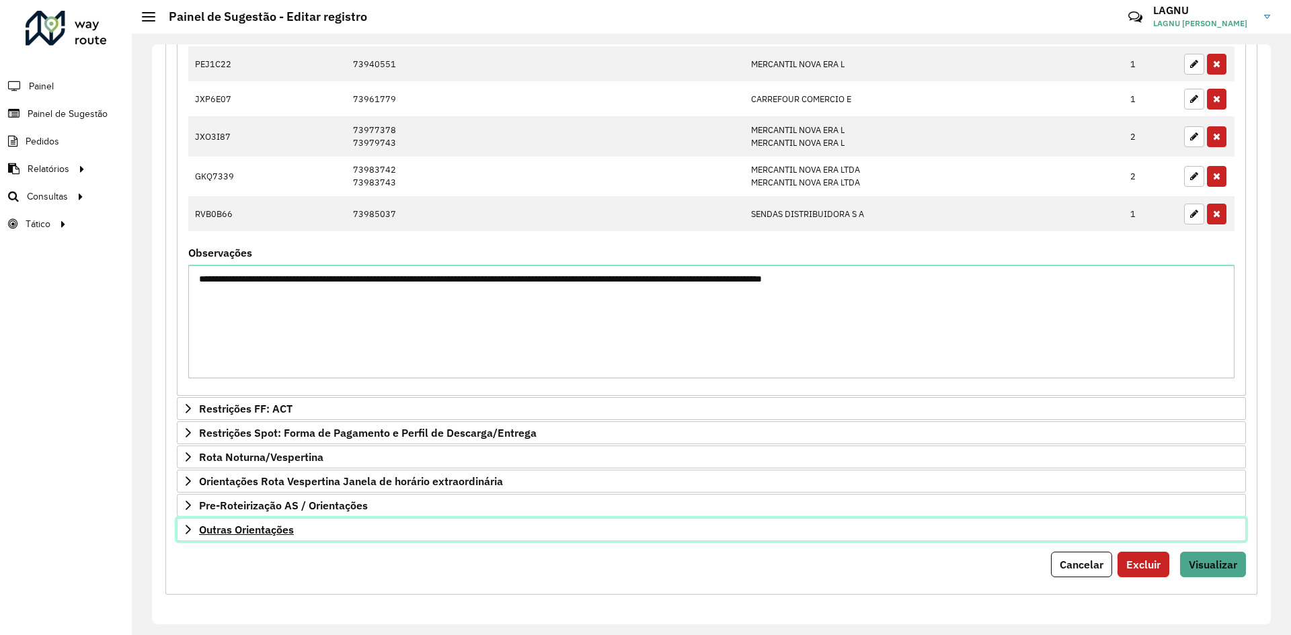
click at [282, 532] on span "Outras Orientações" at bounding box center [246, 529] width 95 height 11
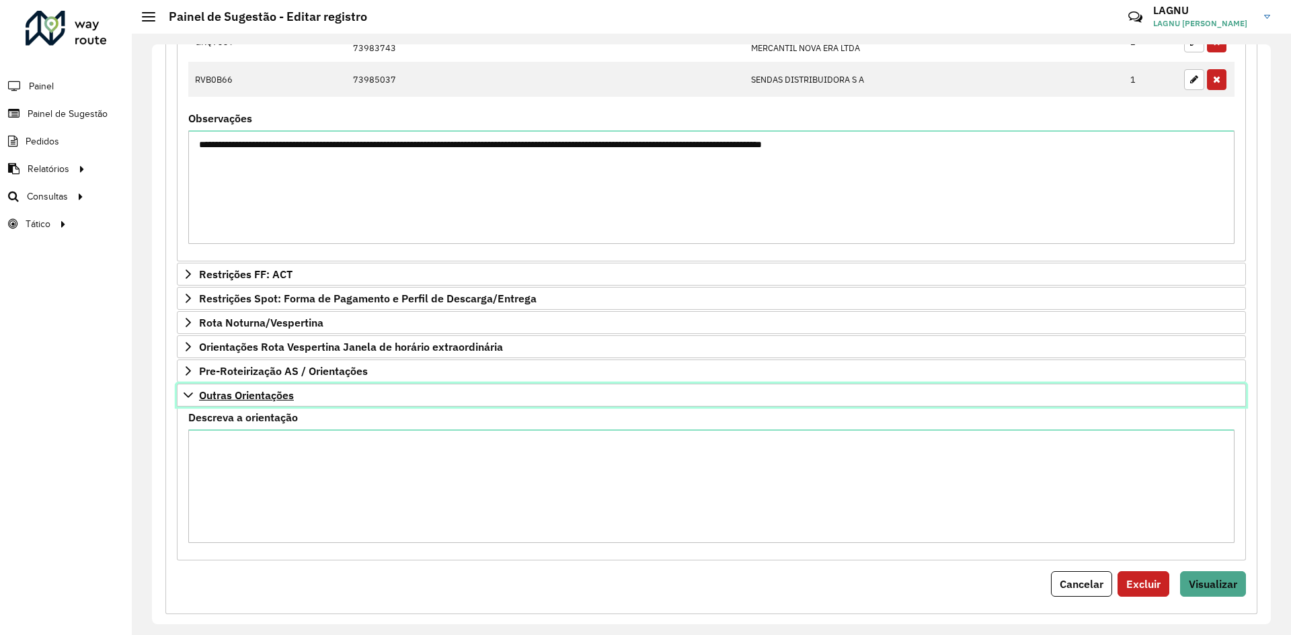
click at [260, 397] on span "Outras Orientações" at bounding box center [246, 395] width 95 height 11
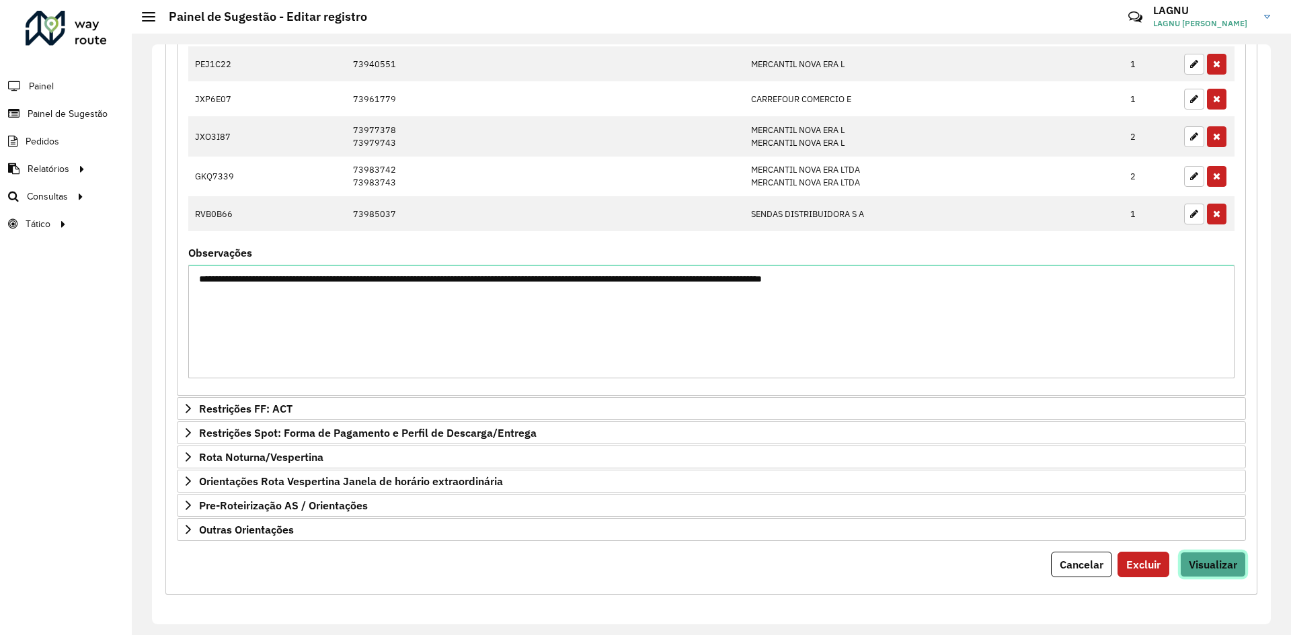
click at [1214, 563] on span "Visualizar" at bounding box center [1212, 564] width 48 height 13
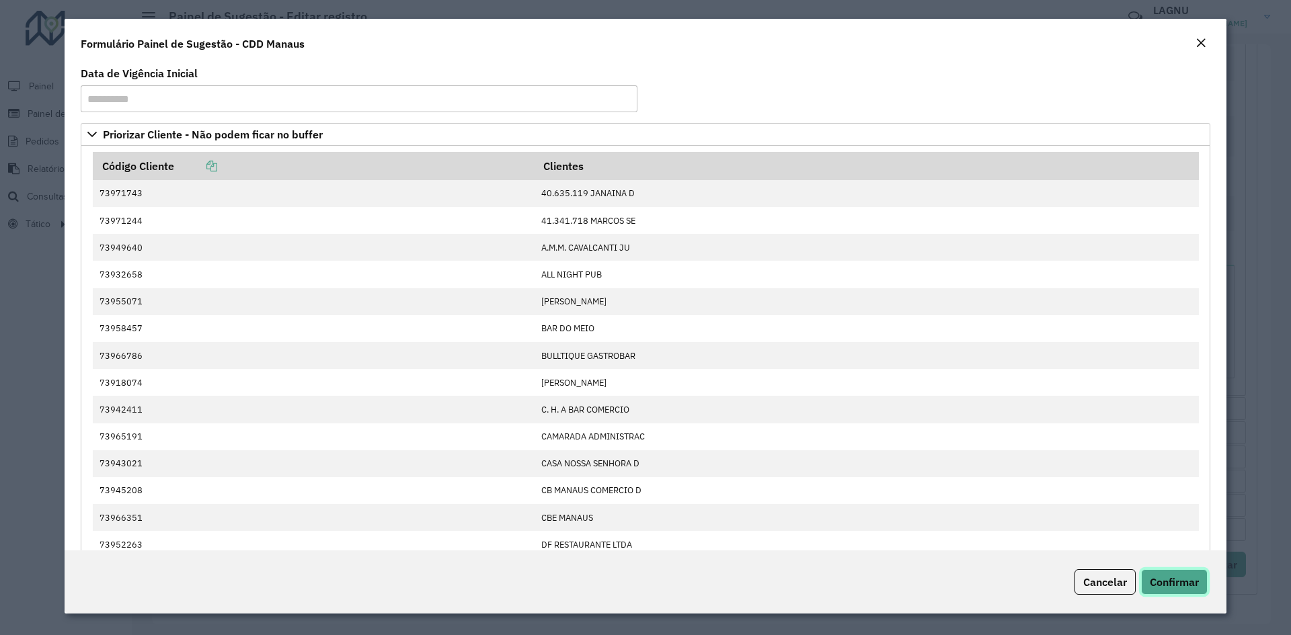
click at [1192, 572] on button "Confirmar" at bounding box center [1174, 582] width 67 height 26
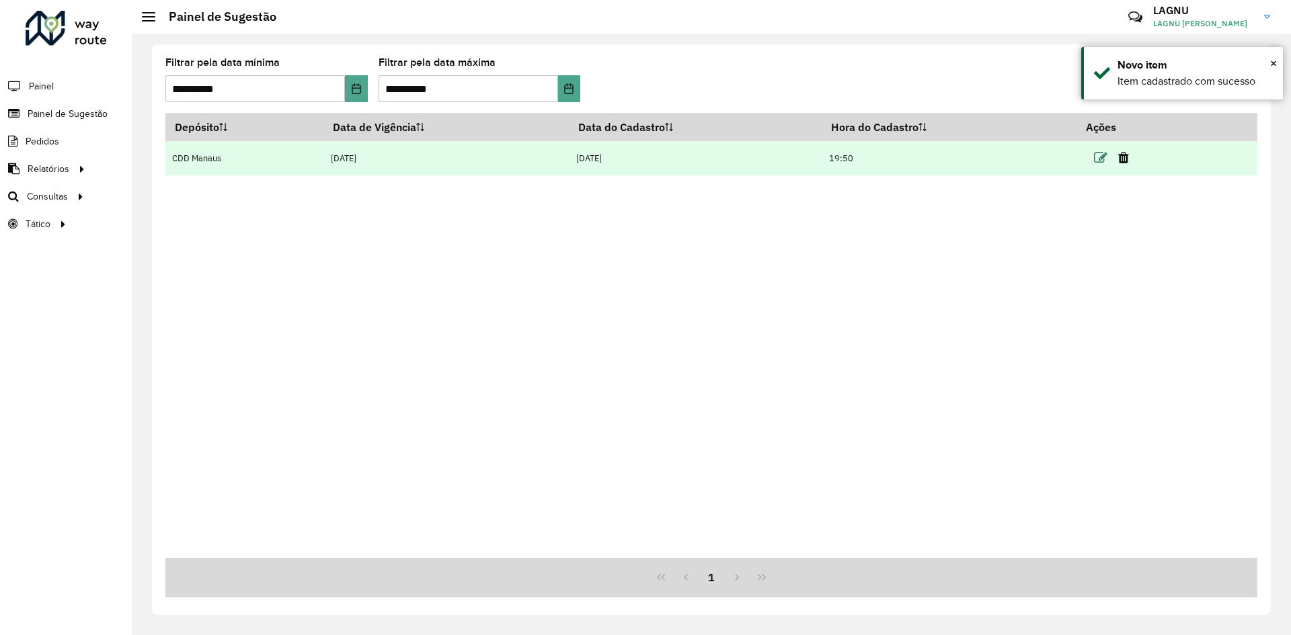
click at [1104, 153] on icon at bounding box center [1100, 157] width 13 height 13
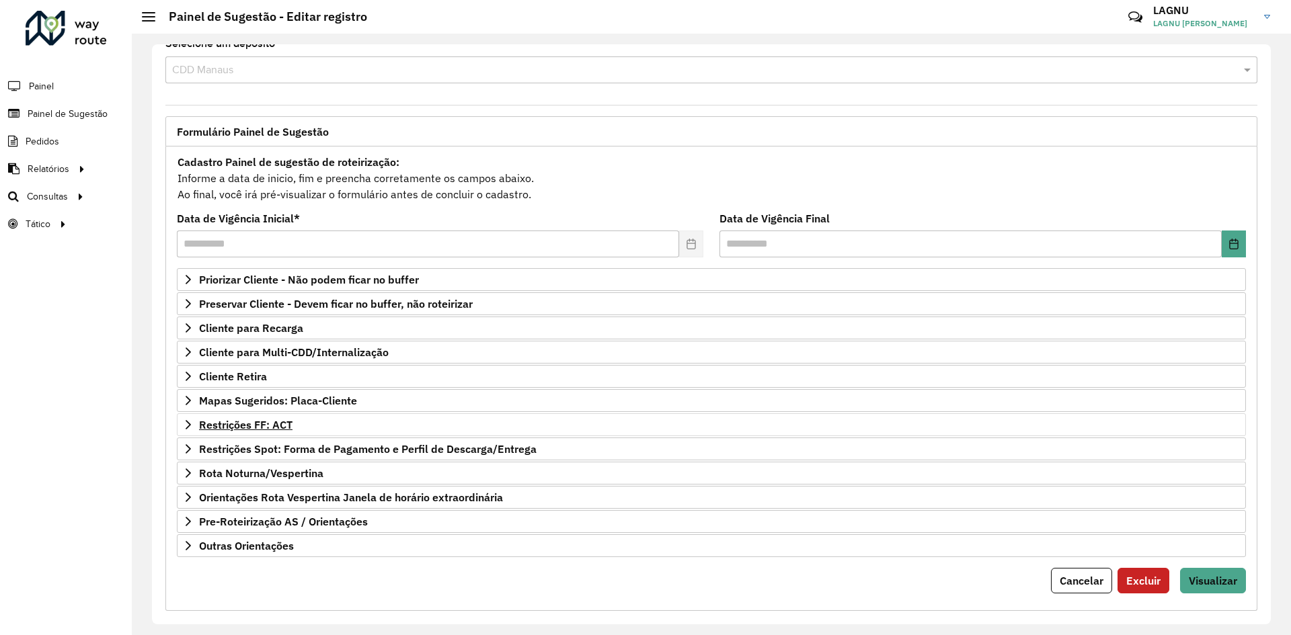
scroll to position [35, 0]
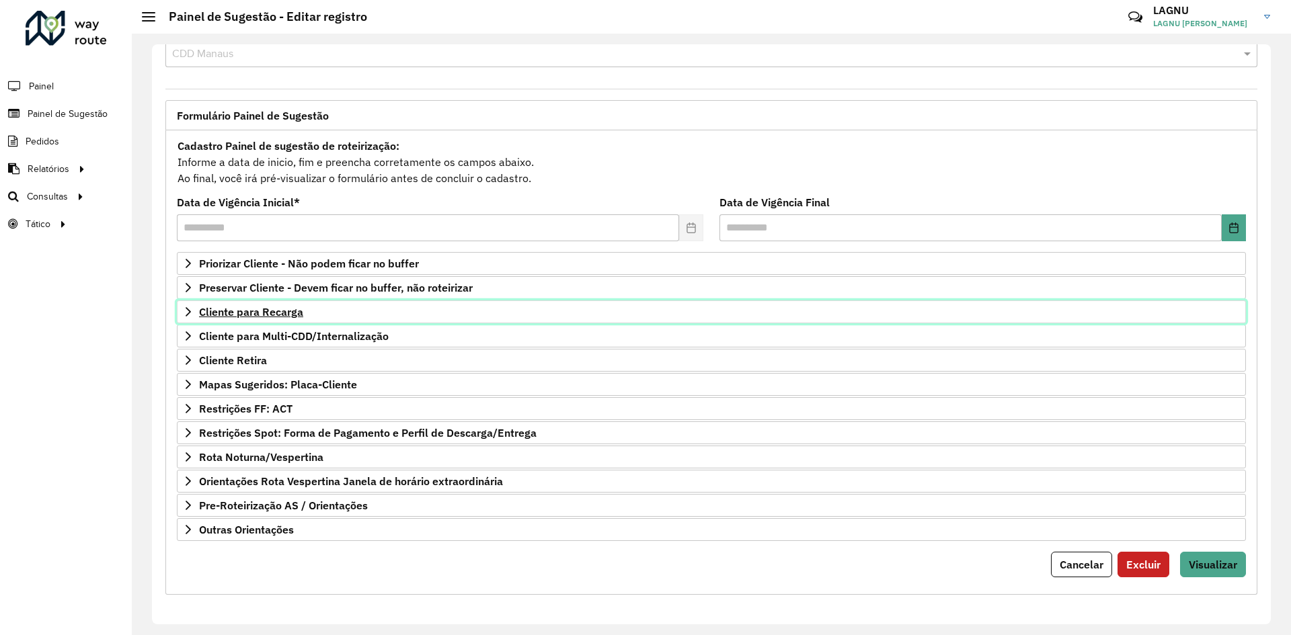
click at [275, 317] on span "Cliente para Recarga" at bounding box center [251, 312] width 104 height 11
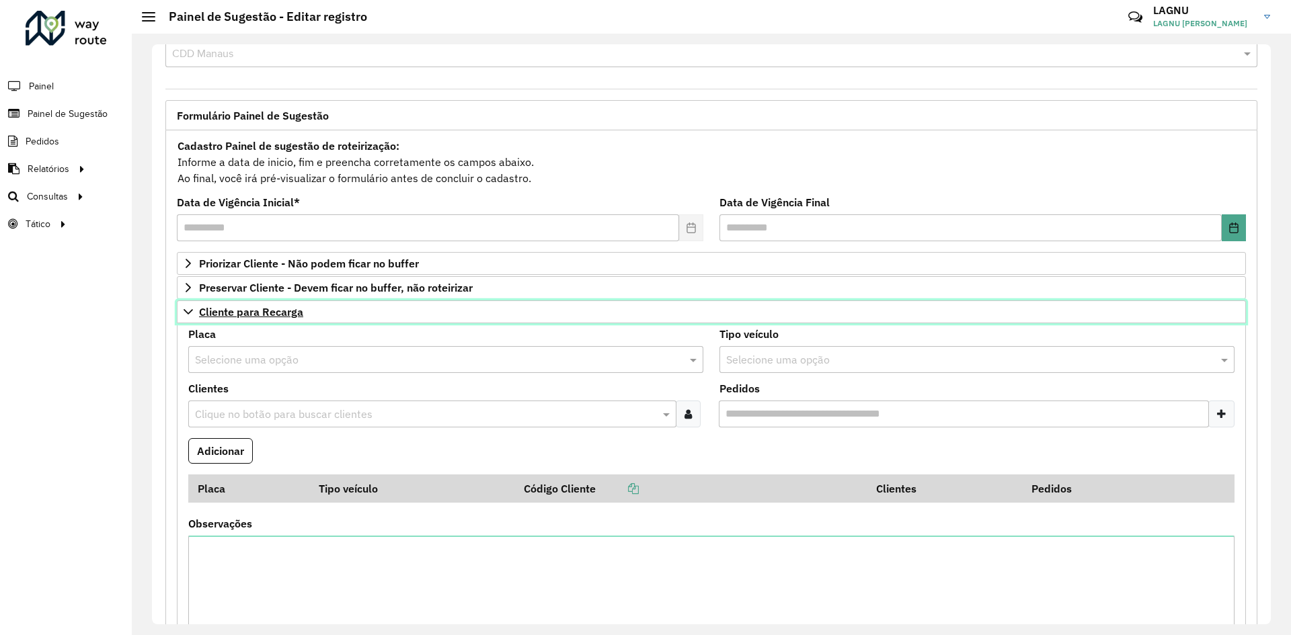
click at [273, 315] on span "Cliente para Recarga" at bounding box center [251, 312] width 104 height 11
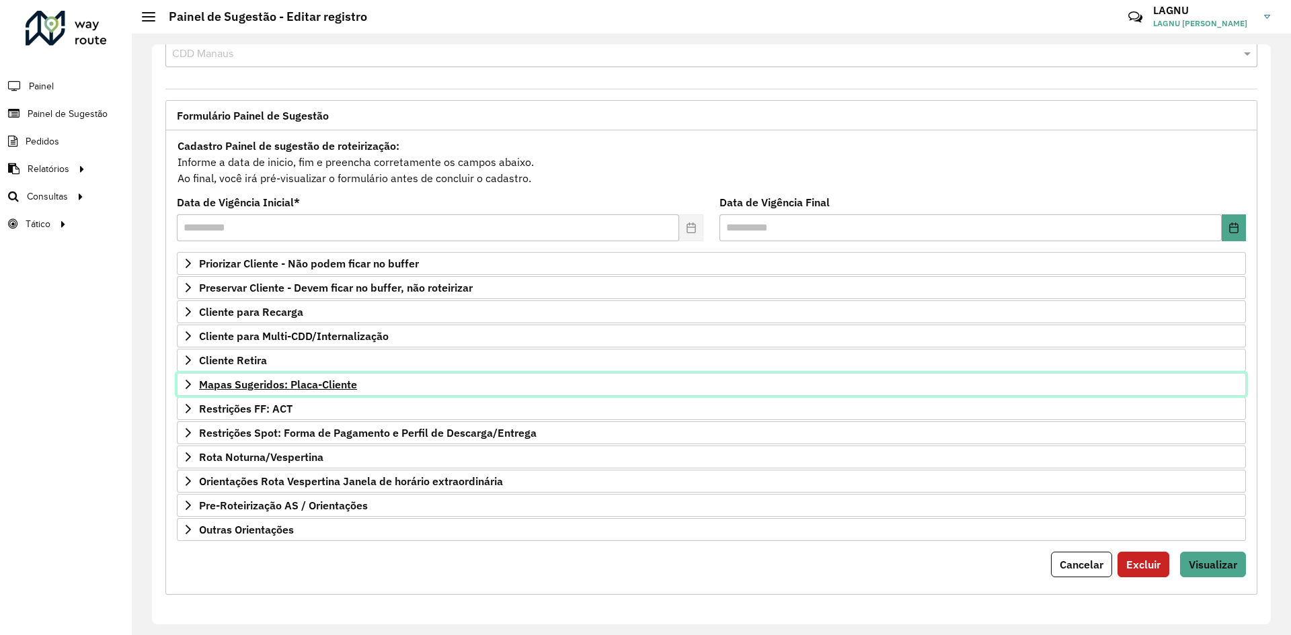
click at [289, 380] on span "Mapas Sugeridos: Placa-Cliente" at bounding box center [278, 384] width 158 height 11
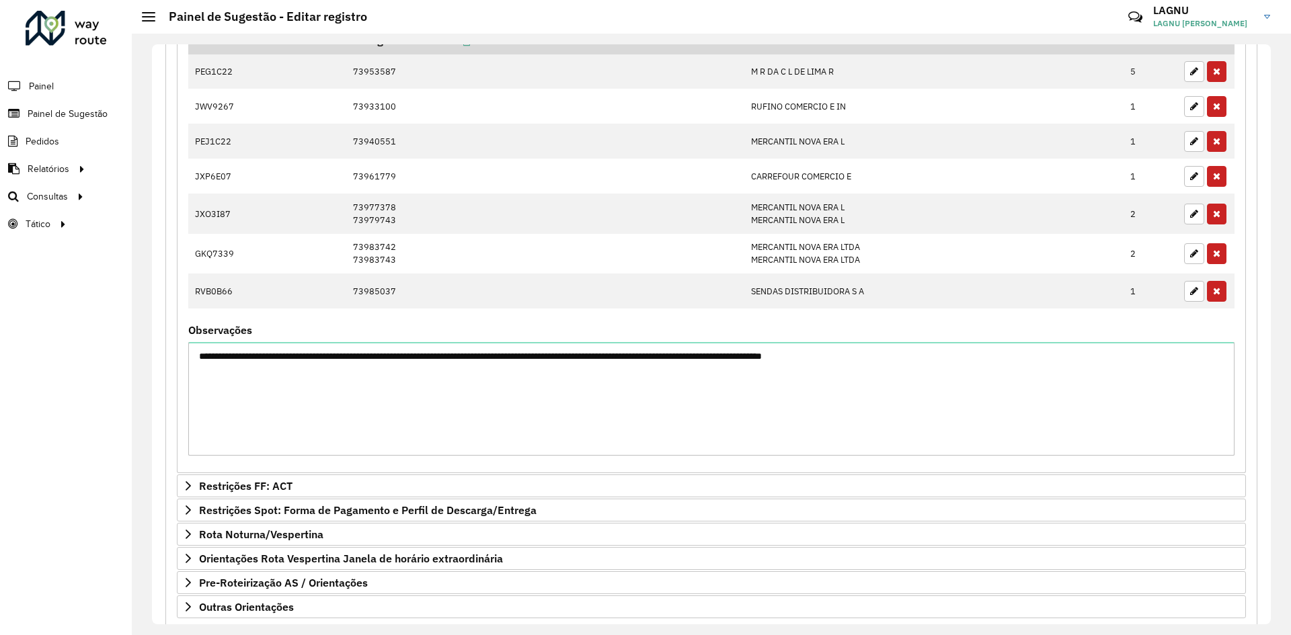
scroll to position [579, 0]
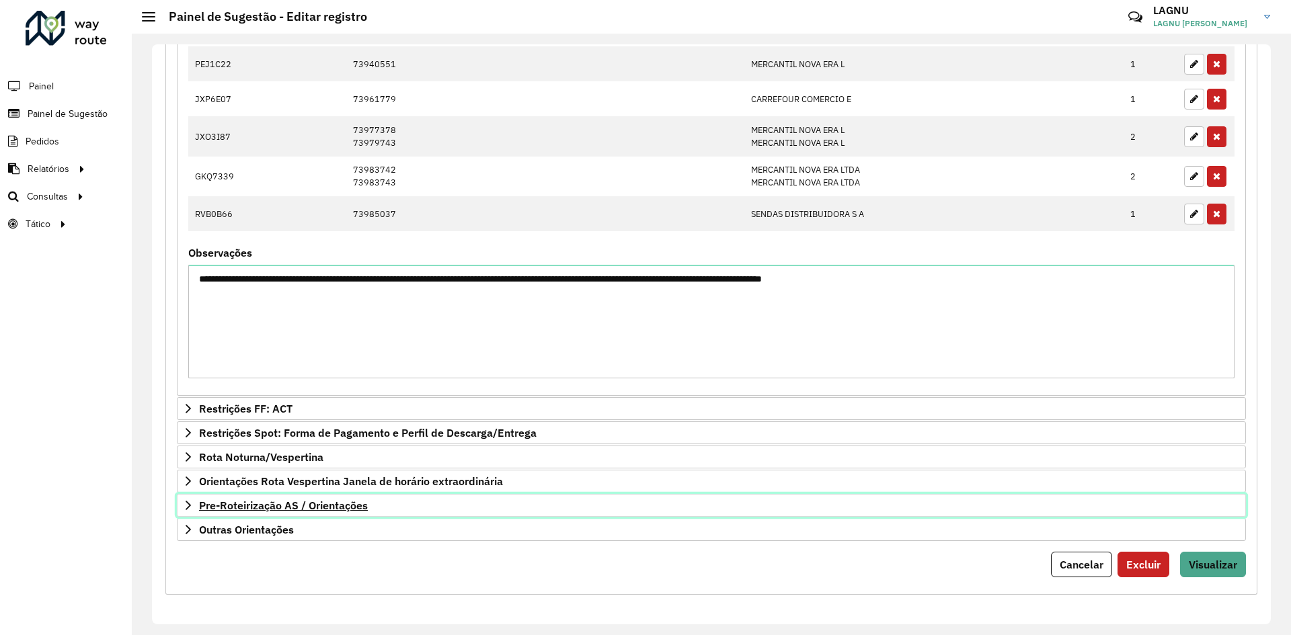
click at [318, 494] on link "Pre-Roteirização AS / Orientações" at bounding box center [711, 505] width 1069 height 23
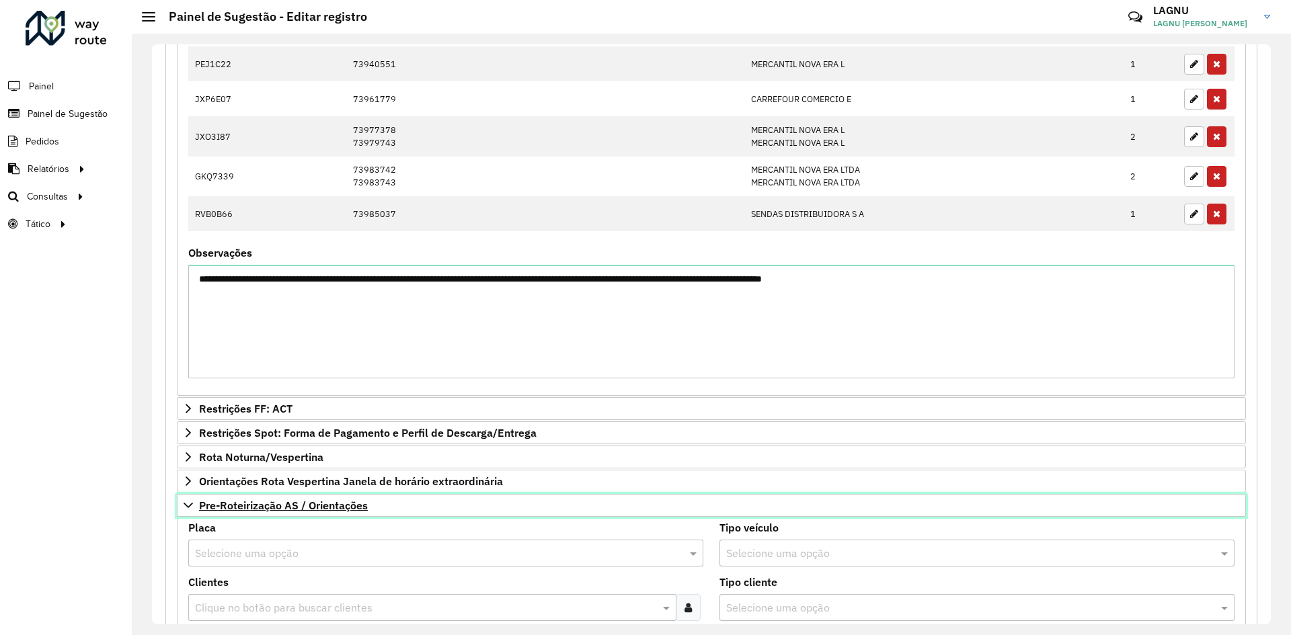
click at [319, 505] on span "Pre-Roteirização AS / Orientações" at bounding box center [283, 505] width 169 height 11
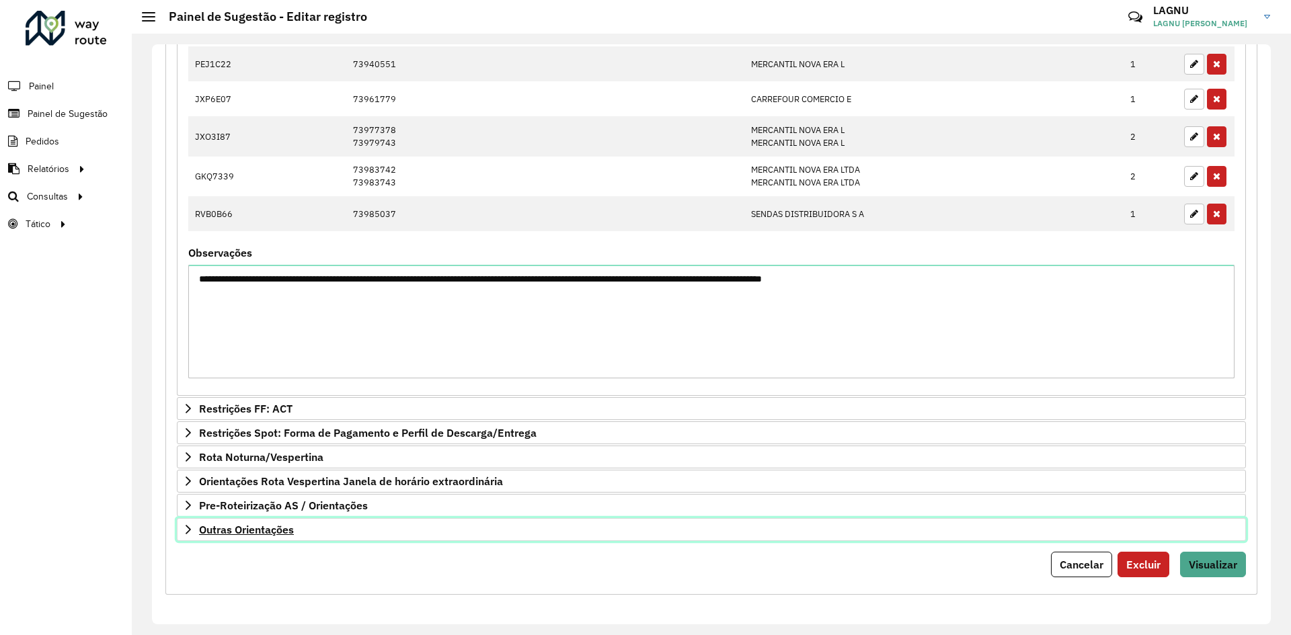
click at [253, 535] on span "Outras Orientações" at bounding box center [246, 529] width 95 height 11
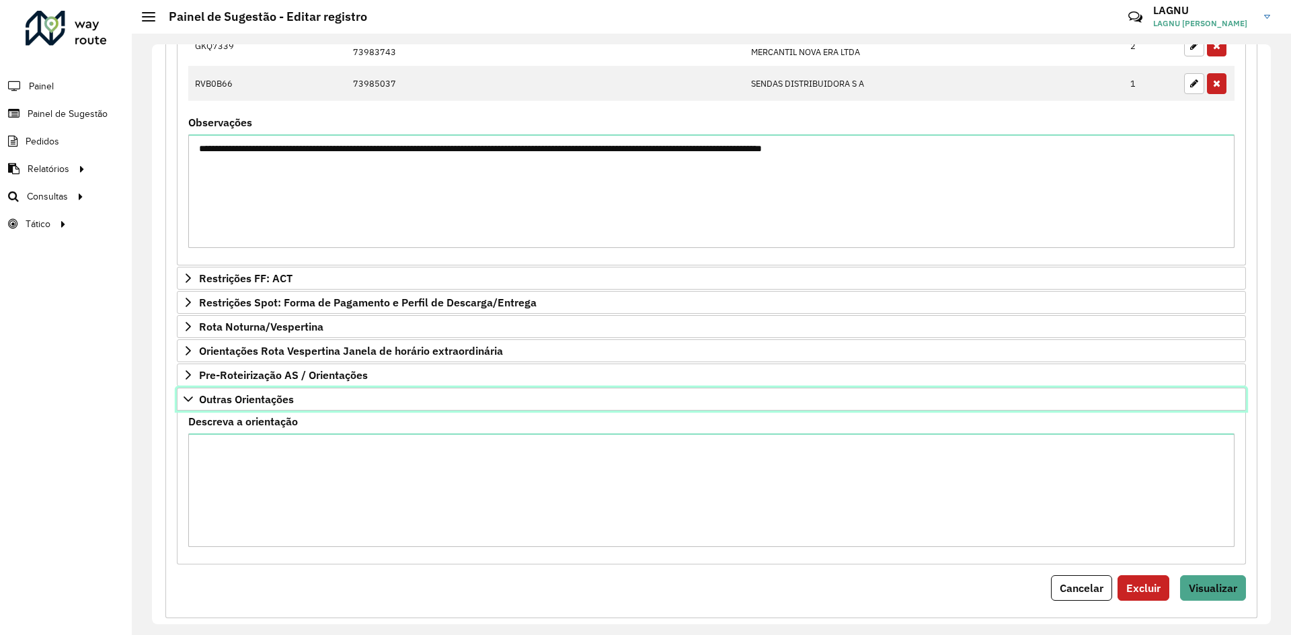
scroll to position [732, 0]
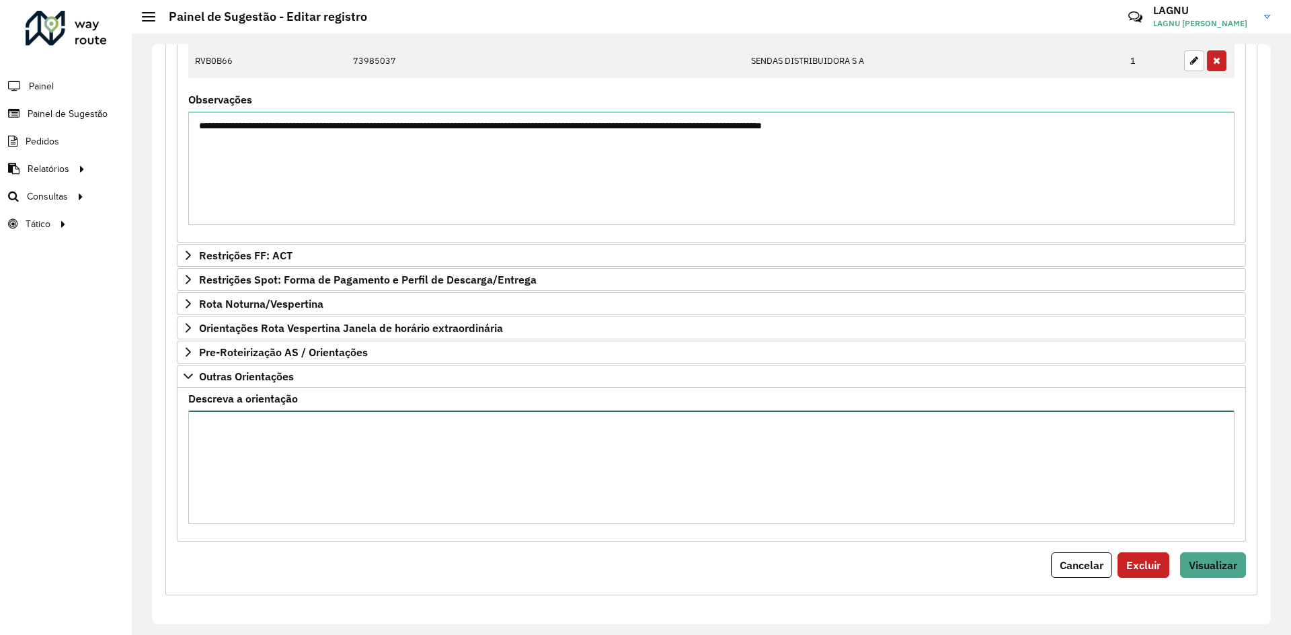
click at [315, 469] on textarea "Descreva a orientação" at bounding box center [711, 468] width 1046 height 114
type textarea "**********"
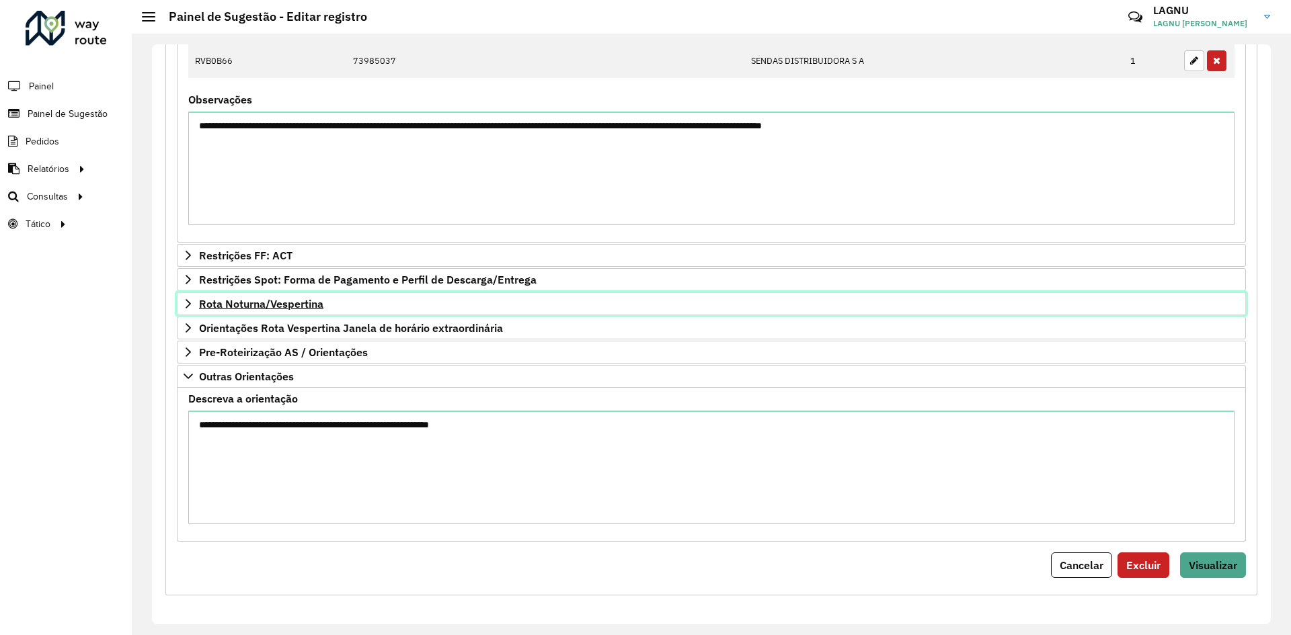
click at [314, 309] on span "Rota Noturna/Vespertina" at bounding box center [261, 303] width 124 height 11
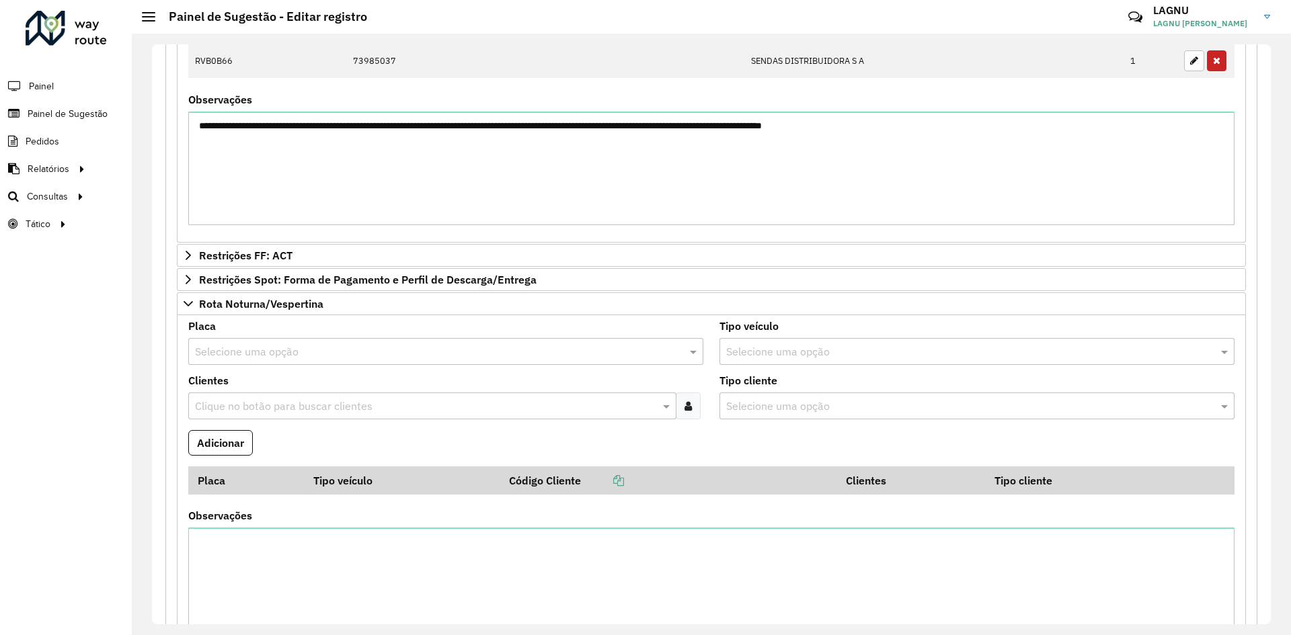
click at [251, 354] on input "text" at bounding box center [432, 352] width 475 height 16
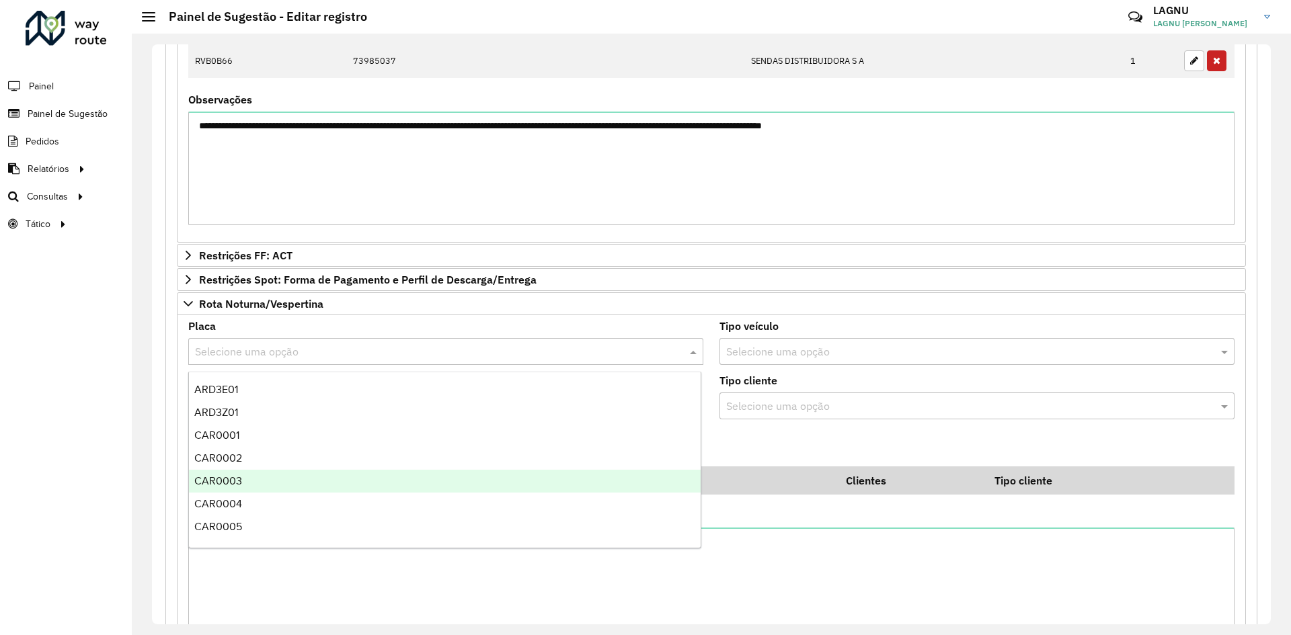
scroll to position [0, 0]
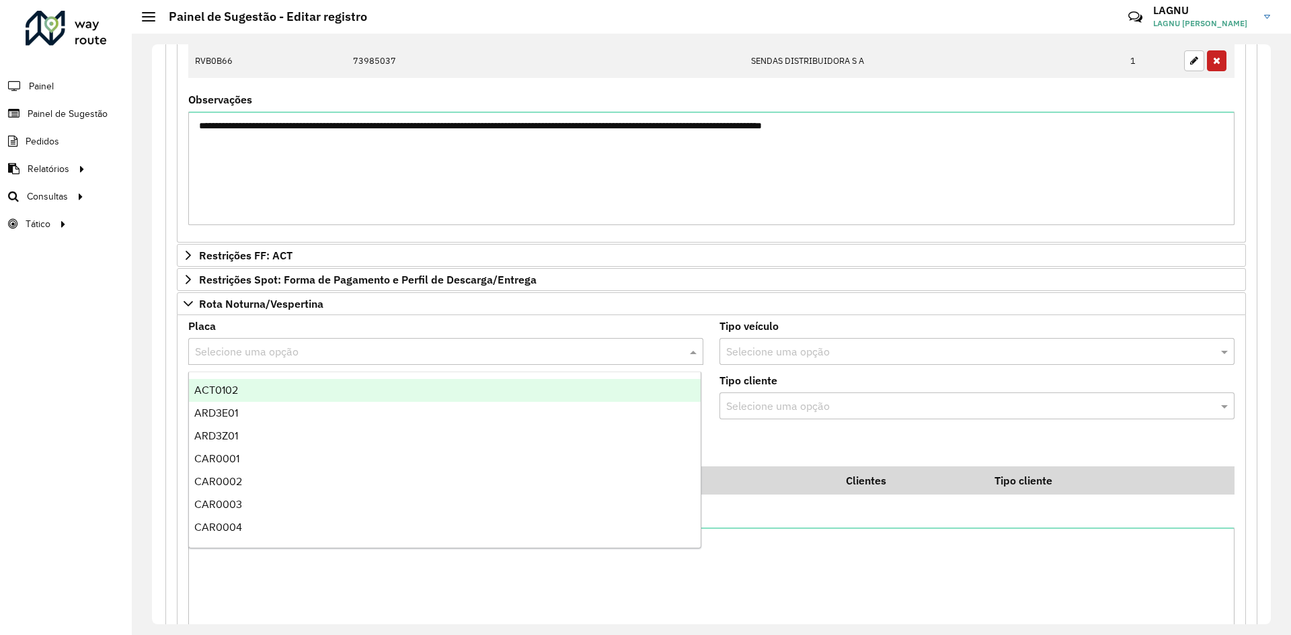
click at [203, 341] on div "Selecione uma opção" at bounding box center [445, 351] width 515 height 27
click at [177, 346] on div "Placa Selecione uma opção Tipo veículo Selecione uma opção Clientes Clique no b…" at bounding box center [711, 487] width 1069 height 344
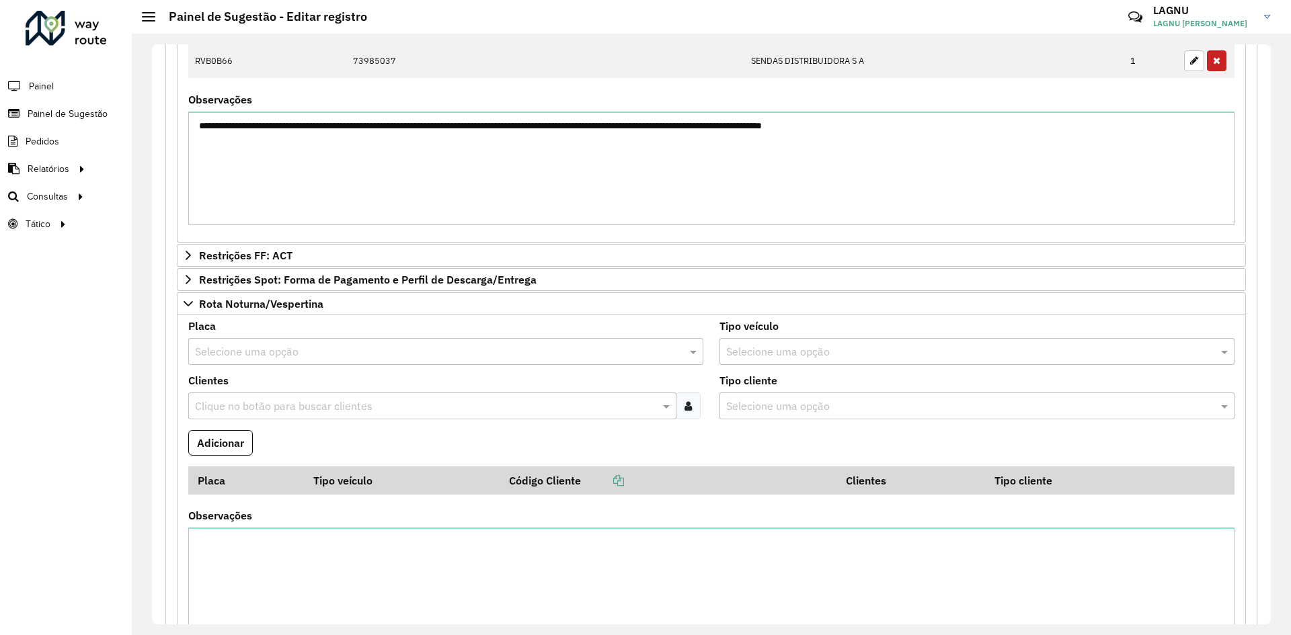
click at [225, 406] on input "text" at bounding box center [426, 407] width 468 height 16
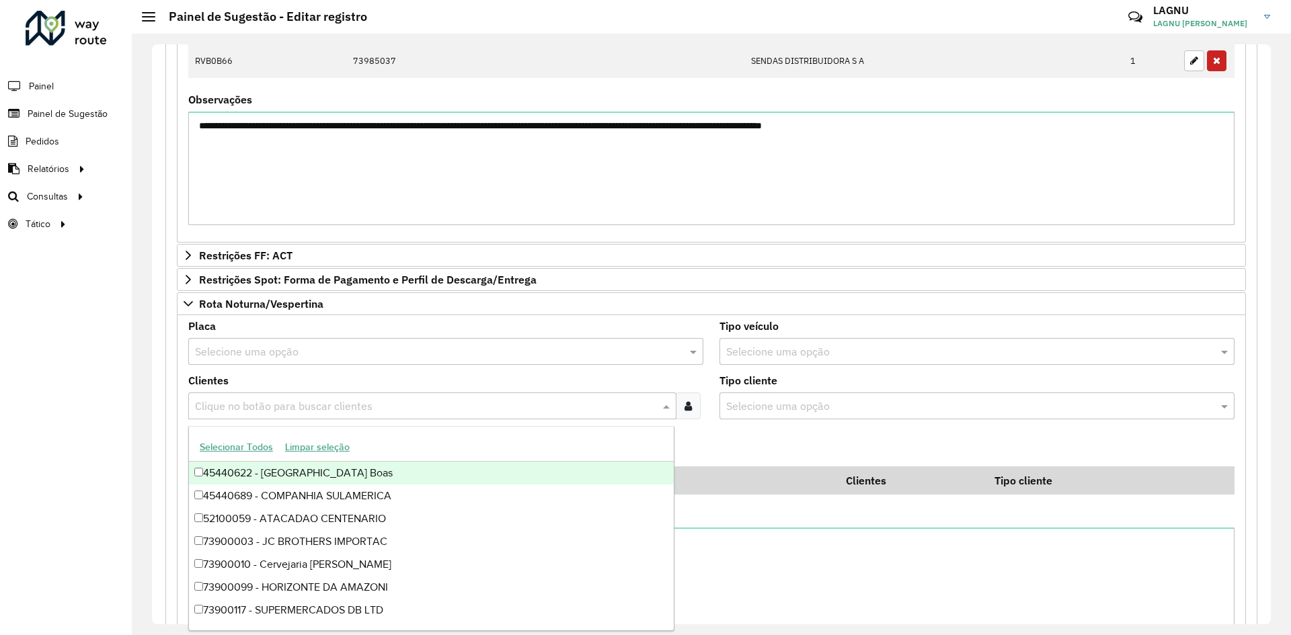
paste input "*****"
type input "*****"
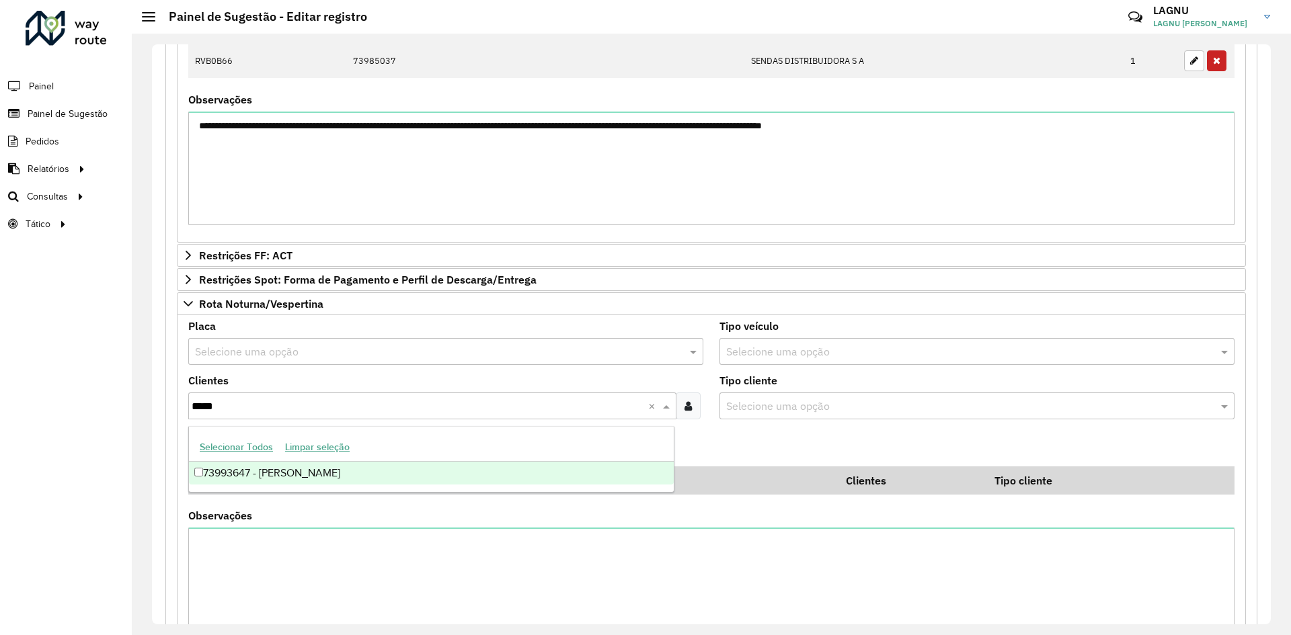
click at [306, 475] on div "73993647 - LITO RONALD DEL AGUI" at bounding box center [431, 473] width 485 height 23
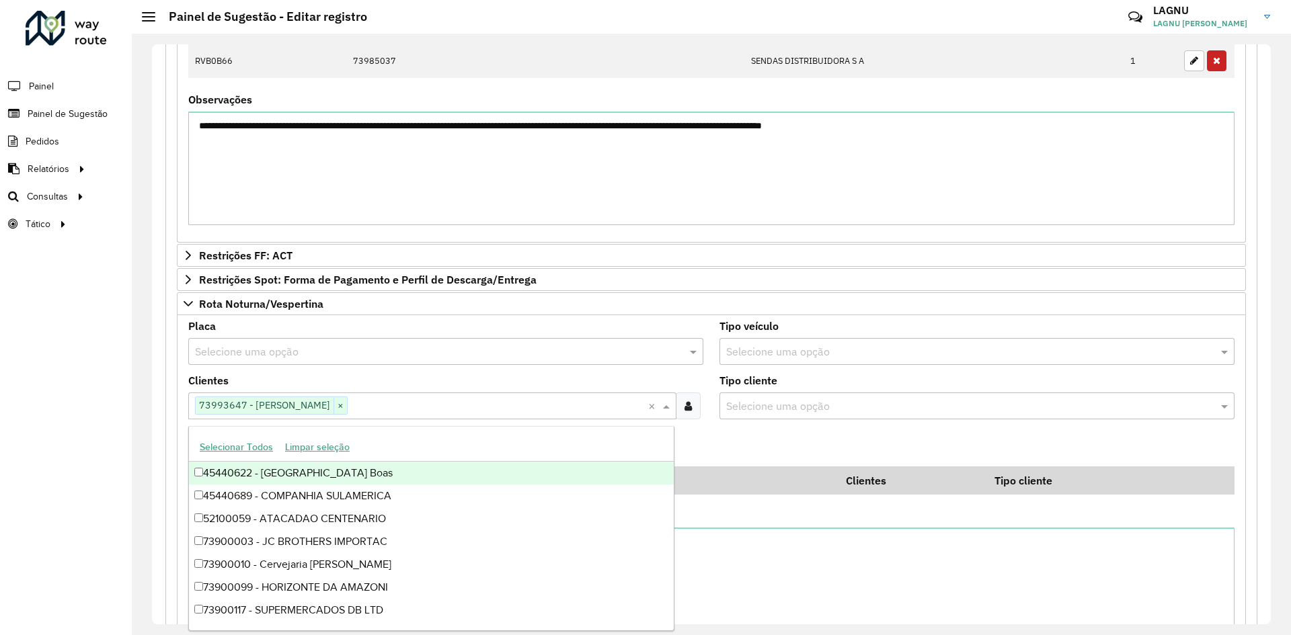
click at [713, 437] on formly-field "Adicionar" at bounding box center [711, 448] width 1062 height 36
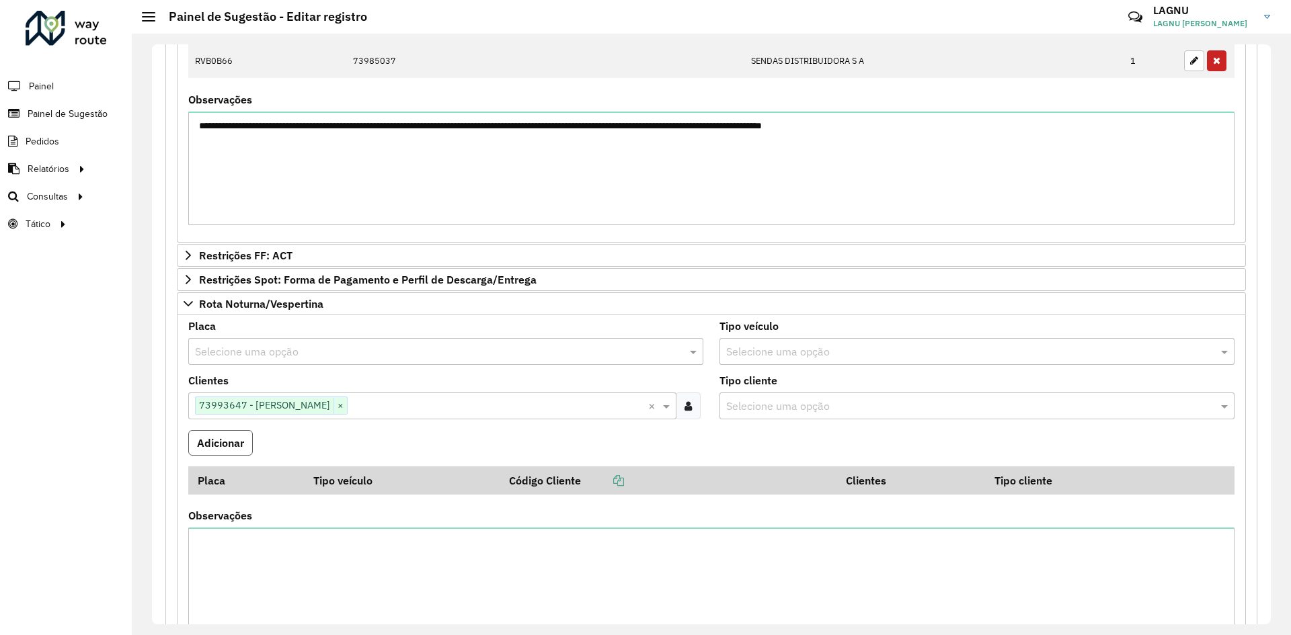
click at [214, 450] on button "Adicionar" at bounding box center [220, 443] width 65 height 26
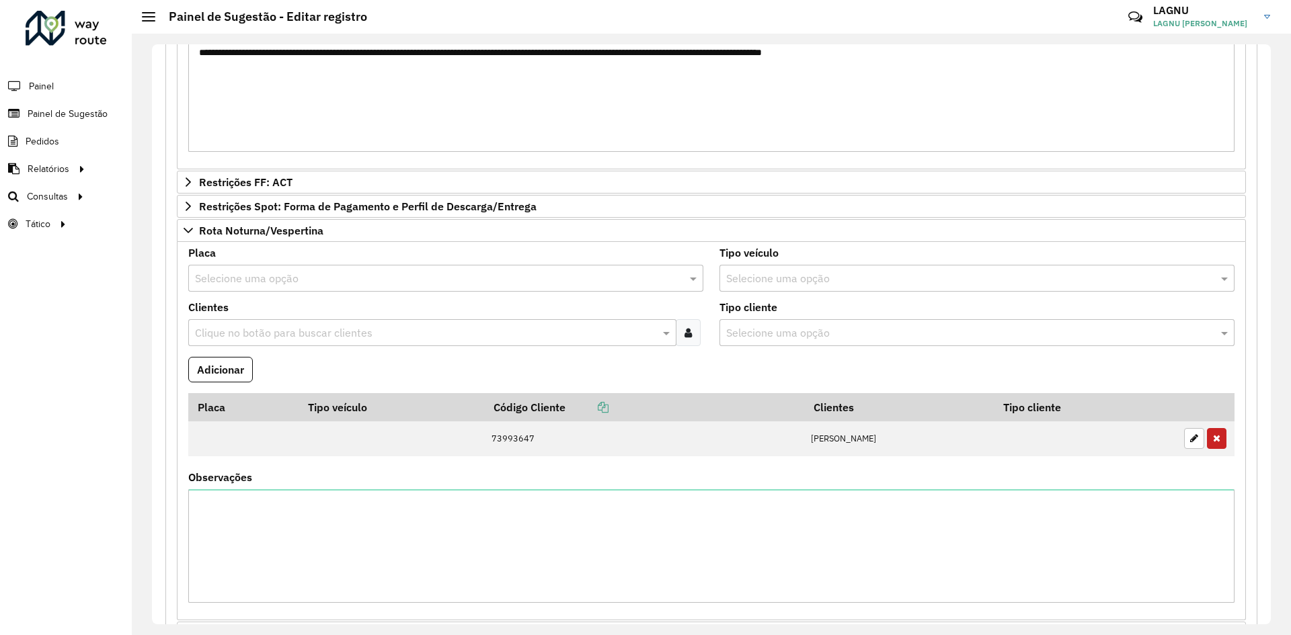
scroll to position [934, 0]
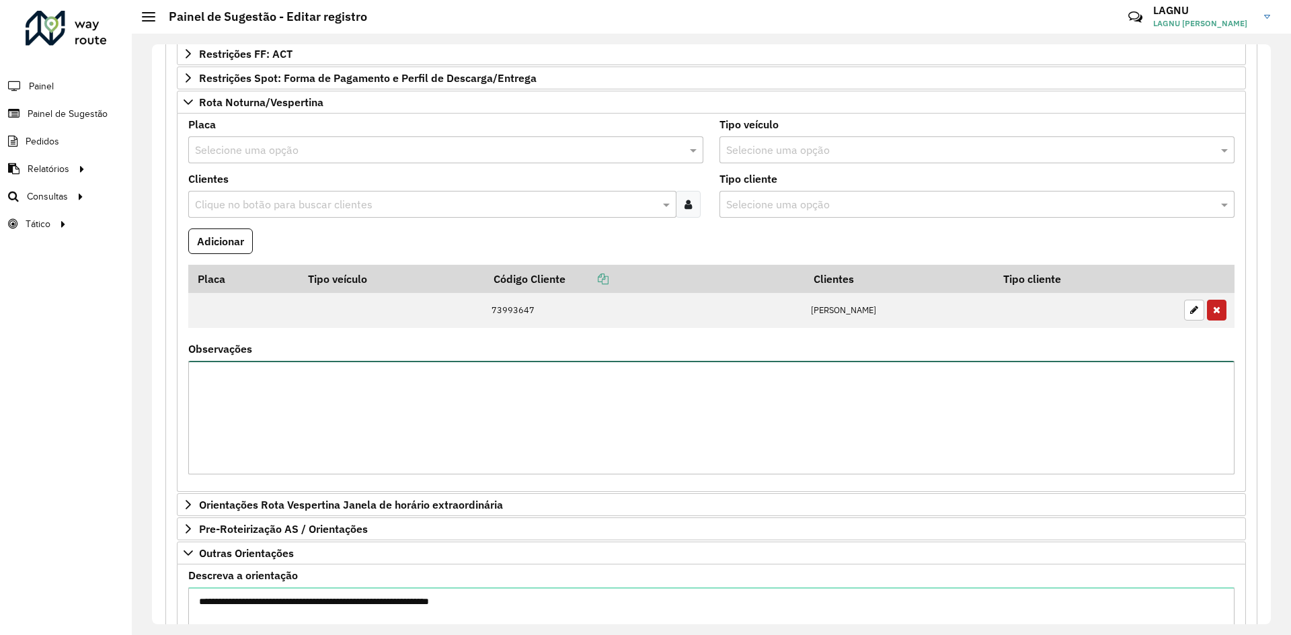
click at [474, 425] on textarea "Observações" at bounding box center [711, 418] width 1046 height 114
paste textarea "*****"
type textarea "**********"
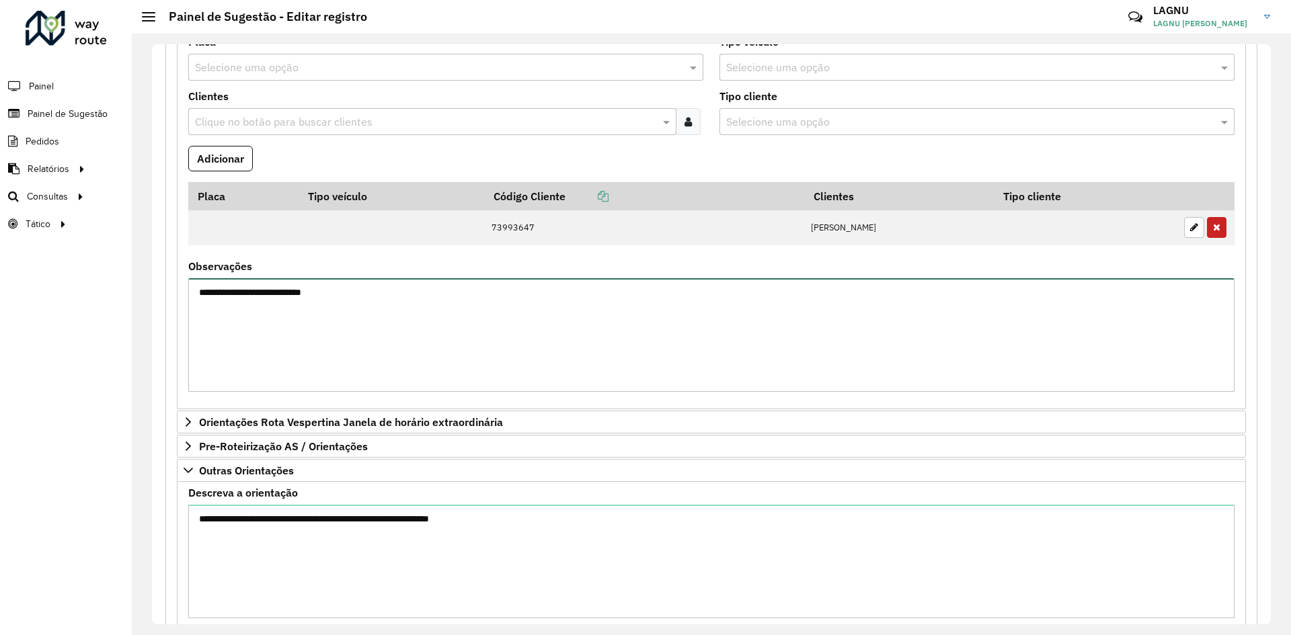
scroll to position [1112, 0]
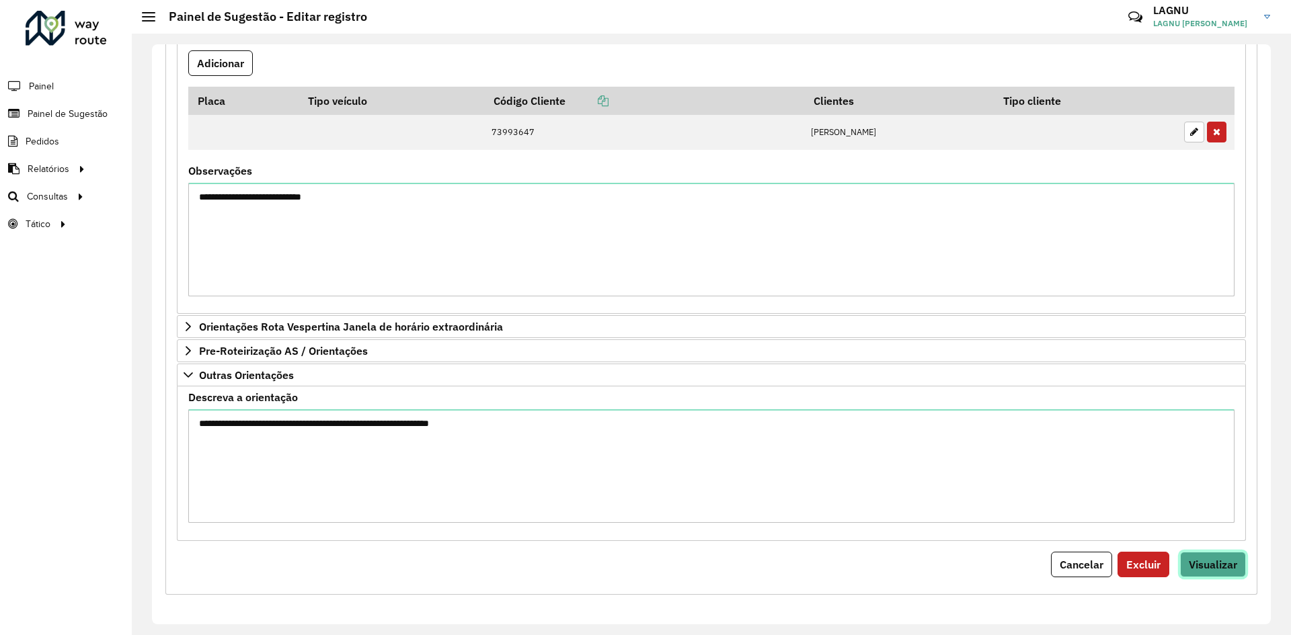
click at [1211, 561] on span "Visualizar" at bounding box center [1212, 564] width 48 height 13
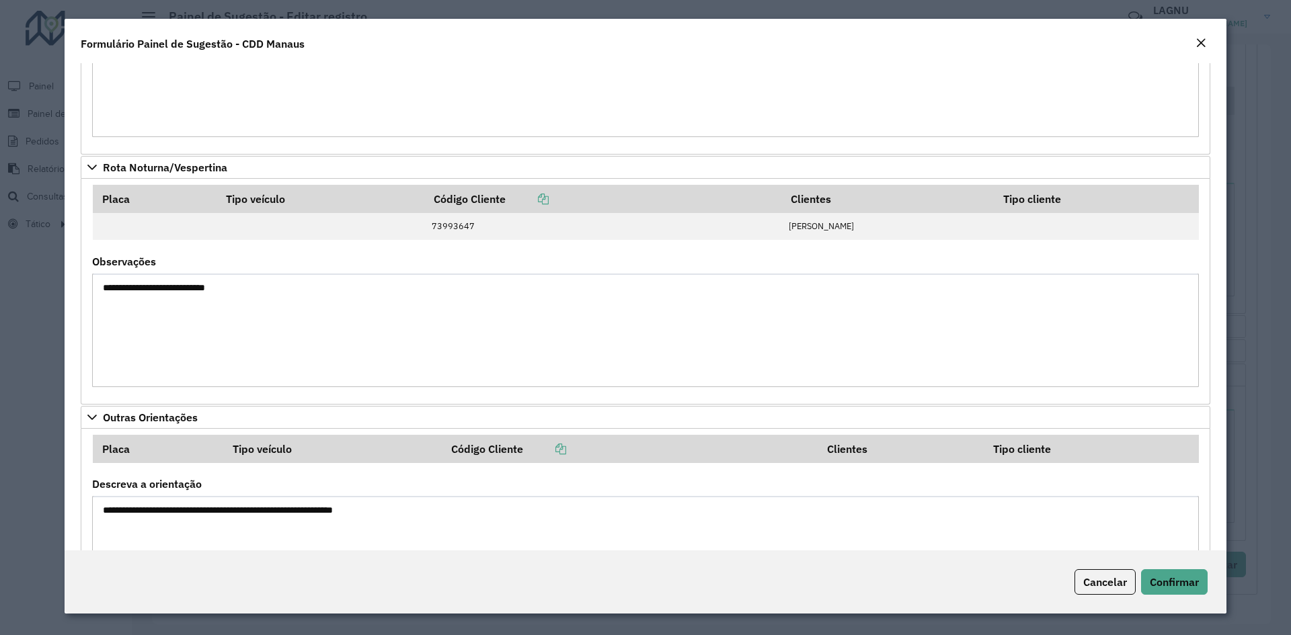
scroll to position [2072, 0]
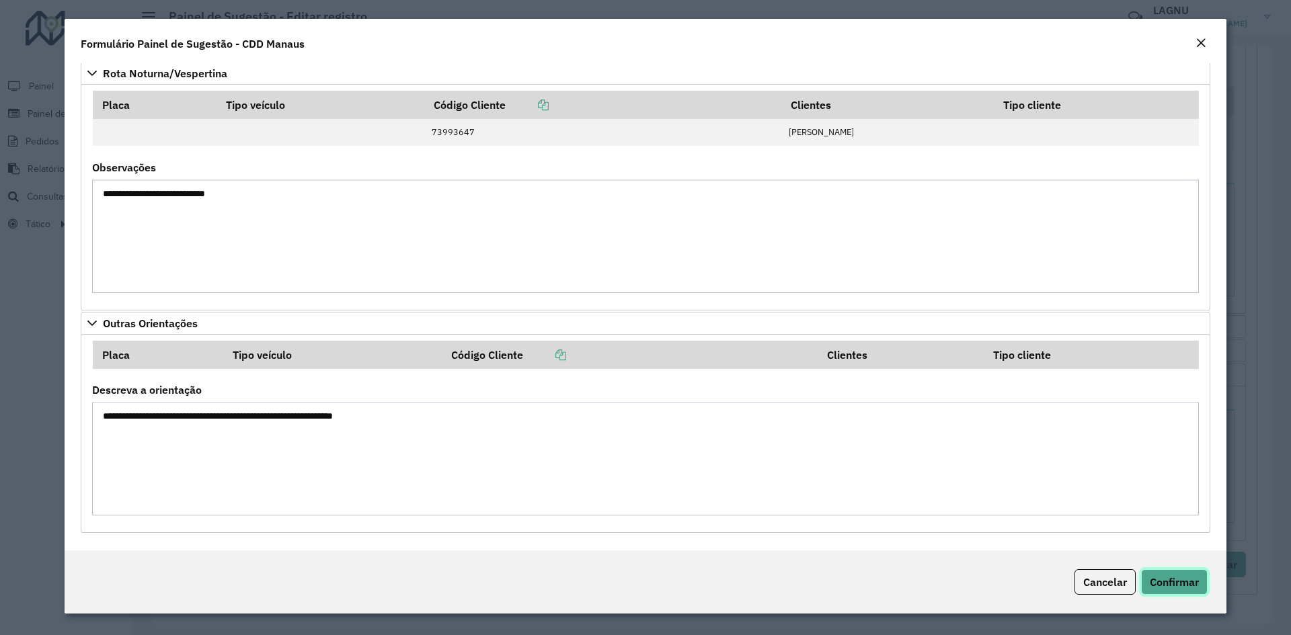
click at [1163, 573] on button "Confirmar" at bounding box center [1174, 582] width 67 height 26
